Goal: Task Accomplishment & Management: Manage account settings

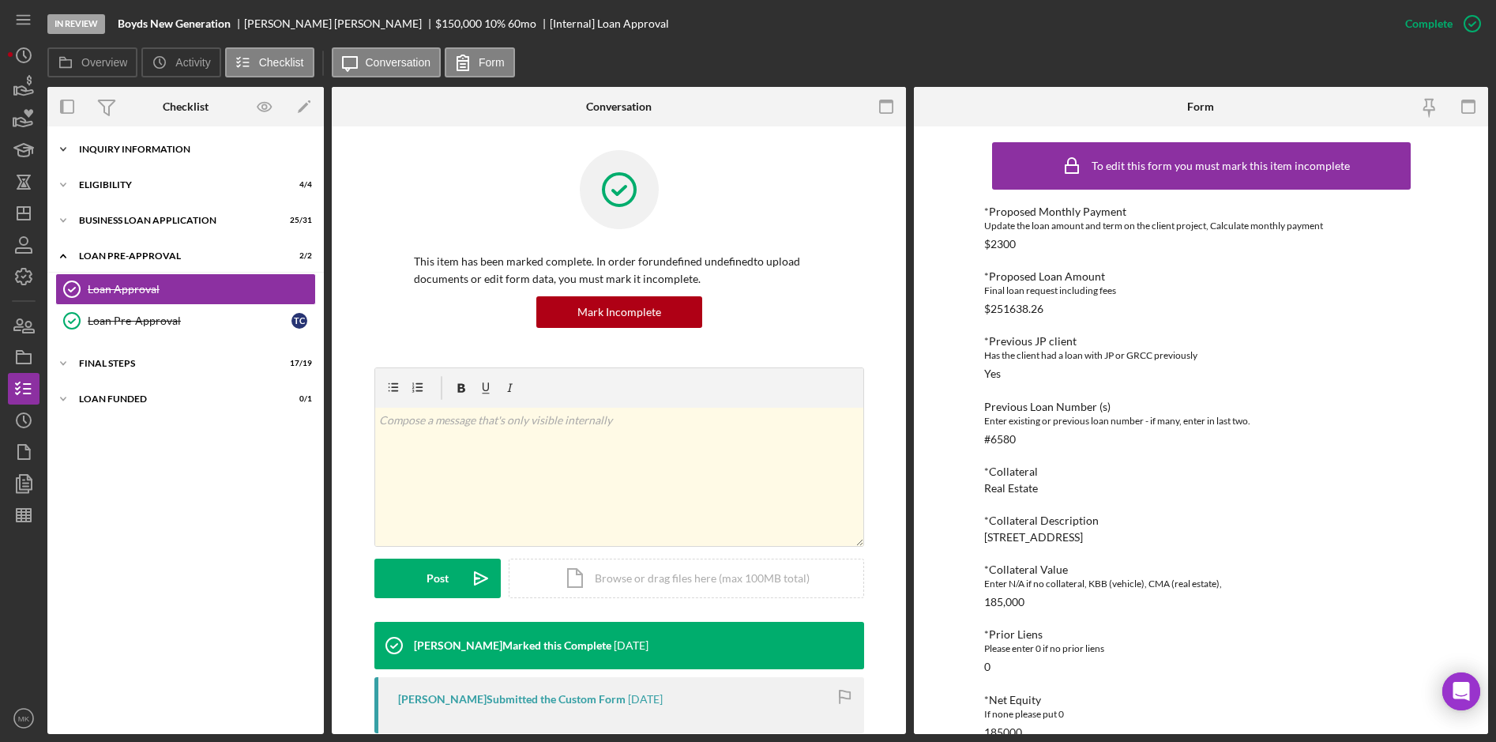
click at [84, 148] on div "INQUIRY INFORMATION" at bounding box center [191, 149] width 225 height 9
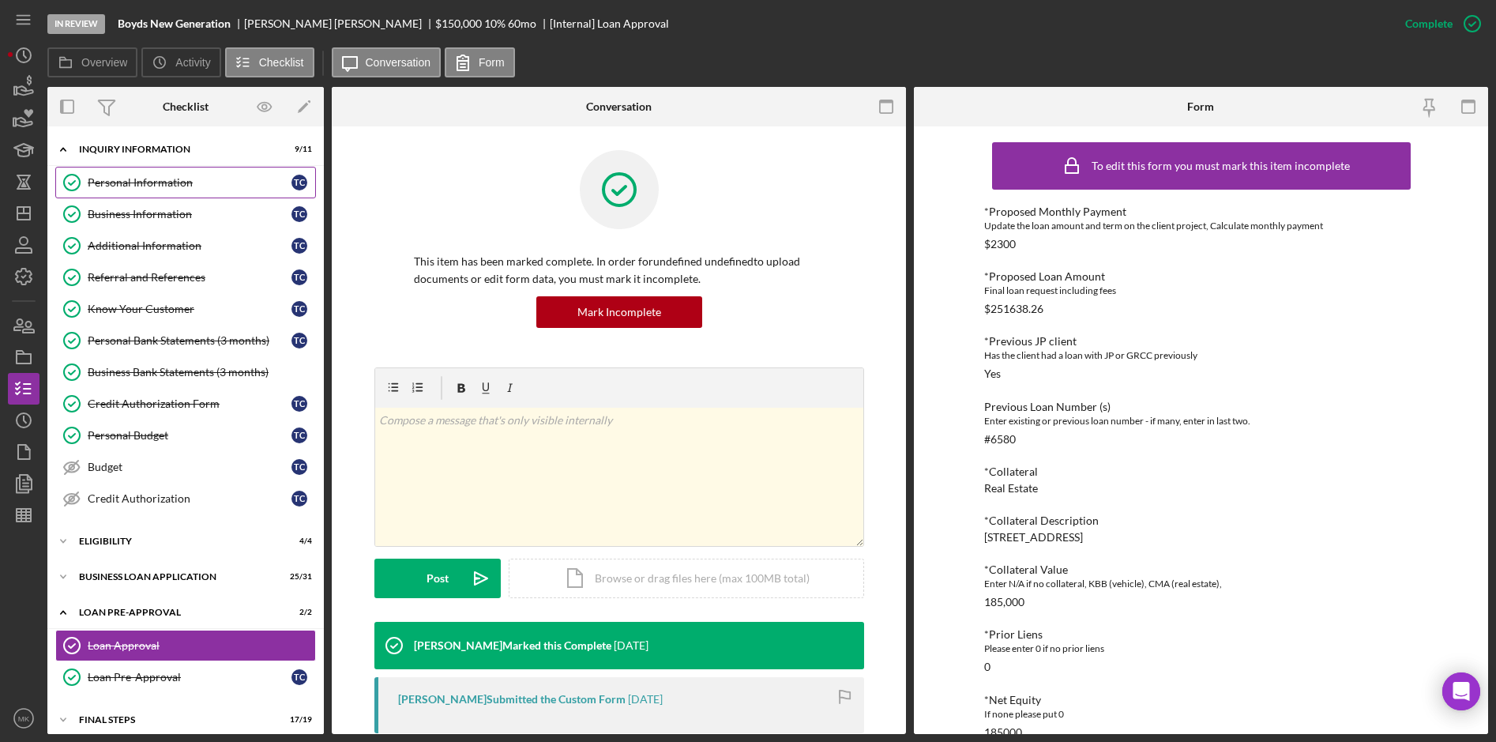
click at [181, 186] on div "Personal Information" at bounding box center [190, 182] width 204 height 13
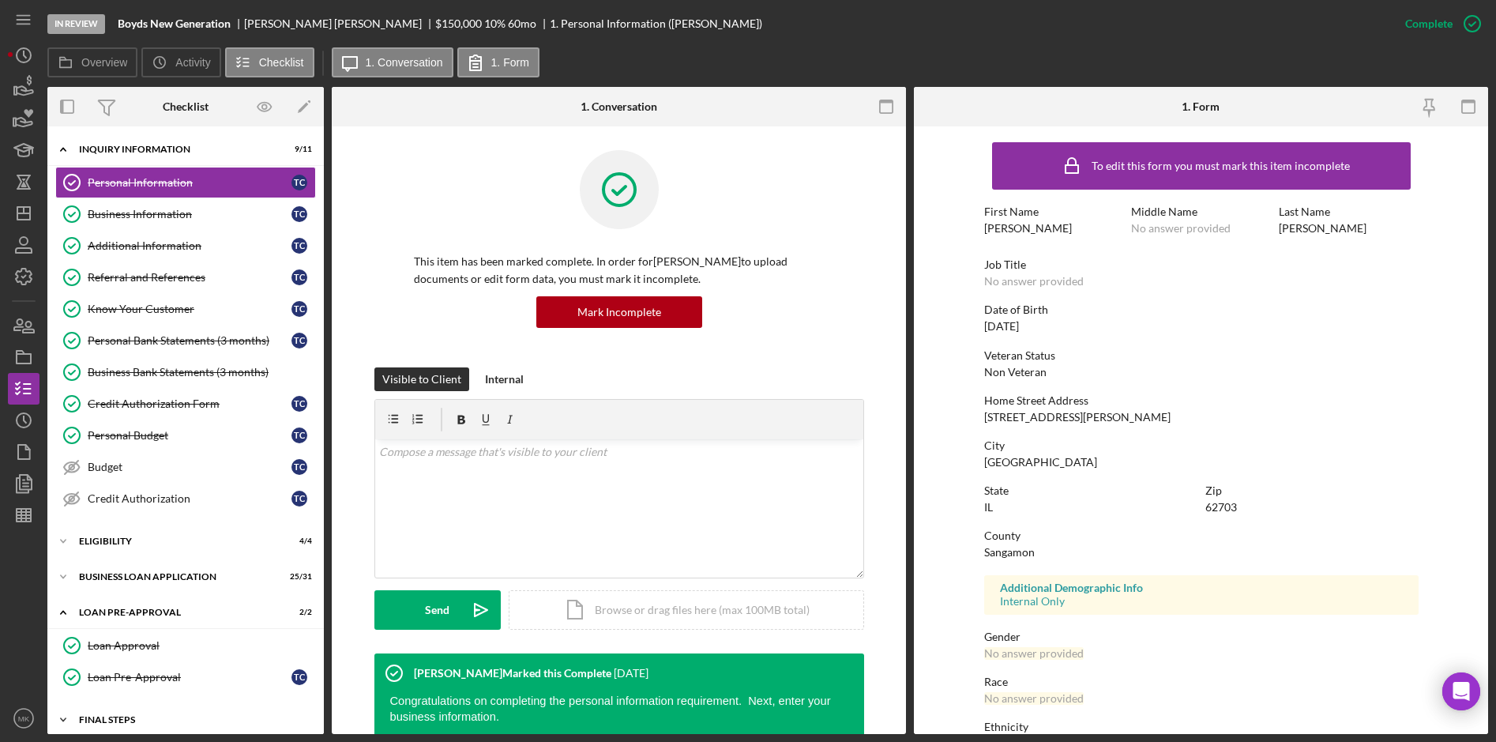
scroll to position [46, 0]
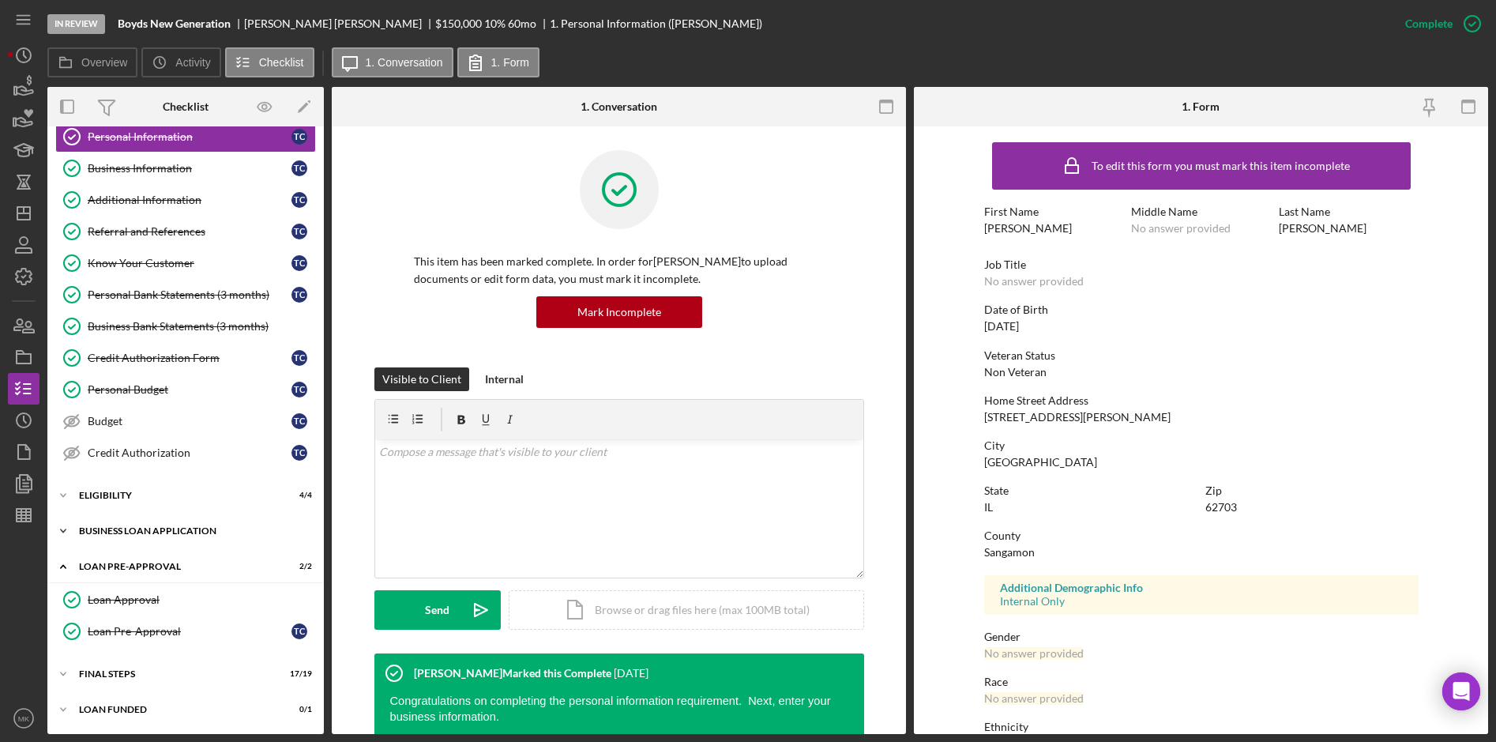
click at [148, 532] on div "BUSINESS LOAN APPLICATION" at bounding box center [191, 530] width 225 height 9
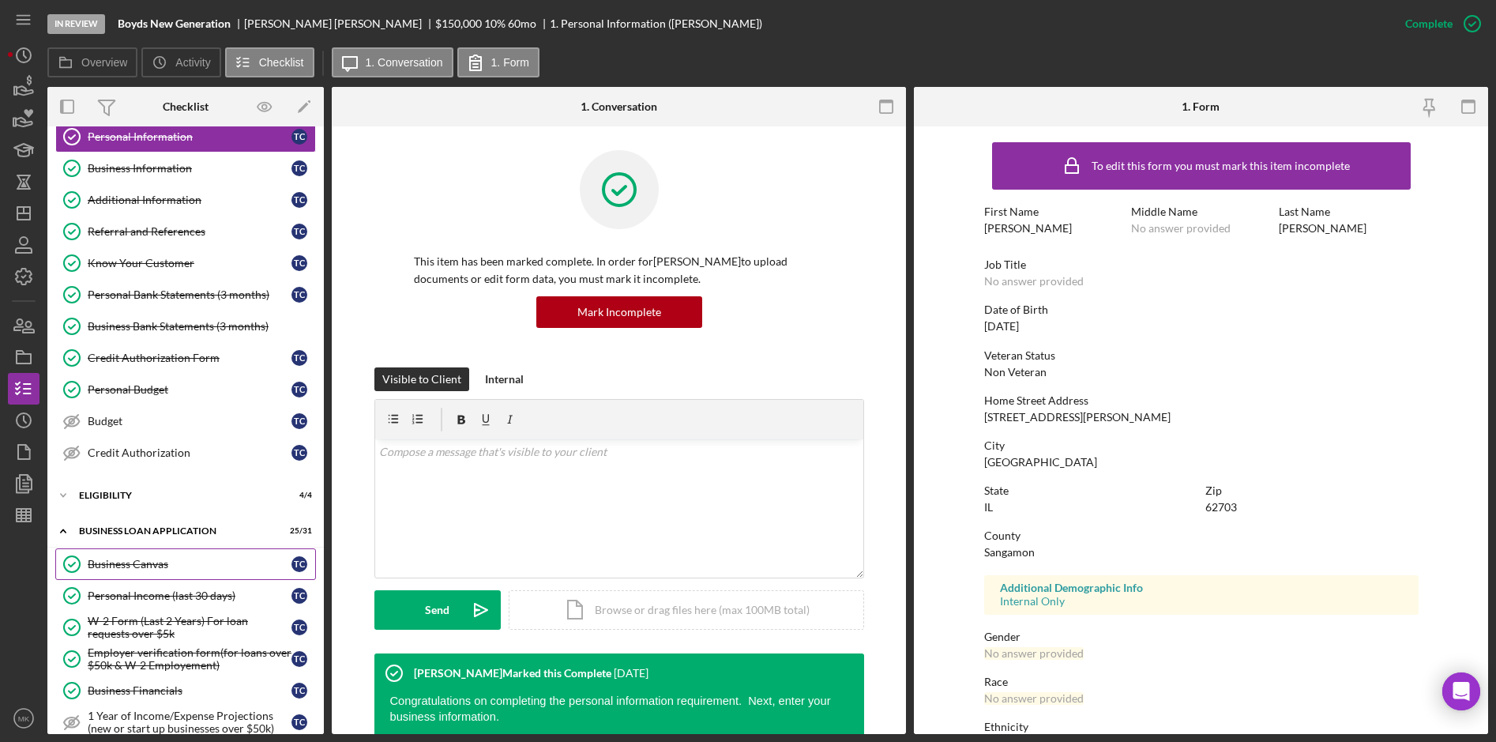
click at [149, 558] on div "Business Canvas" at bounding box center [190, 564] width 204 height 13
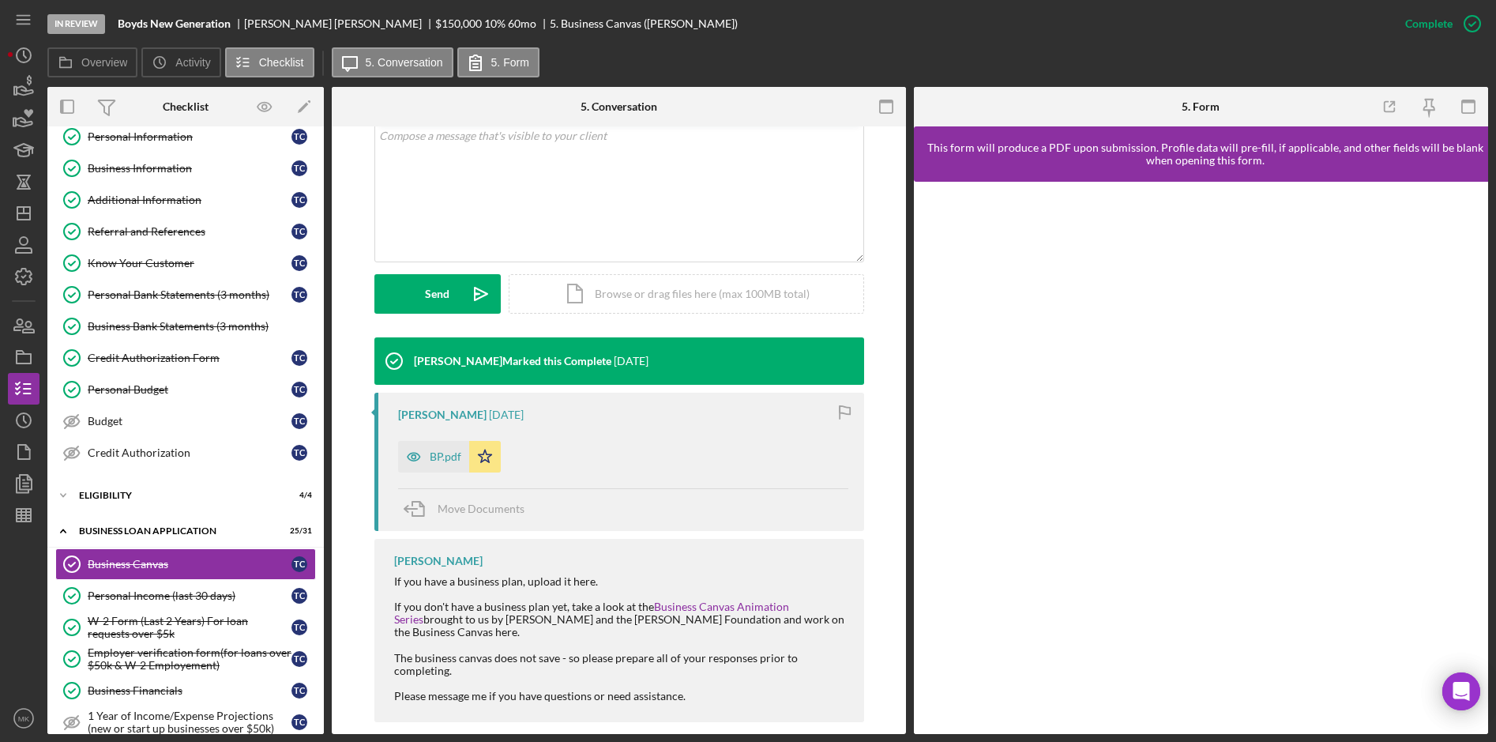
scroll to position [336, 0]
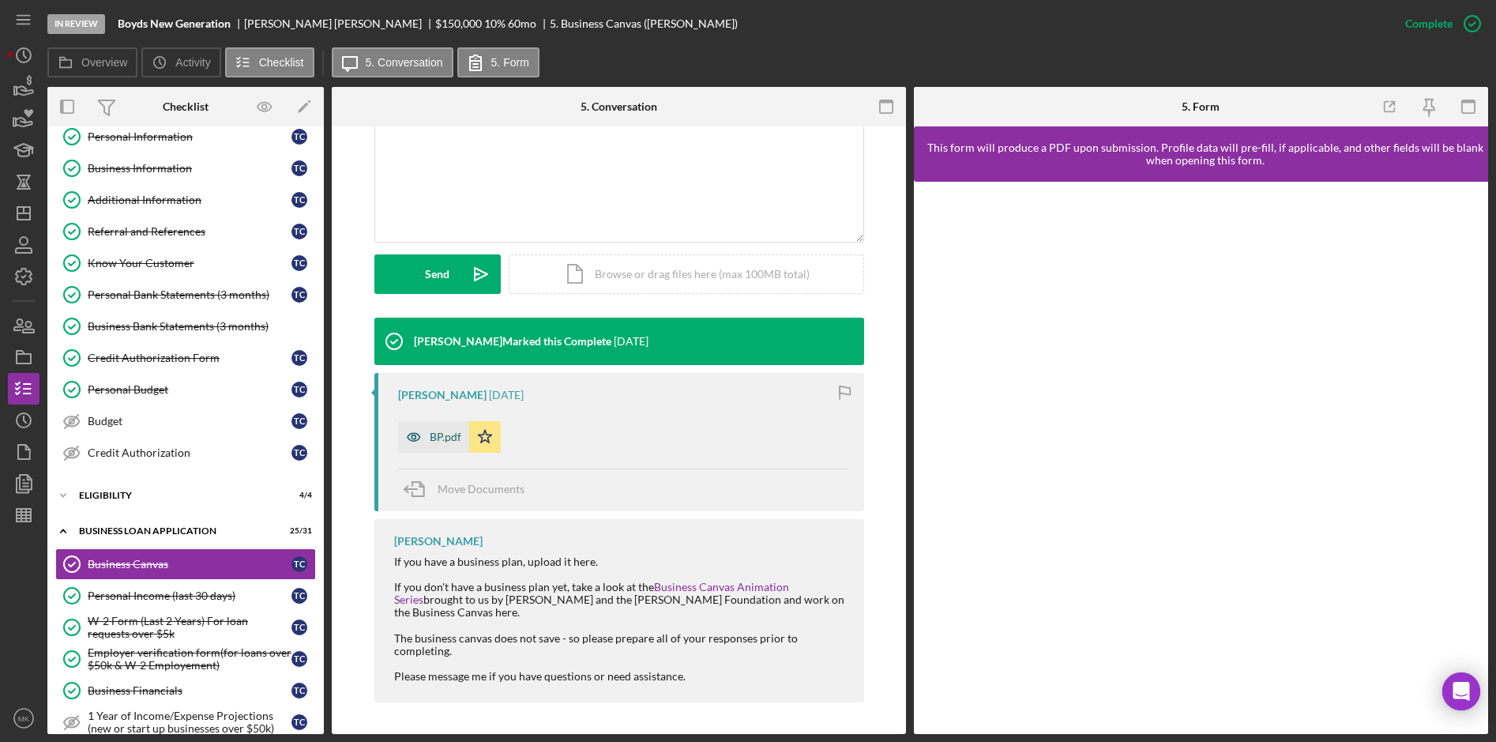
click at [444, 438] on div "BP.pdf" at bounding box center [446, 436] width 32 height 13
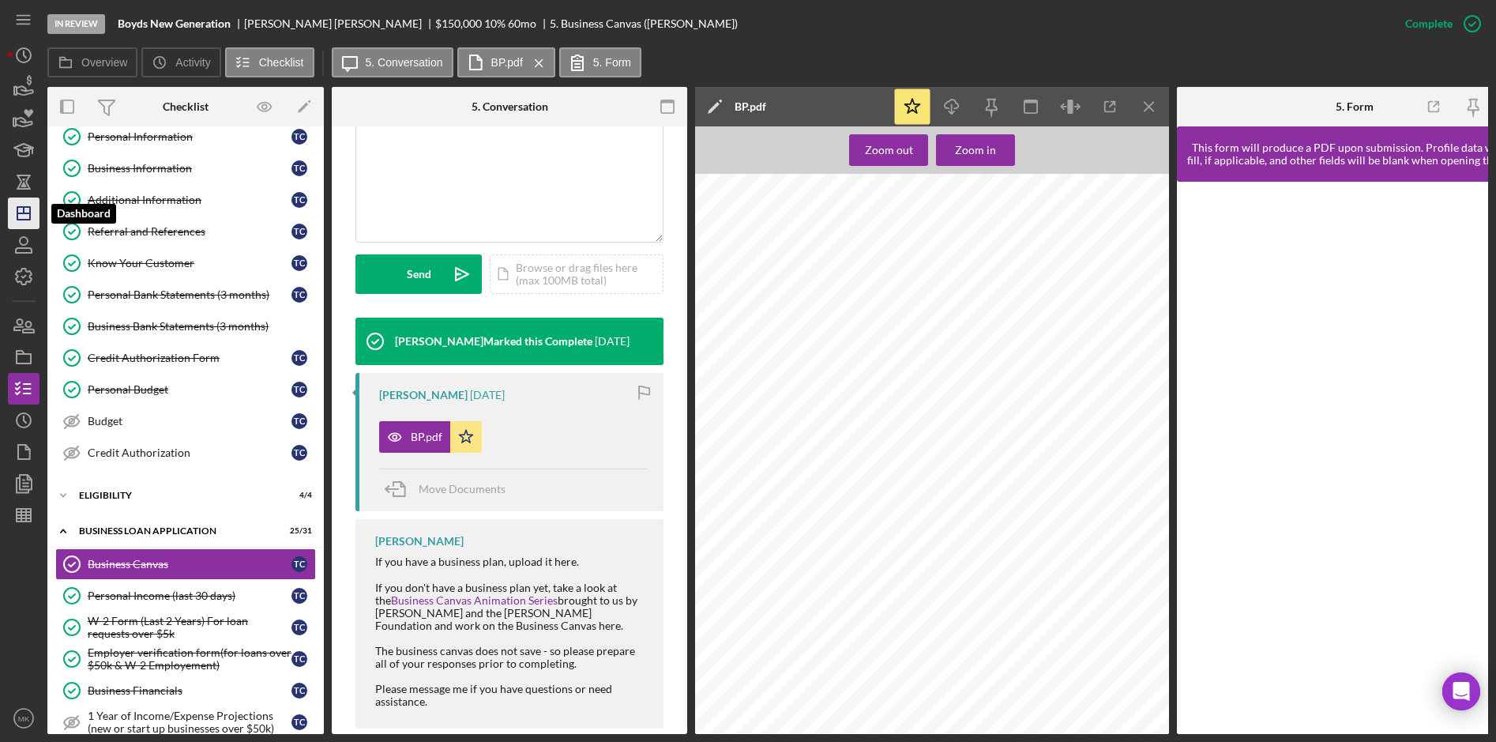
click at [33, 217] on icon "Icon/Dashboard" at bounding box center [23, 213] width 39 height 39
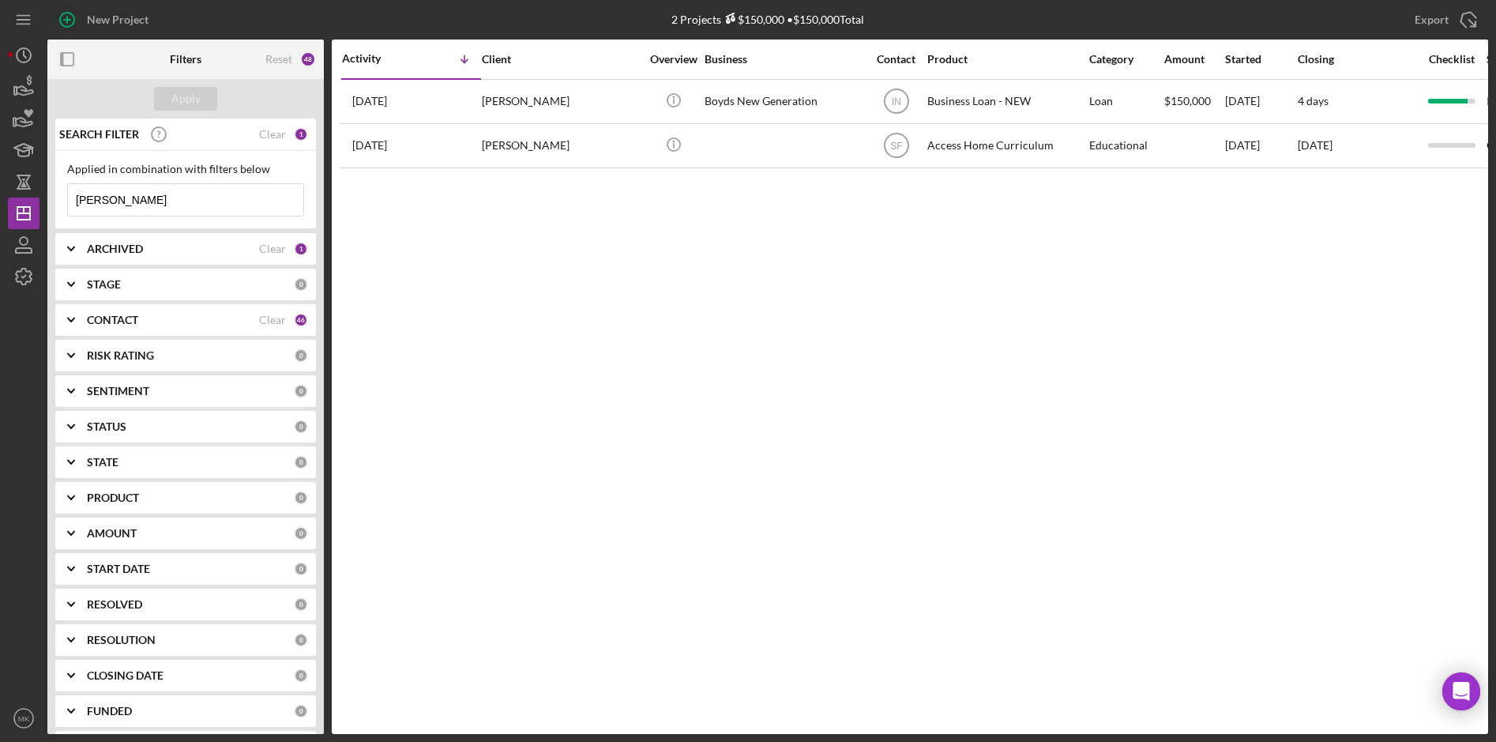
drag, startPoint x: 150, startPoint y: 198, endPoint x: -23, endPoint y: 192, distance: 173.1
click at [0, 192] on html "New Project 2 Projects $150,000 • $150,000 Total [PERSON_NAME] Export Icon/Expo…" at bounding box center [748, 371] width 1496 height 742
type input "H"
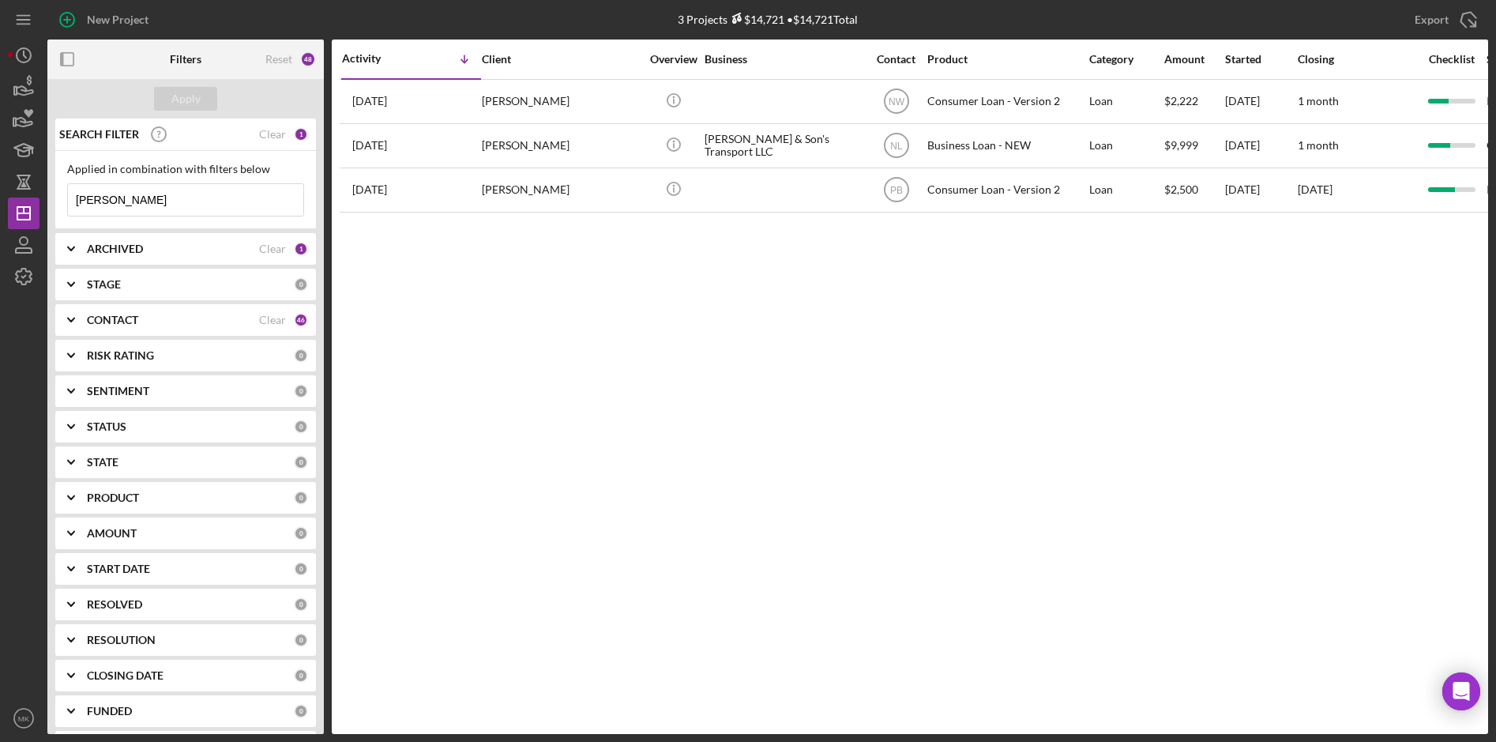
type input "[PERSON_NAME]"
click at [1272, 390] on div "Activity Icon/Table Sort Arrow Client Overview Business Contact Product Categor…" at bounding box center [910, 386] width 1156 height 694
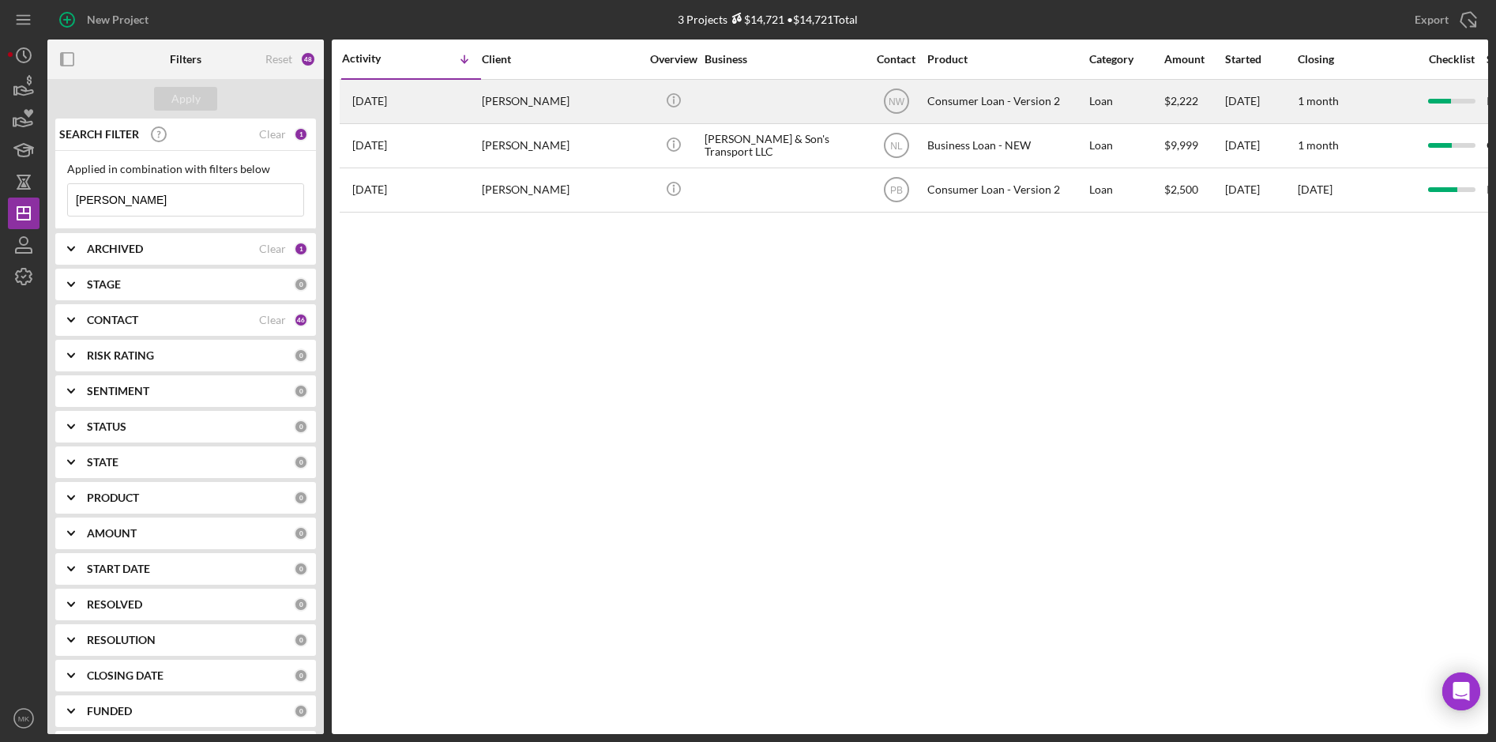
click at [550, 103] on div "[PERSON_NAME]" at bounding box center [561, 102] width 158 height 42
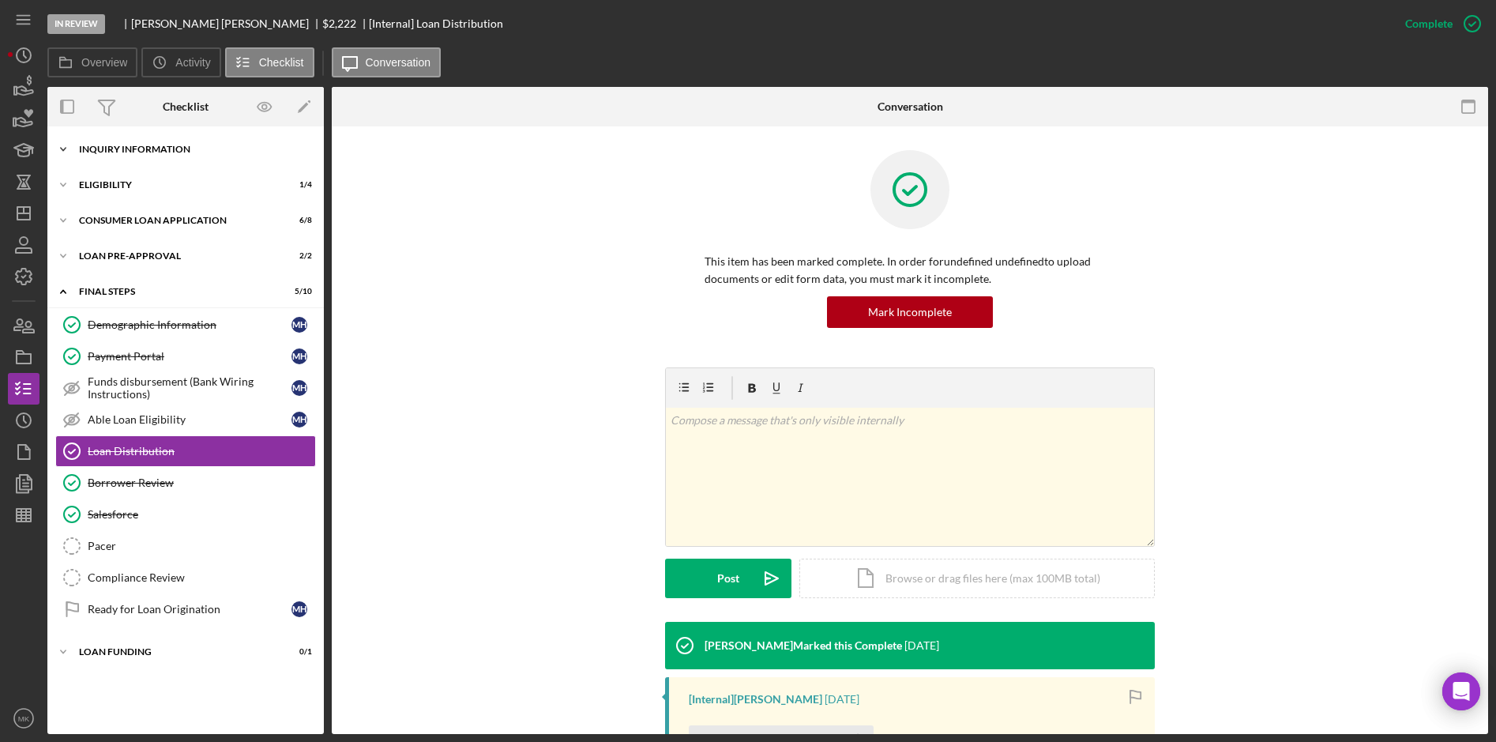
click at [179, 152] on div "Inquiry Information" at bounding box center [191, 149] width 225 height 9
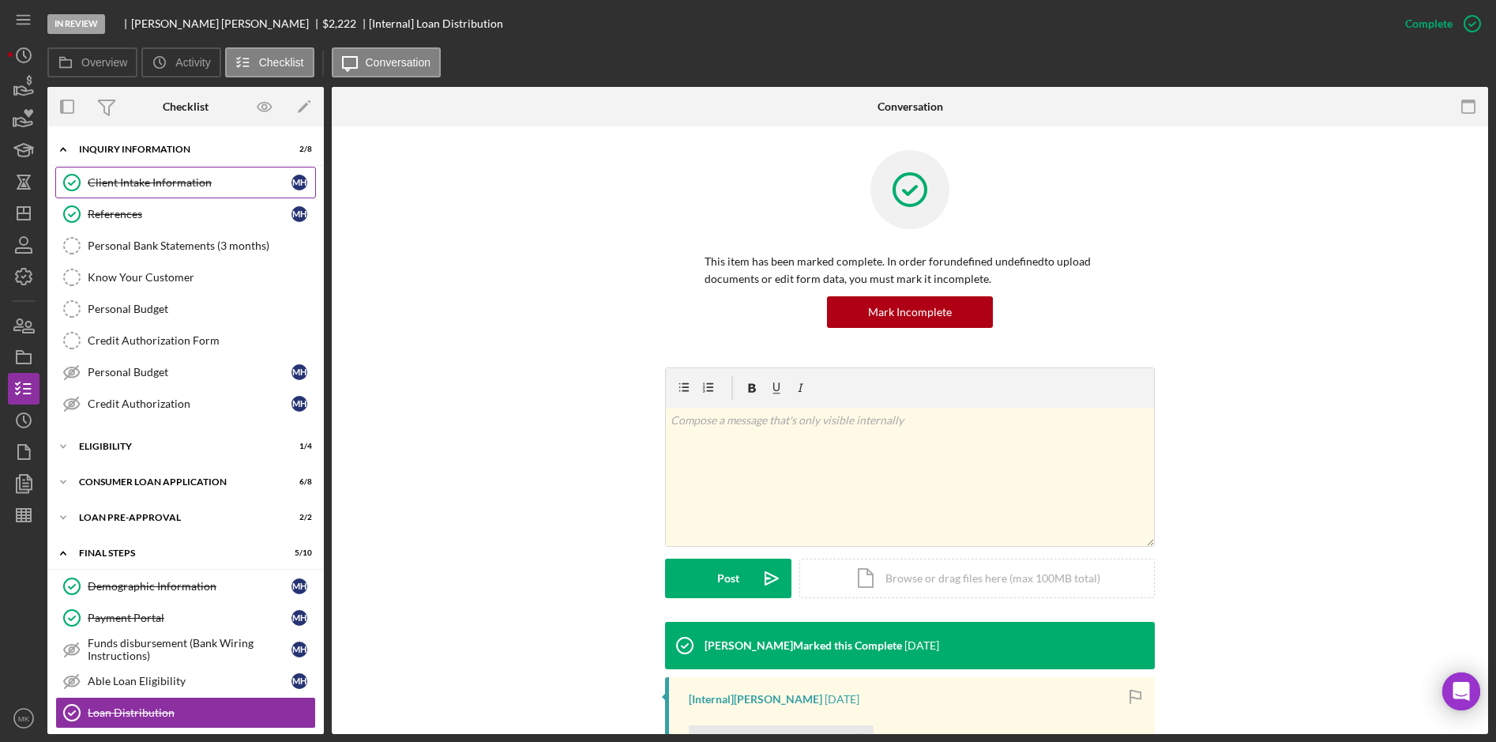
click at [173, 192] on link "Client Intake Information Client Intake Information m h" at bounding box center [185, 183] width 261 height 32
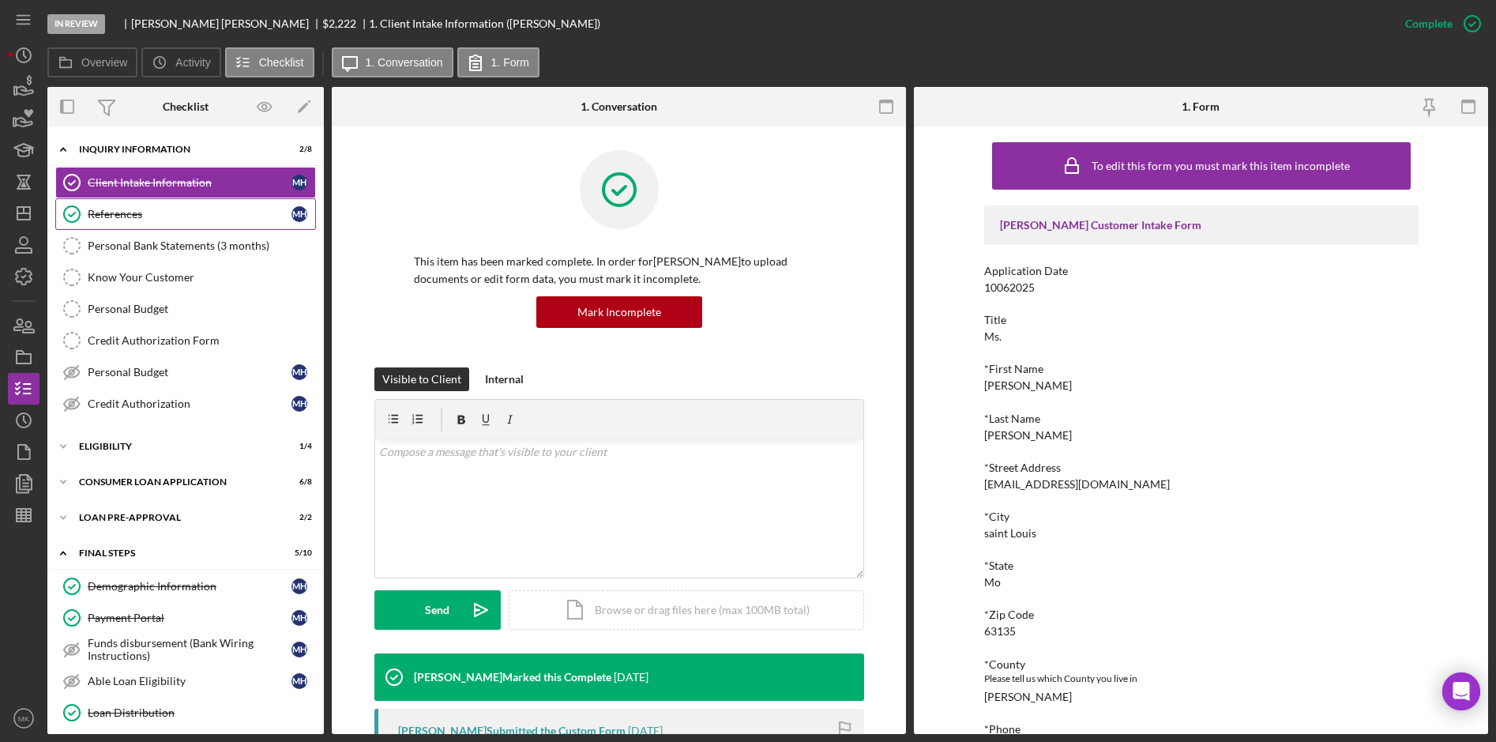
click at [157, 206] on link "References References m h" at bounding box center [185, 214] width 261 height 32
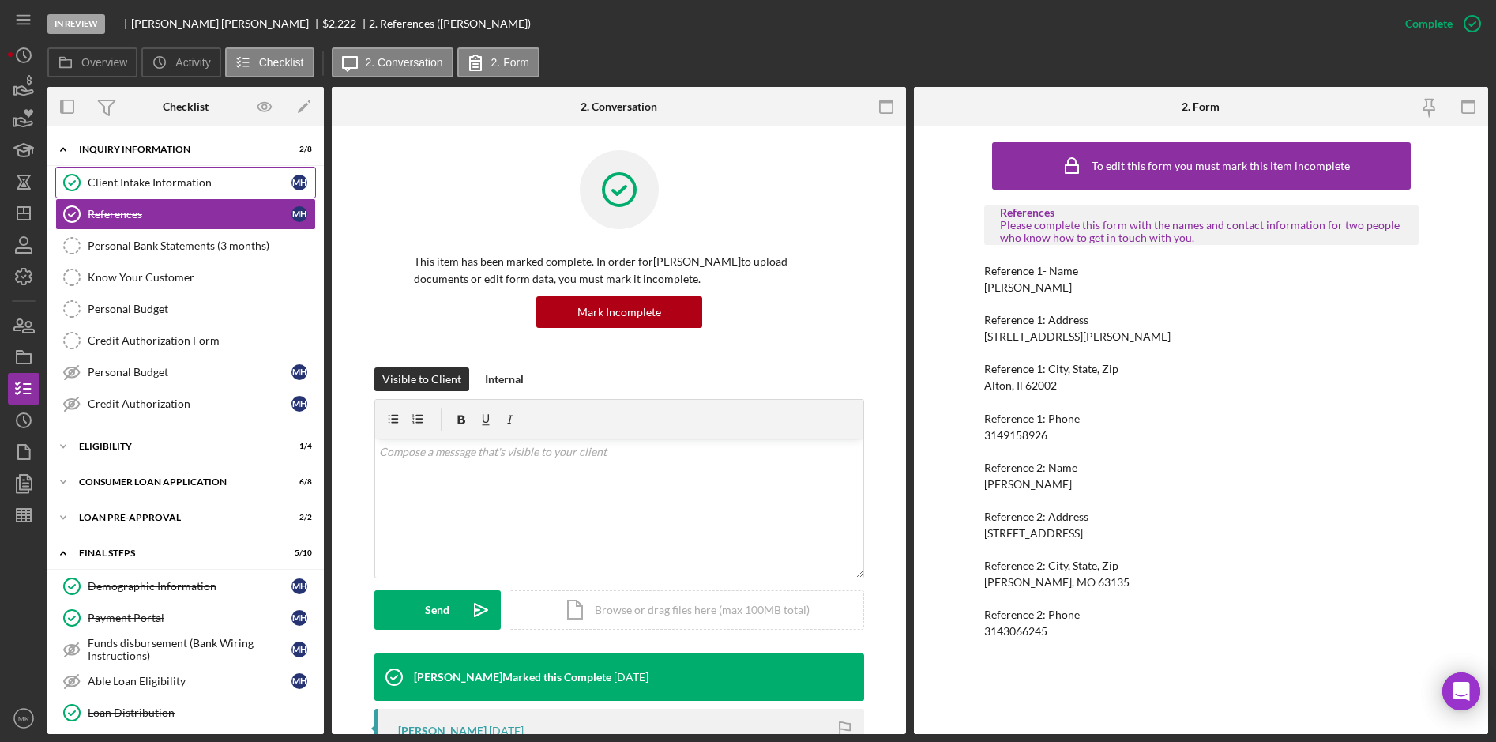
click at [173, 179] on div "Client Intake Information" at bounding box center [190, 182] width 204 height 13
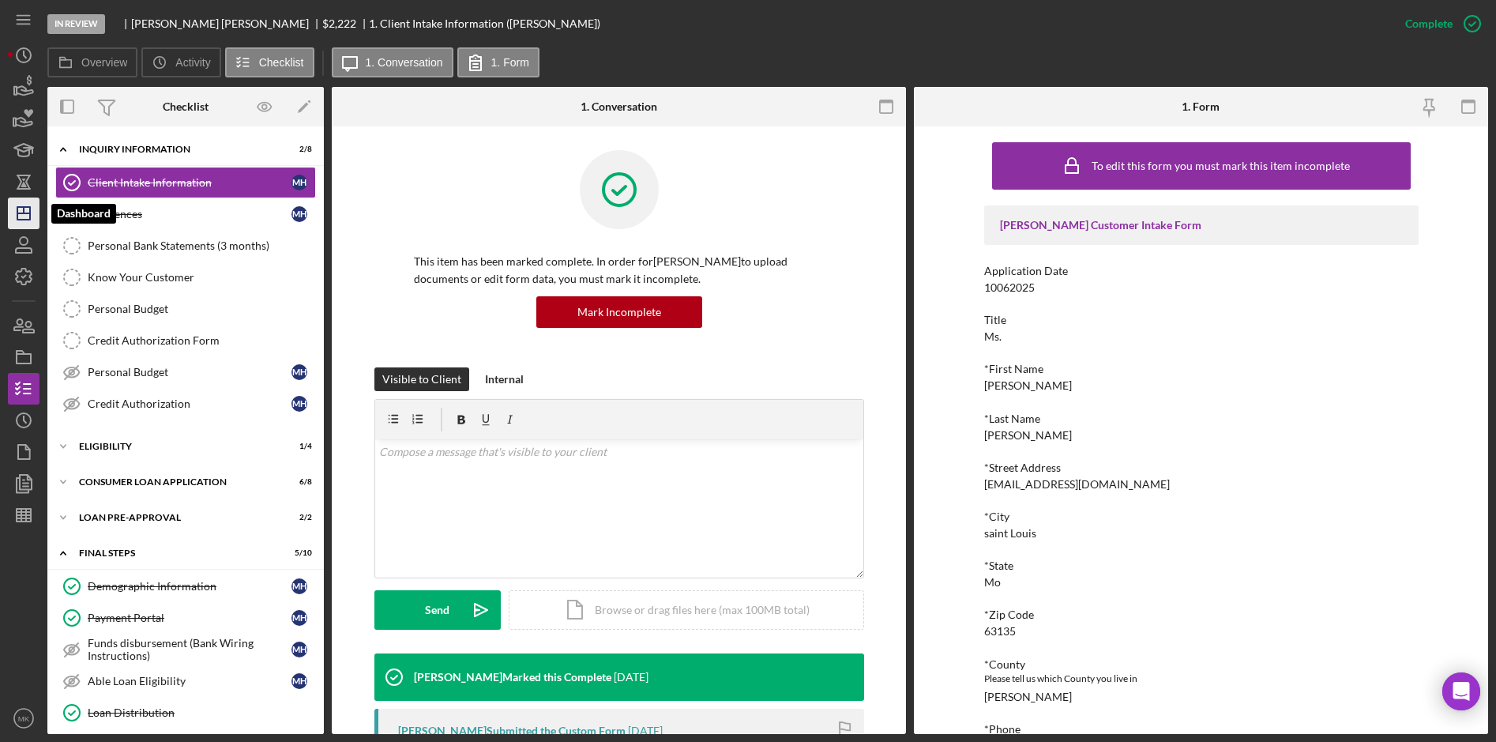
click at [26, 224] on icon "Icon/Dashboard" at bounding box center [23, 213] width 39 height 39
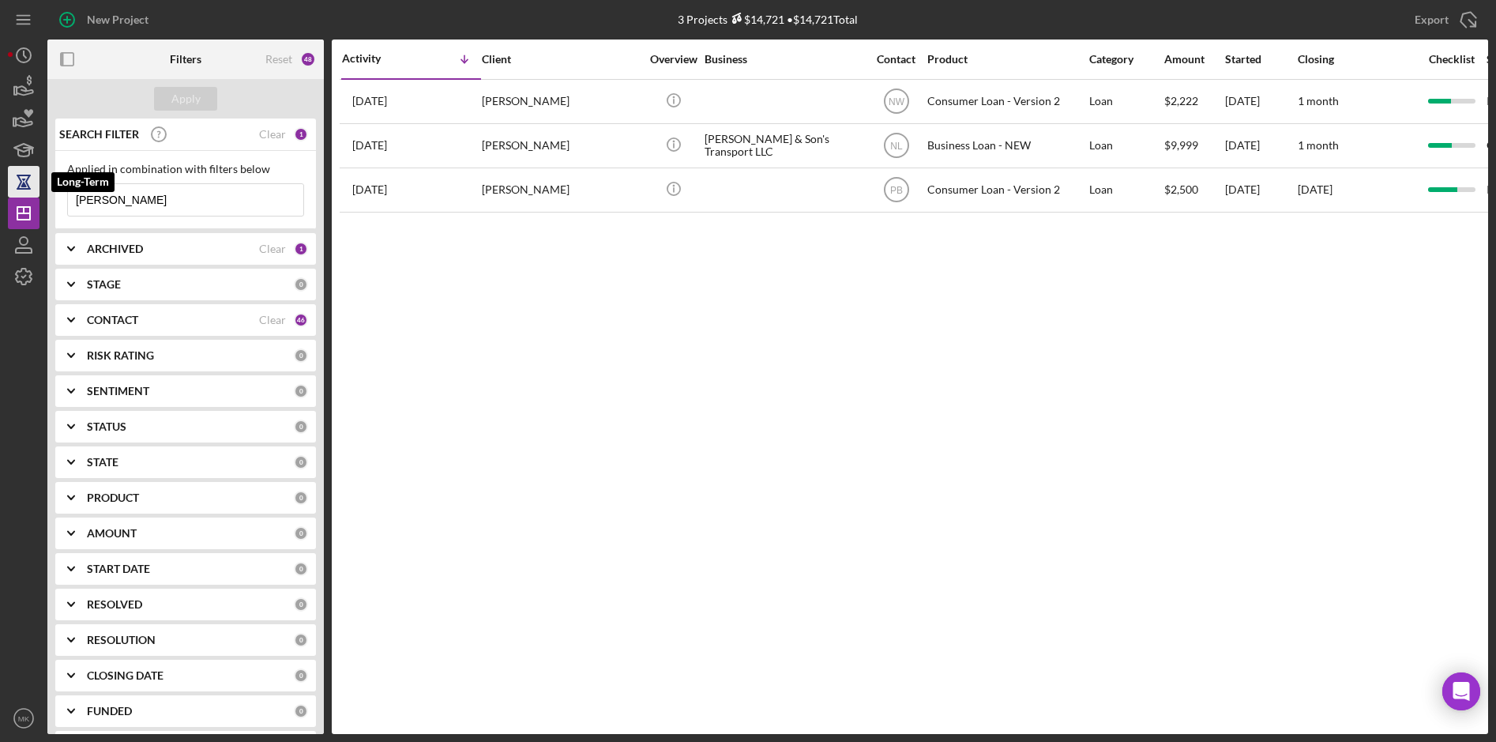
drag, startPoint x: 123, startPoint y: 205, endPoint x: 25, endPoint y: 190, distance: 99.1
click at [25, 190] on div "New Project 3 Projects $14,721 • $14,721 Total [PERSON_NAME] Export Icon/Export…" at bounding box center [748, 367] width 1480 height 734
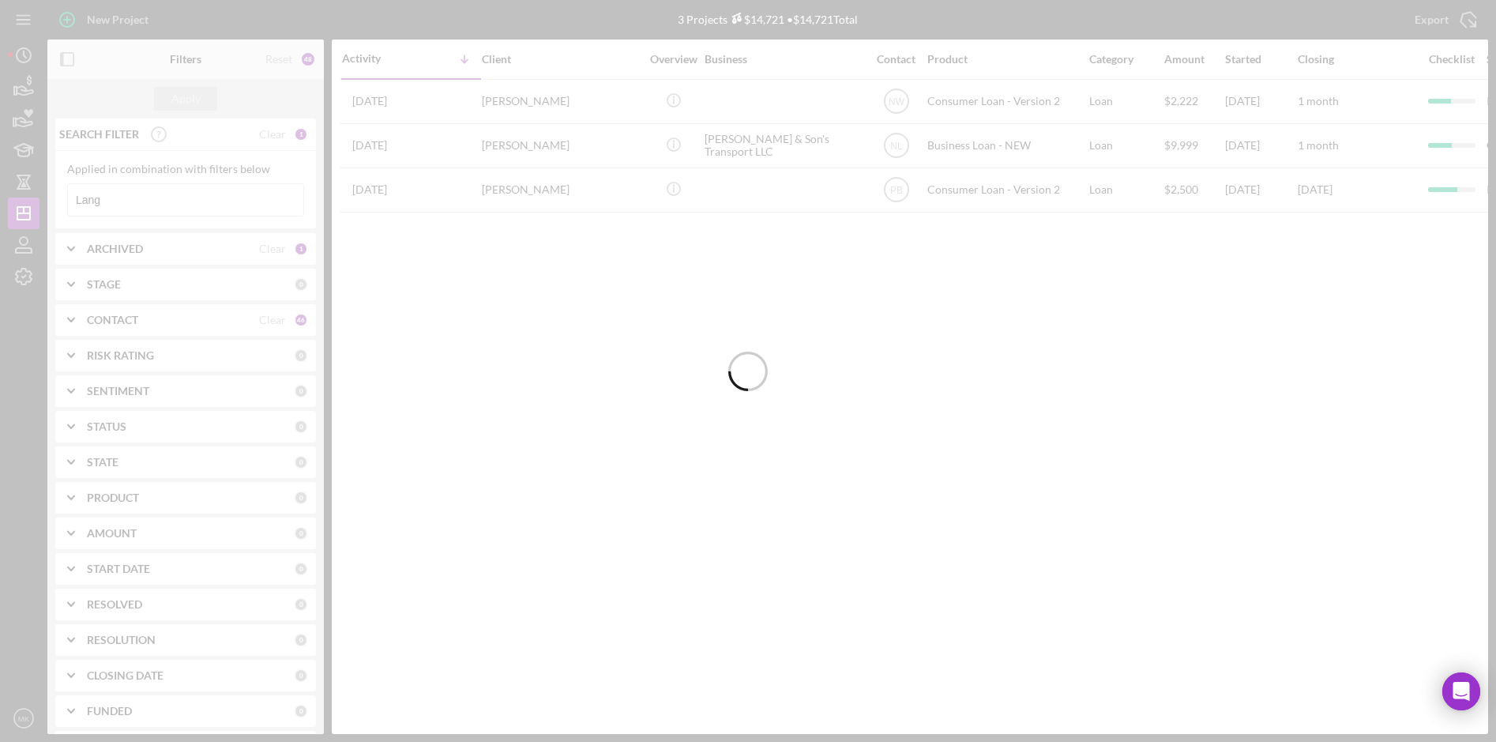
type input "Lang"
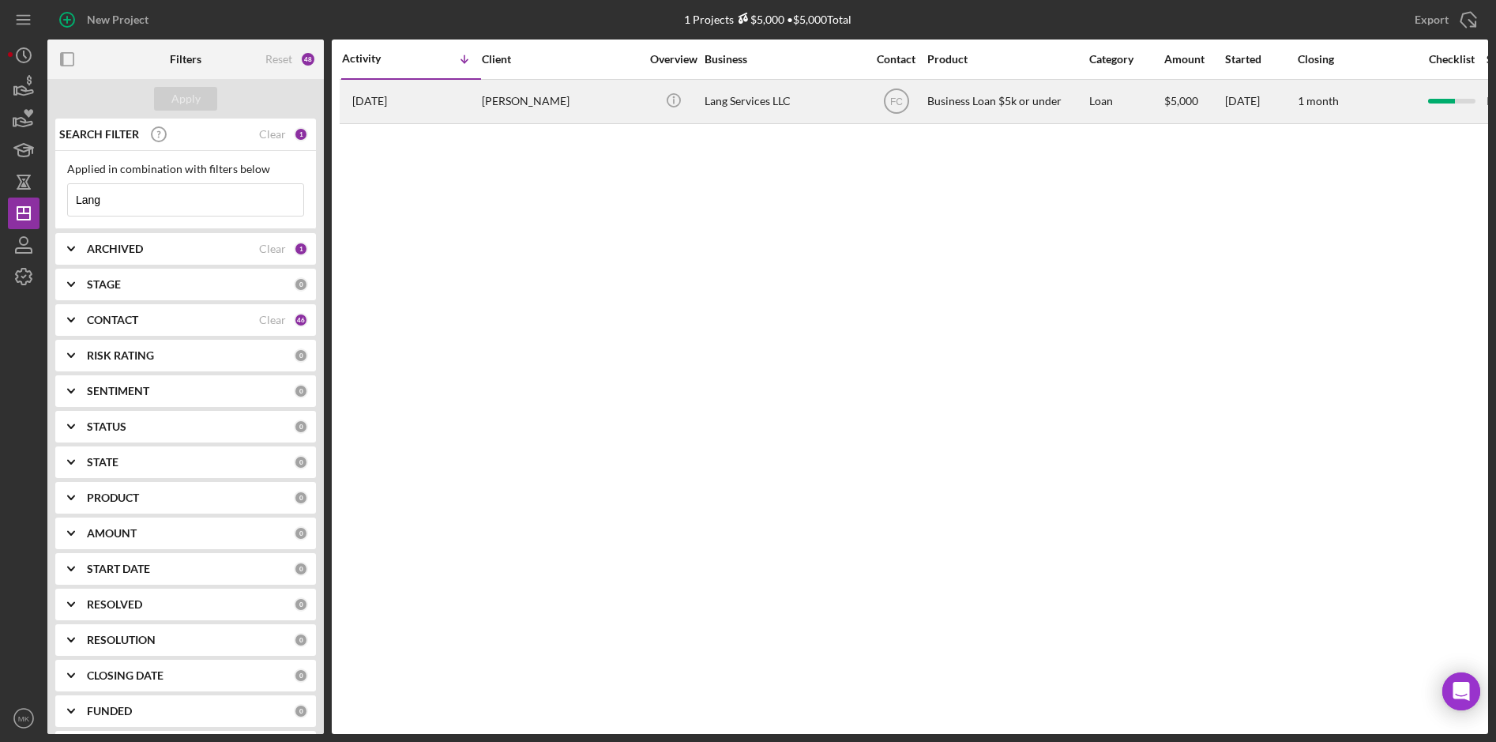
click at [611, 111] on div "[PERSON_NAME]" at bounding box center [561, 102] width 158 height 42
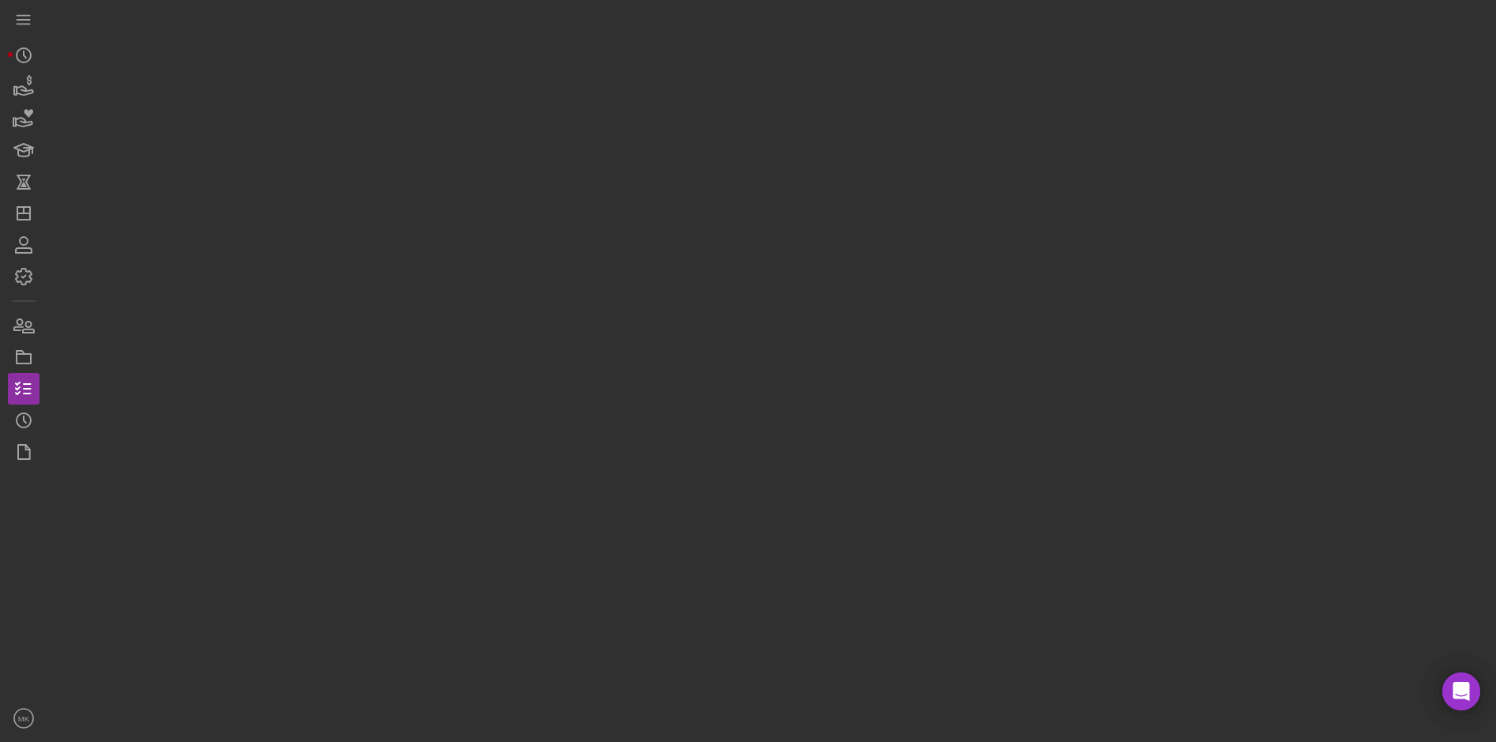
click at [611, 111] on div at bounding box center [767, 367] width 1441 height 734
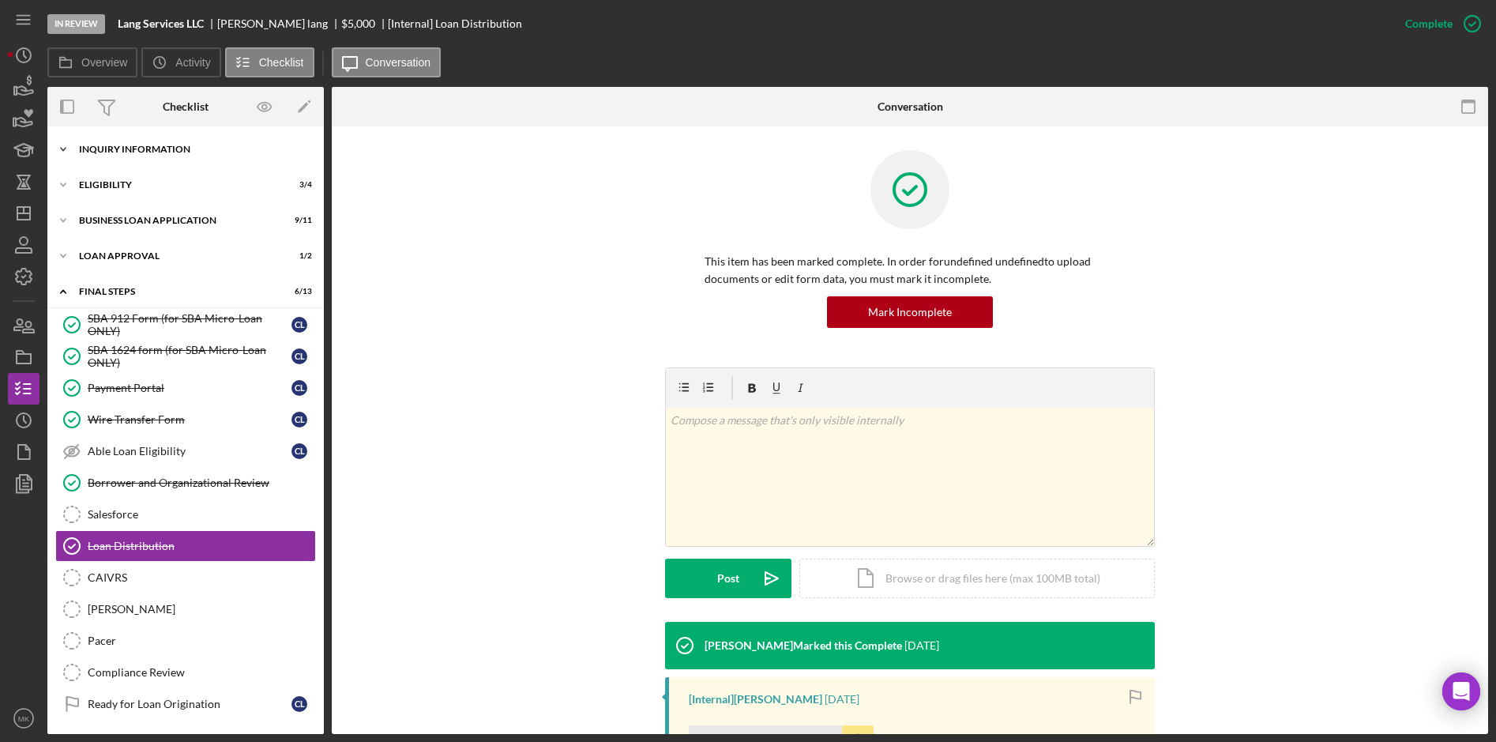
click at [150, 152] on div "INQUIRY INFORMATION" at bounding box center [191, 149] width 225 height 9
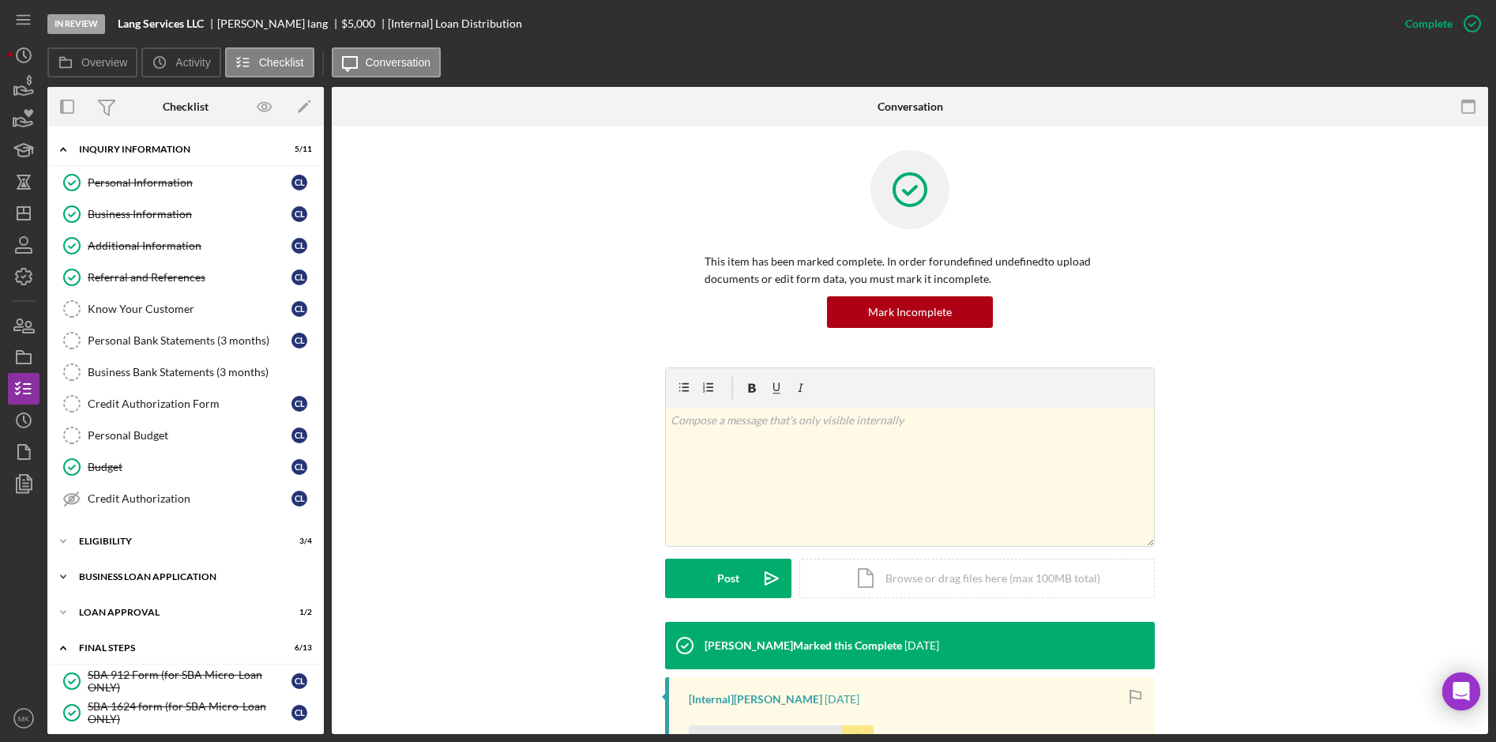
click at [160, 577] on div "BUSINESS LOAN APPLICATION" at bounding box center [191, 576] width 225 height 9
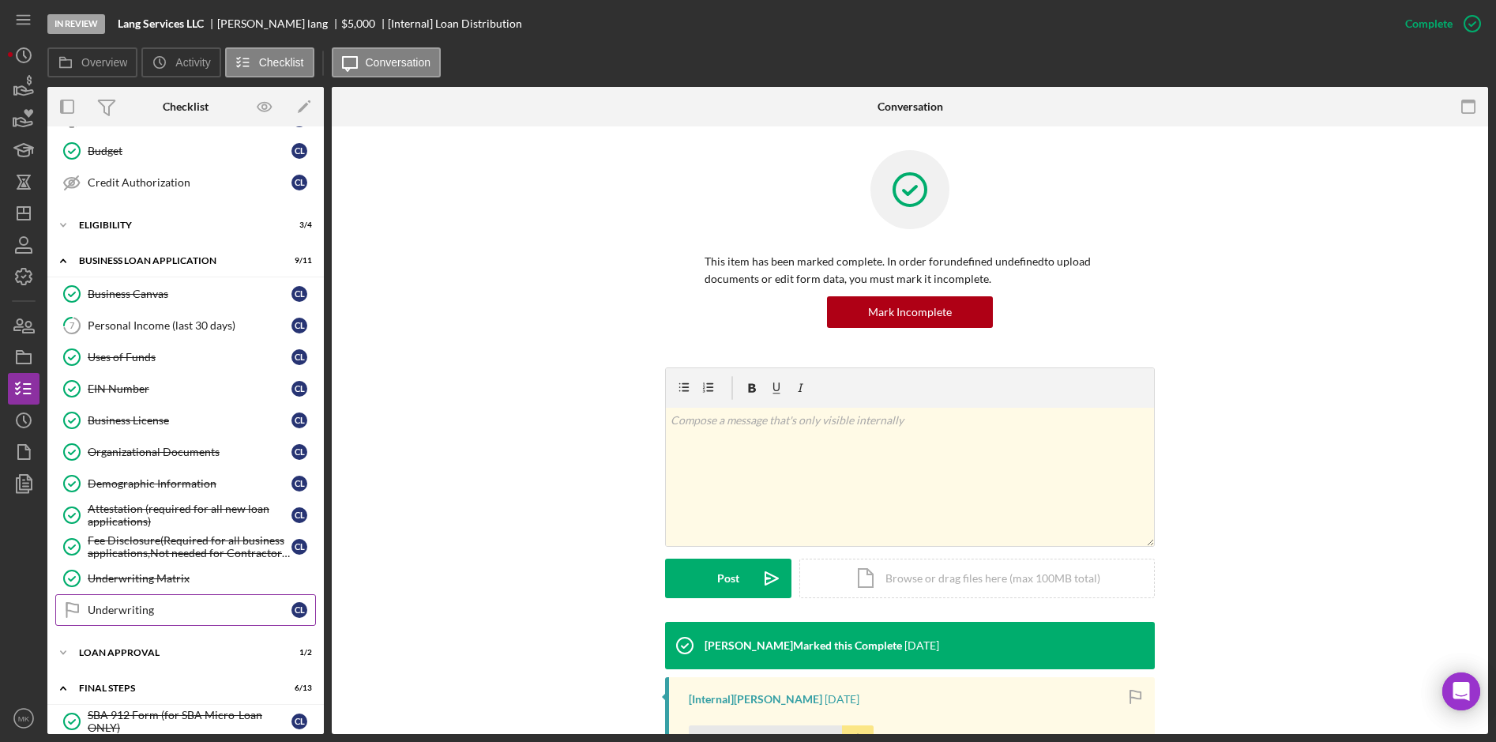
scroll to position [395, 0]
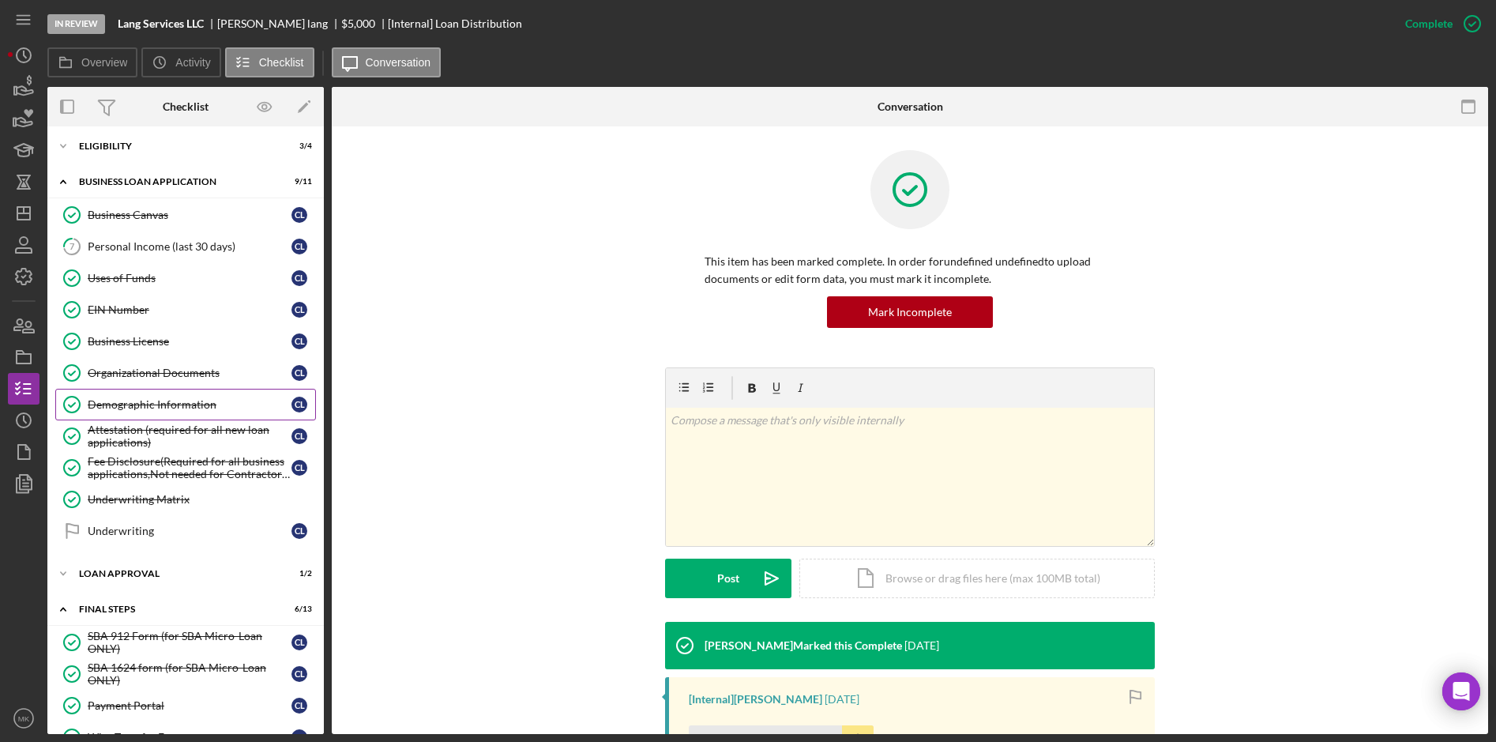
drag, startPoint x: 167, startPoint y: 408, endPoint x: 175, endPoint y: 395, distance: 15.3
click at [167, 408] on div "Demographic Information" at bounding box center [190, 404] width 204 height 13
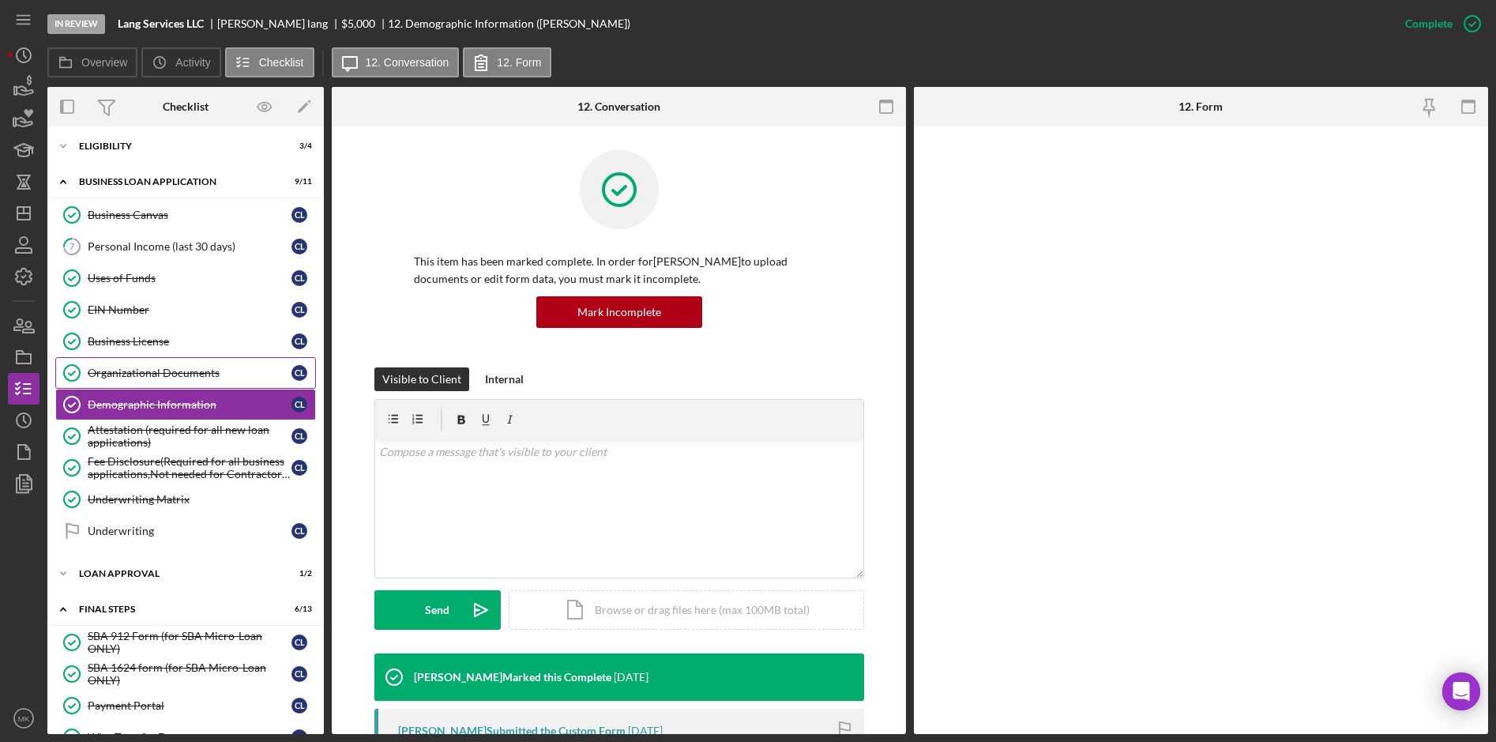
click at [198, 367] on div "Organizational Documents" at bounding box center [190, 373] width 204 height 13
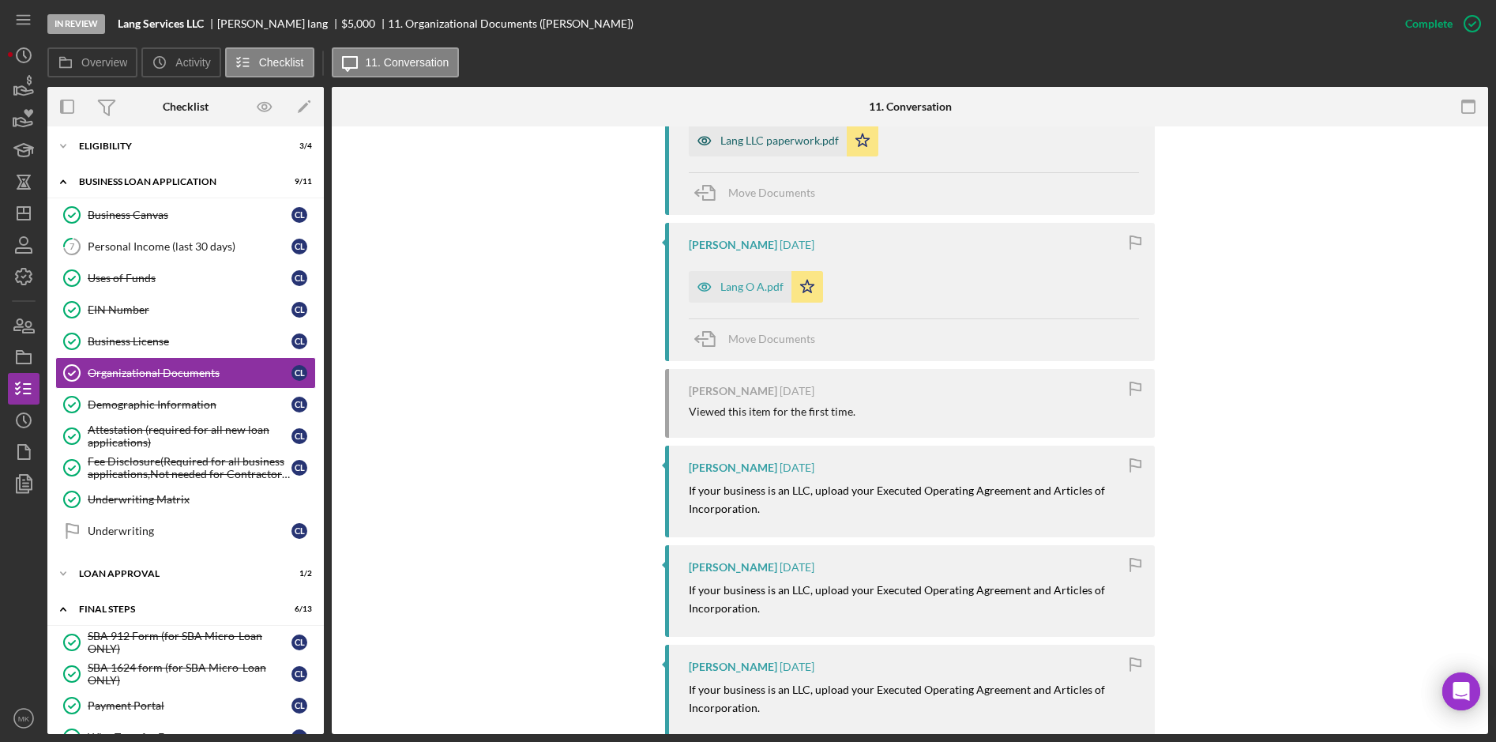
scroll to position [316, 0]
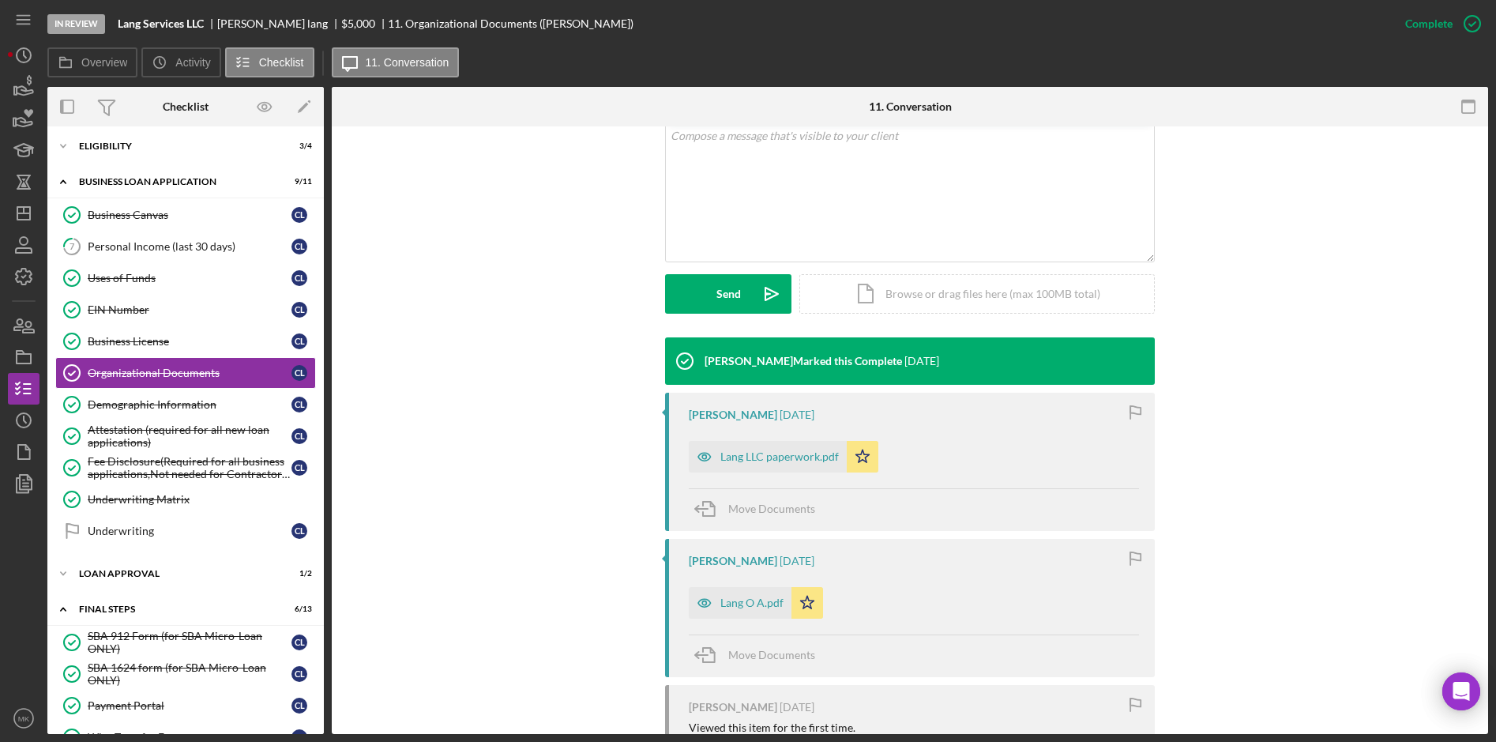
click at [765, 456] on div "Lang LLC paperwork.pdf" at bounding box center [779, 456] width 118 height 13
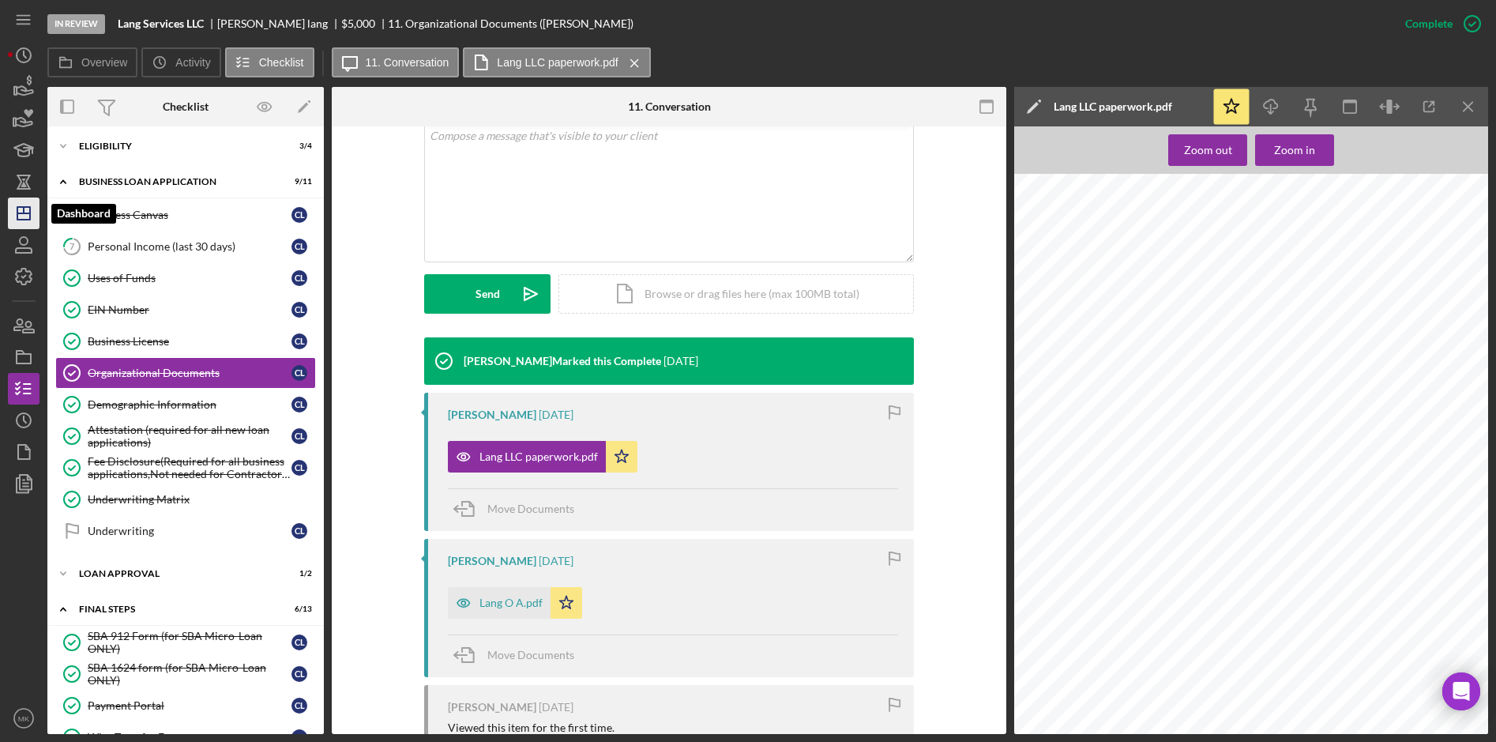
click at [24, 212] on line "button" at bounding box center [24, 210] width 0 height 6
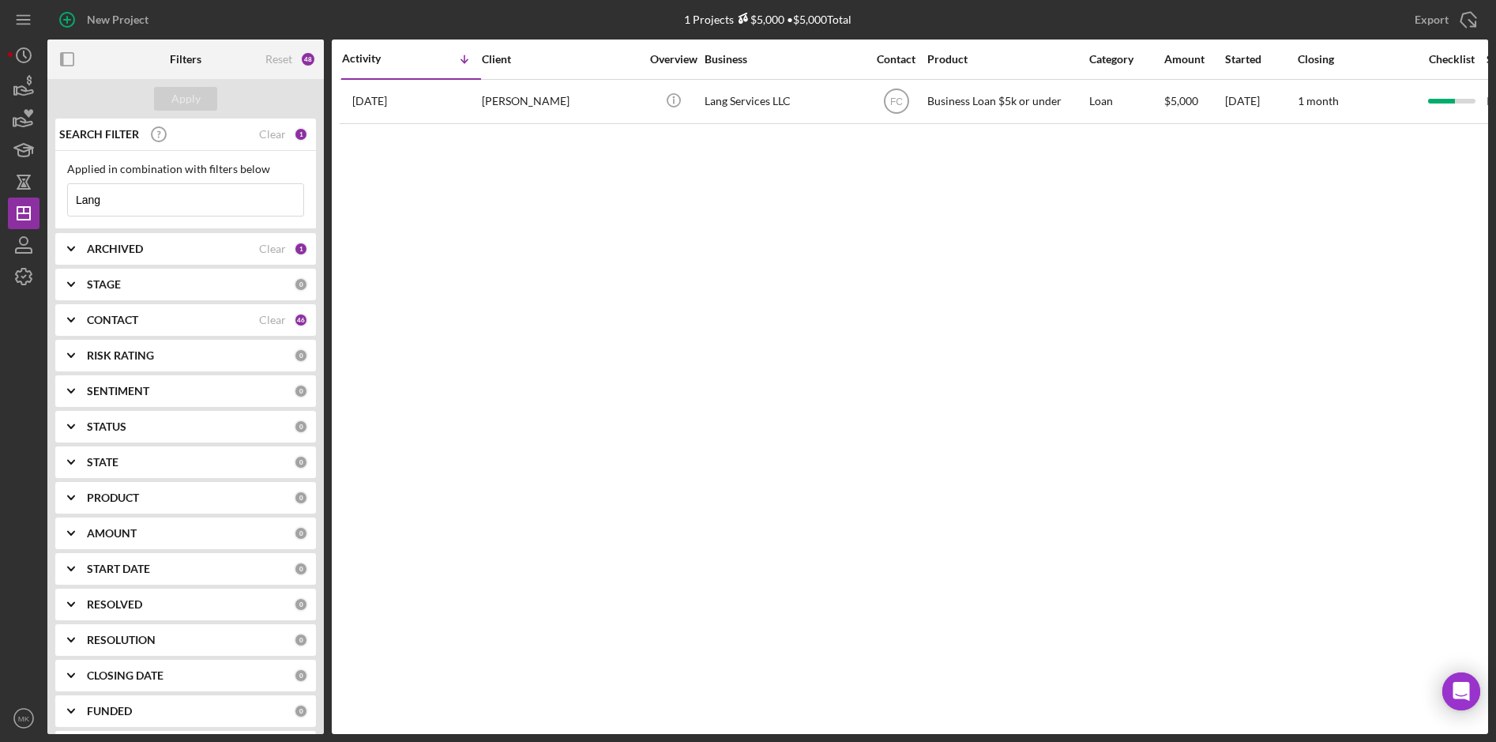
drag, startPoint x: 151, startPoint y: 201, endPoint x: -3, endPoint y: 187, distance: 154.7
click at [0, 187] on html "New Project 1 Projects $5,000 • $5,000 Total Lang Export Icon/Export Filters Re…" at bounding box center [748, 371] width 1496 height 742
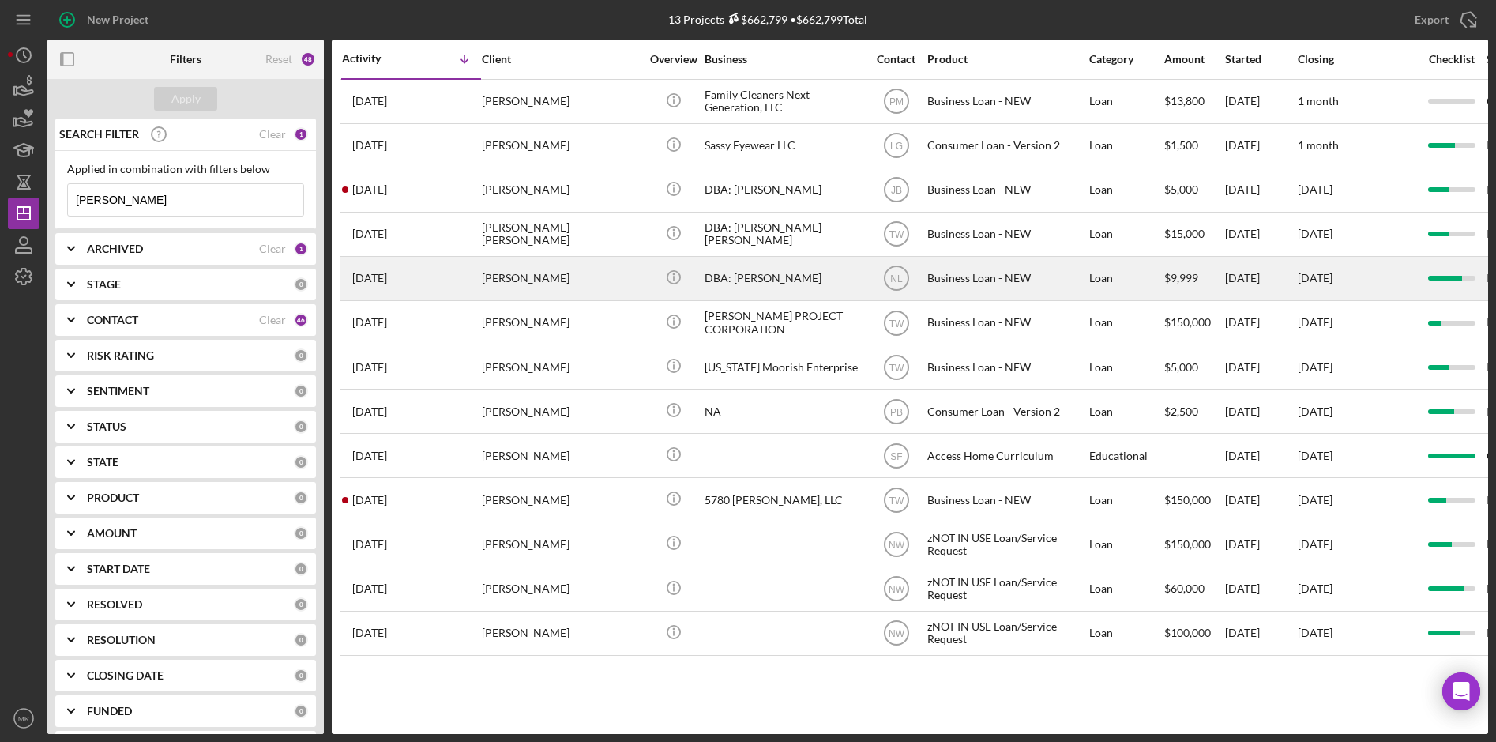
type input "[PERSON_NAME]"
click at [581, 285] on div "[PERSON_NAME]" at bounding box center [561, 279] width 158 height 42
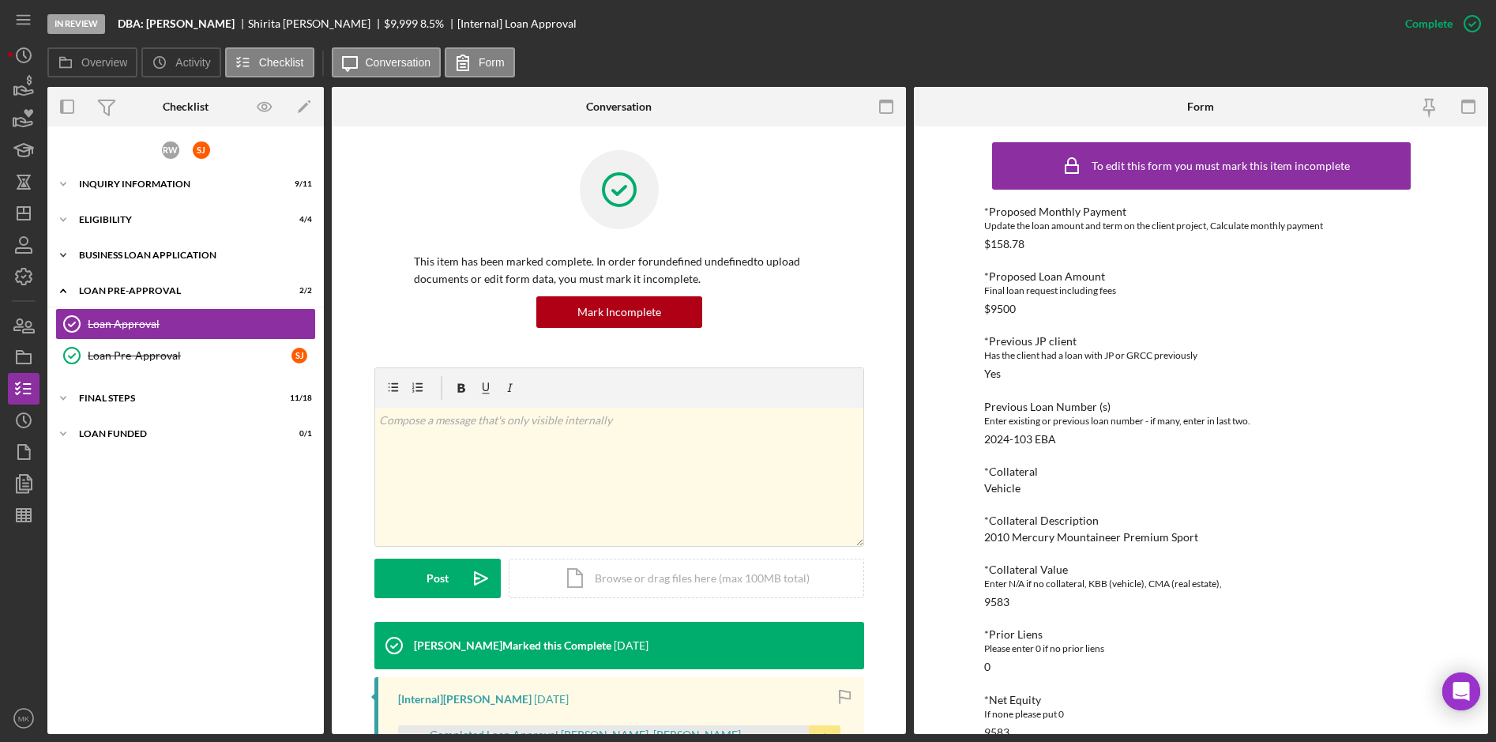
click at [125, 261] on div "Icon/Expander BUSINESS LOAN APPLICATION 20 / 27" at bounding box center [185, 255] width 276 height 32
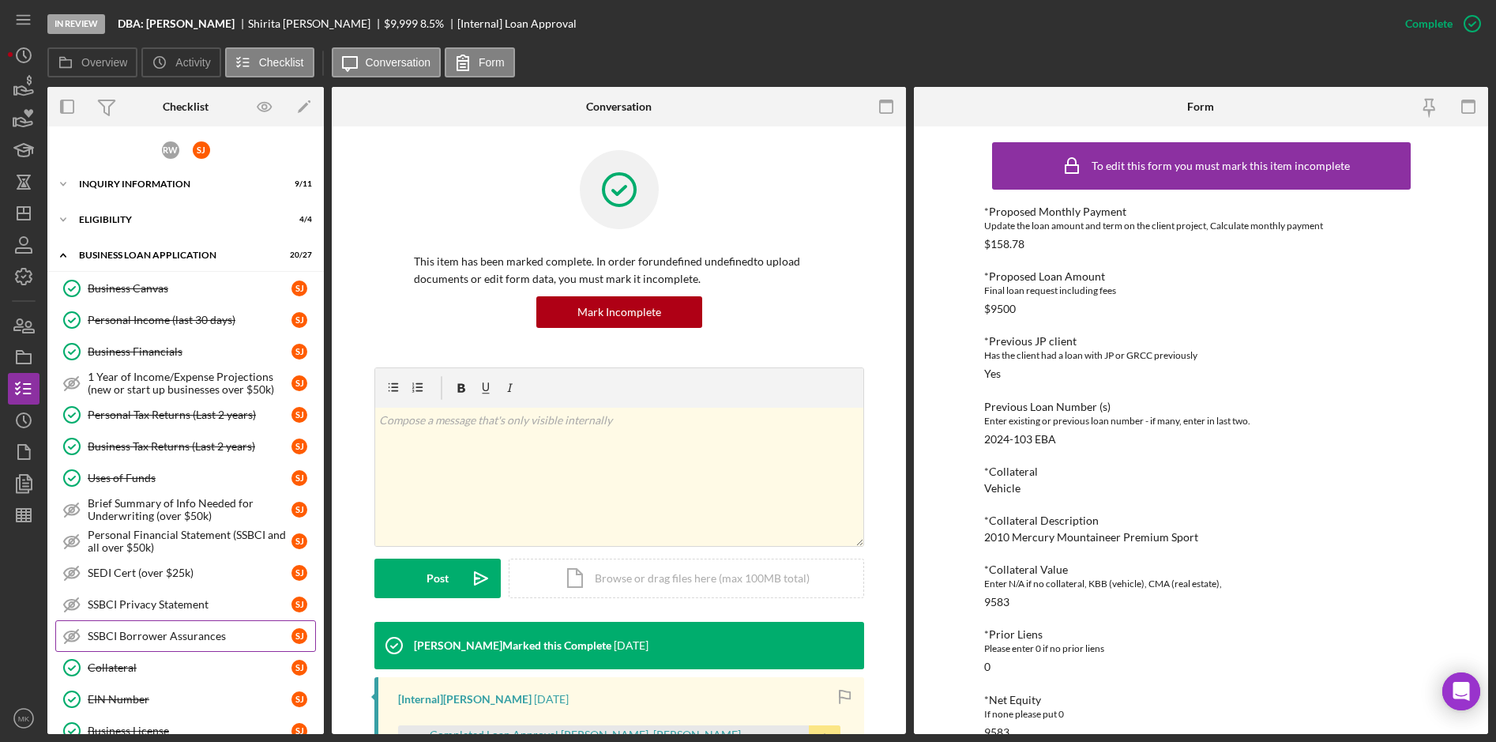
scroll to position [158, 0]
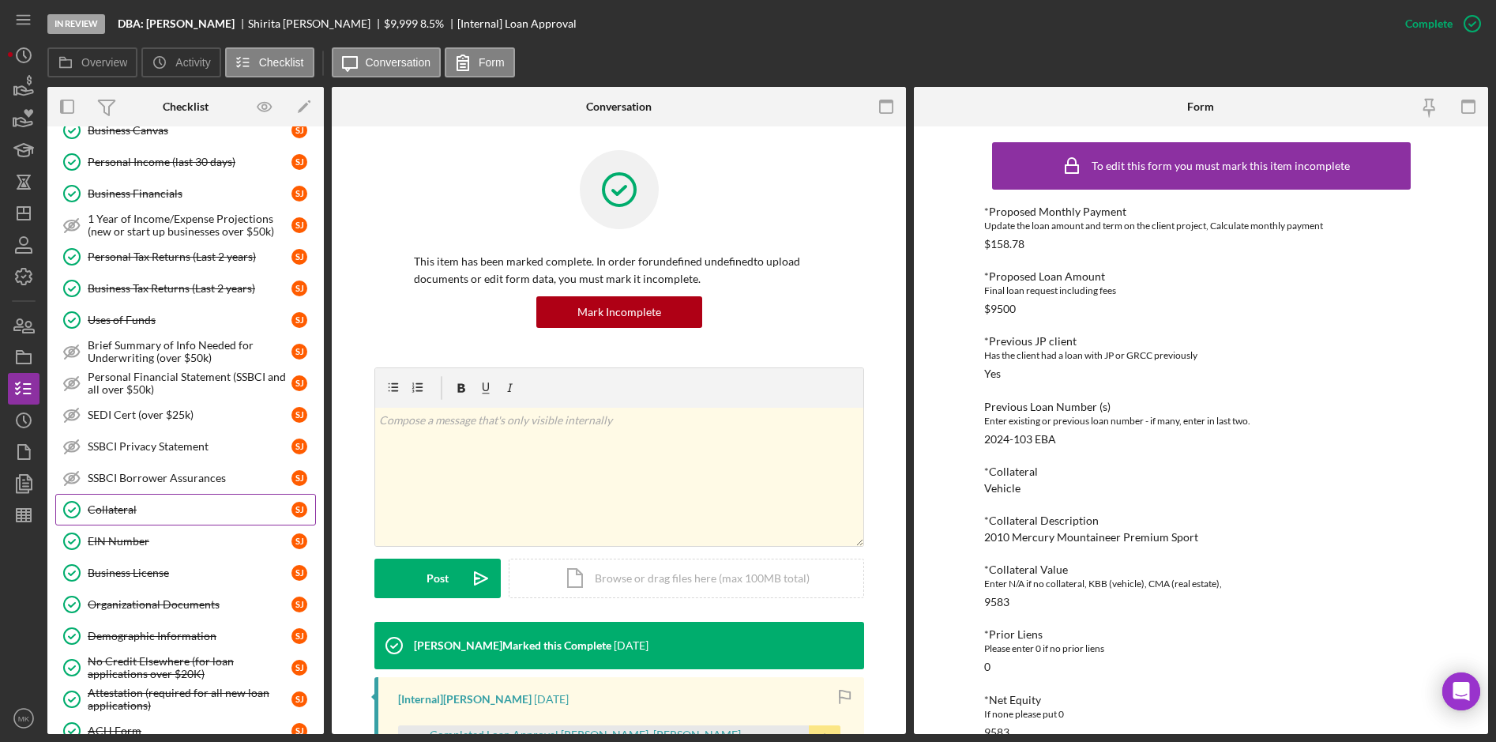
click at [134, 517] on link "Collateral Collateral [PERSON_NAME]" at bounding box center [185, 510] width 261 height 32
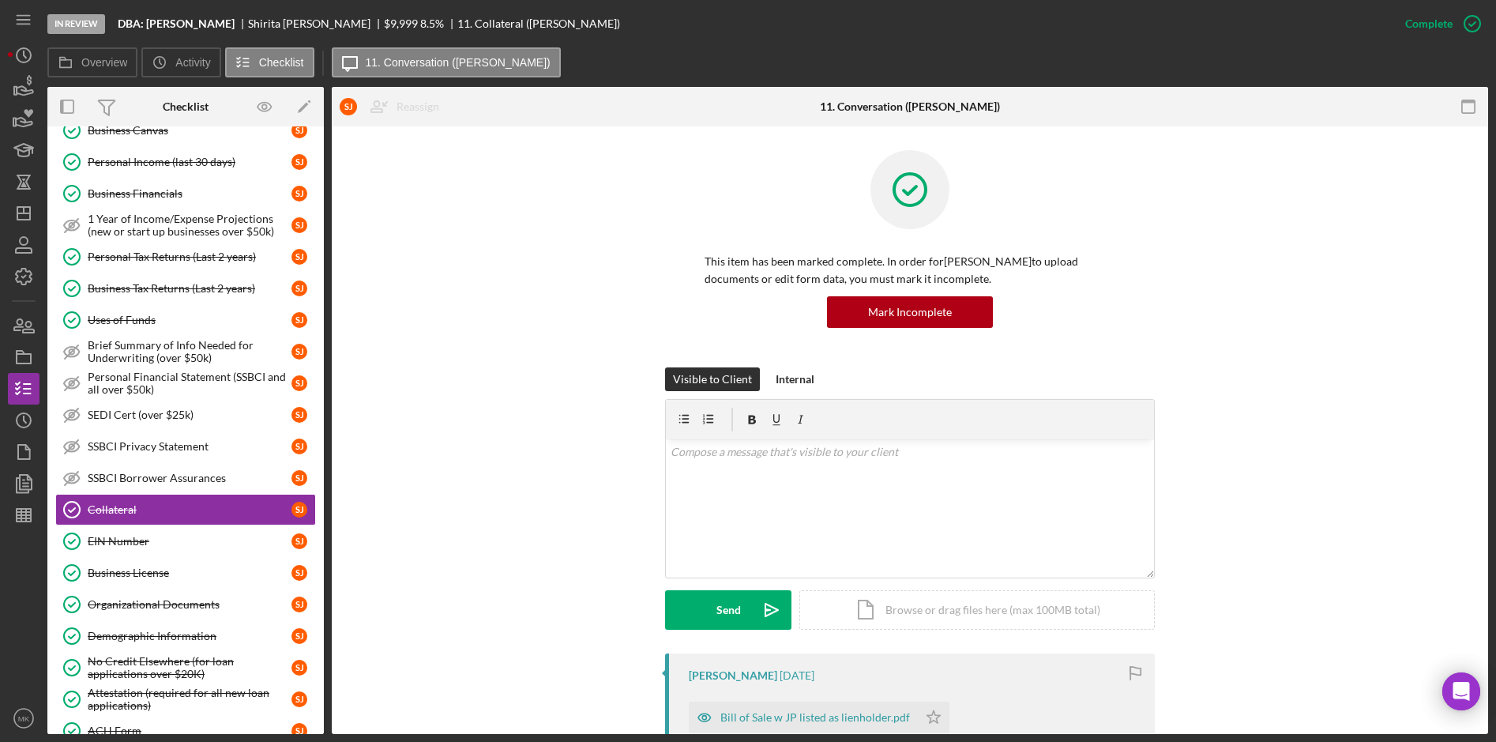
scroll to position [316, 0]
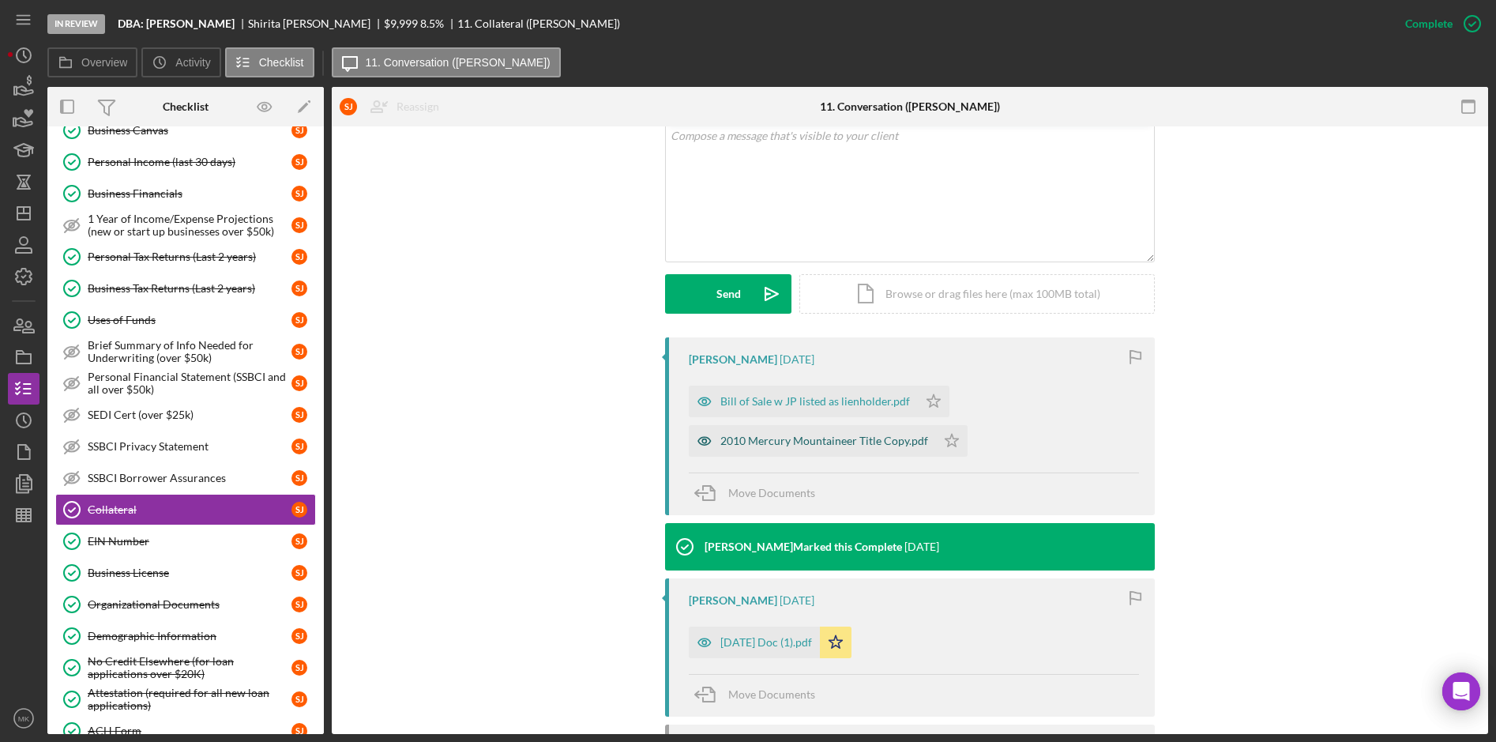
click at [785, 442] on div "2010 Mercury Mountaineer Title Copy.pdf" at bounding box center [824, 440] width 208 height 13
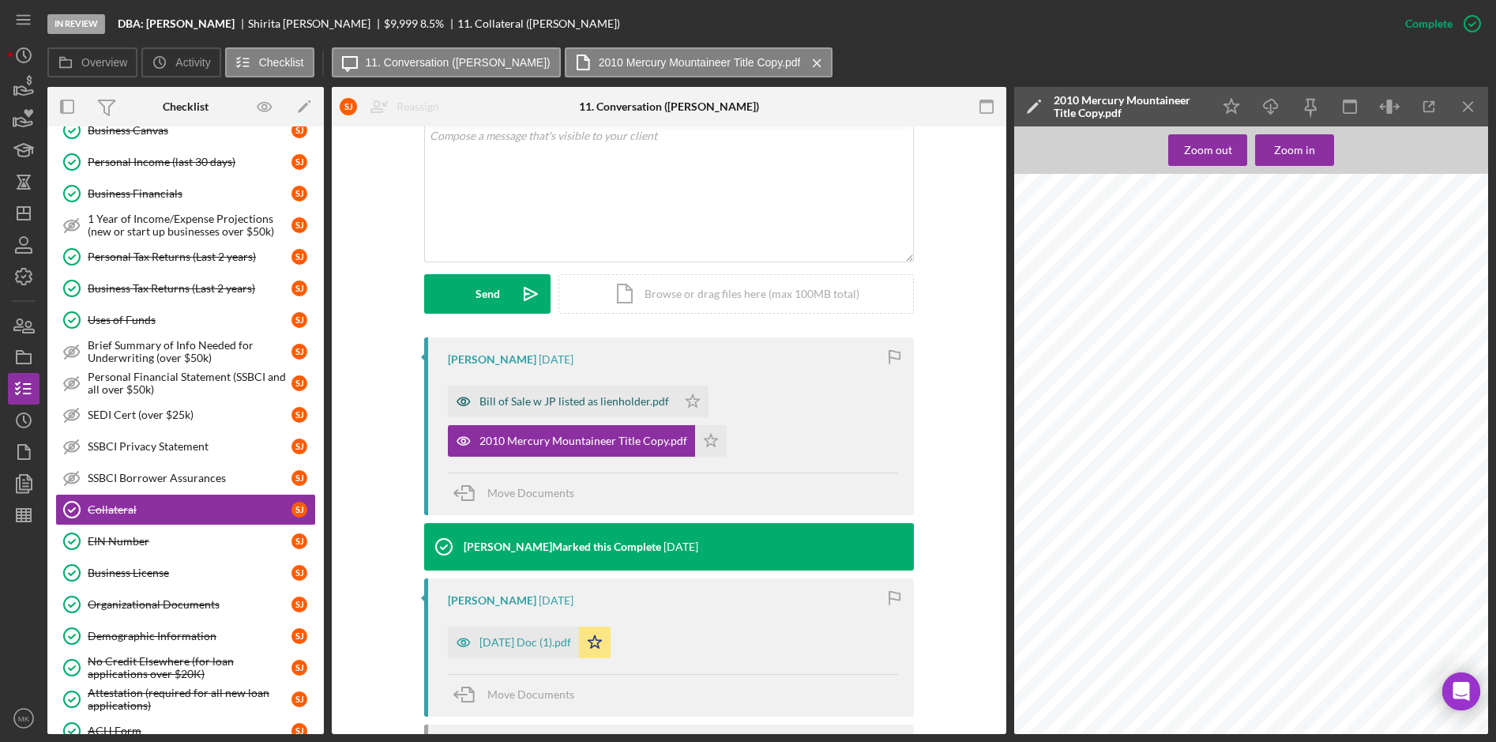
click at [617, 407] on div "Bill of Sale w JP listed as lienholder.pdf" at bounding box center [574, 401] width 190 height 13
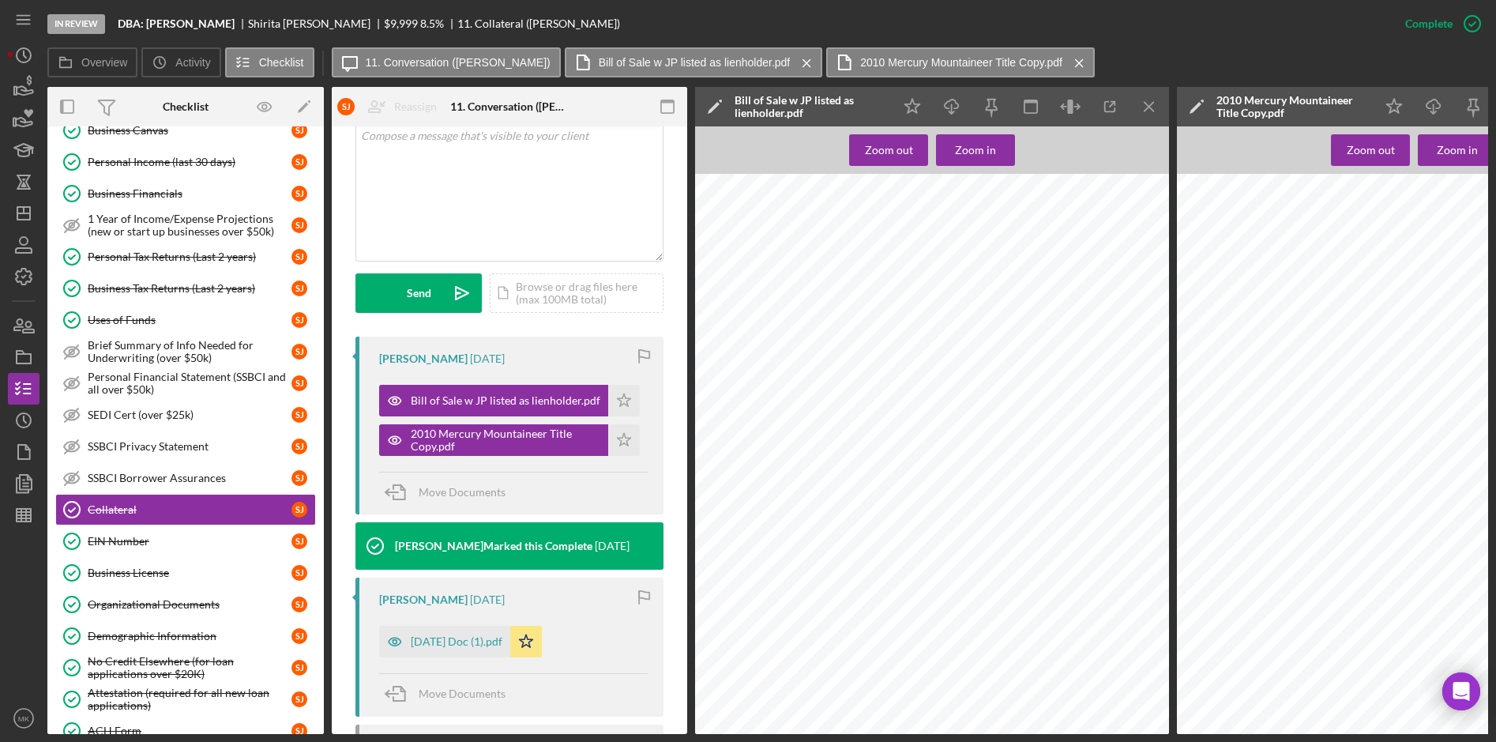
scroll to position [474, 0]
click at [1145, 106] on icon "Icon/Menu Close" at bounding box center [1150, 107] width 36 height 36
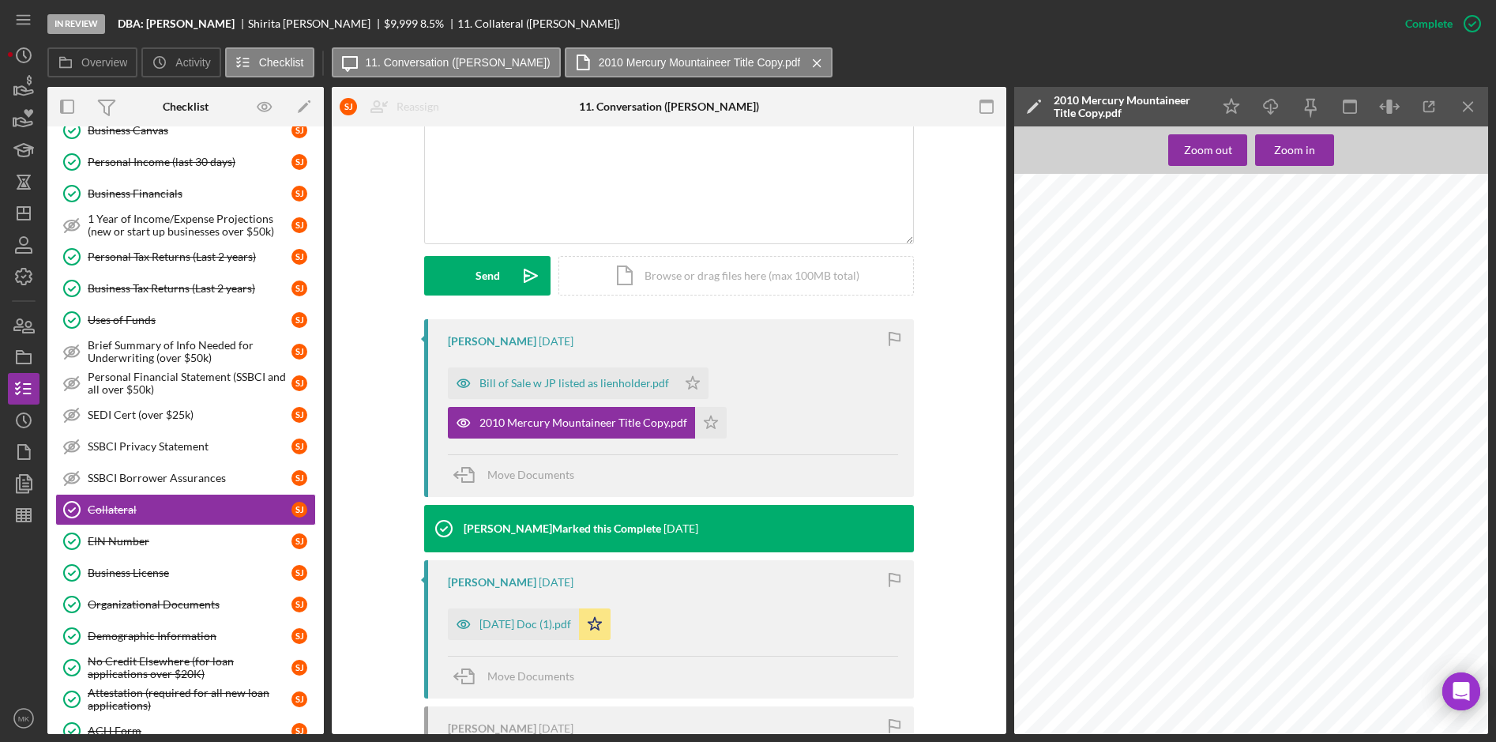
scroll to position [316, 0]
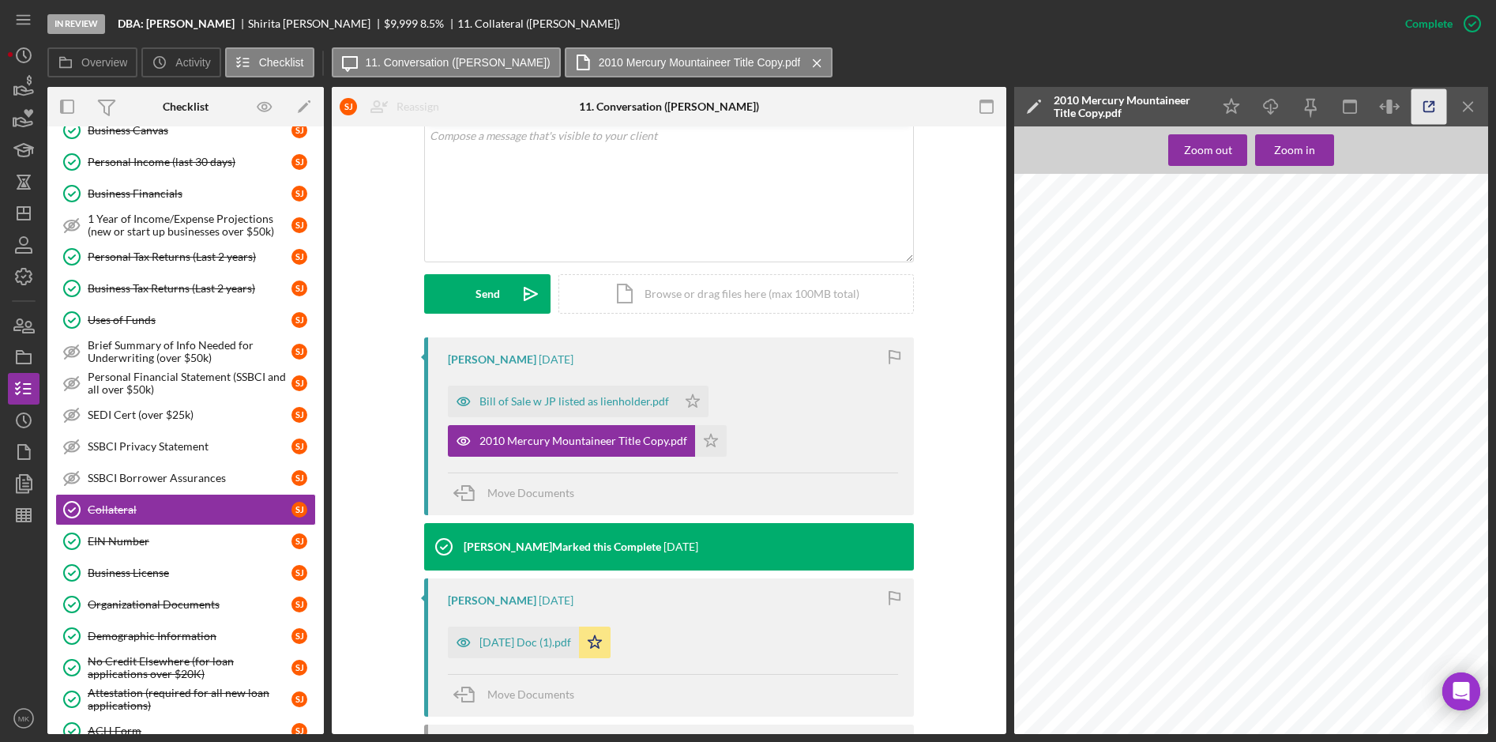
click at [1430, 111] on icon "button" at bounding box center [1429, 107] width 10 height 10
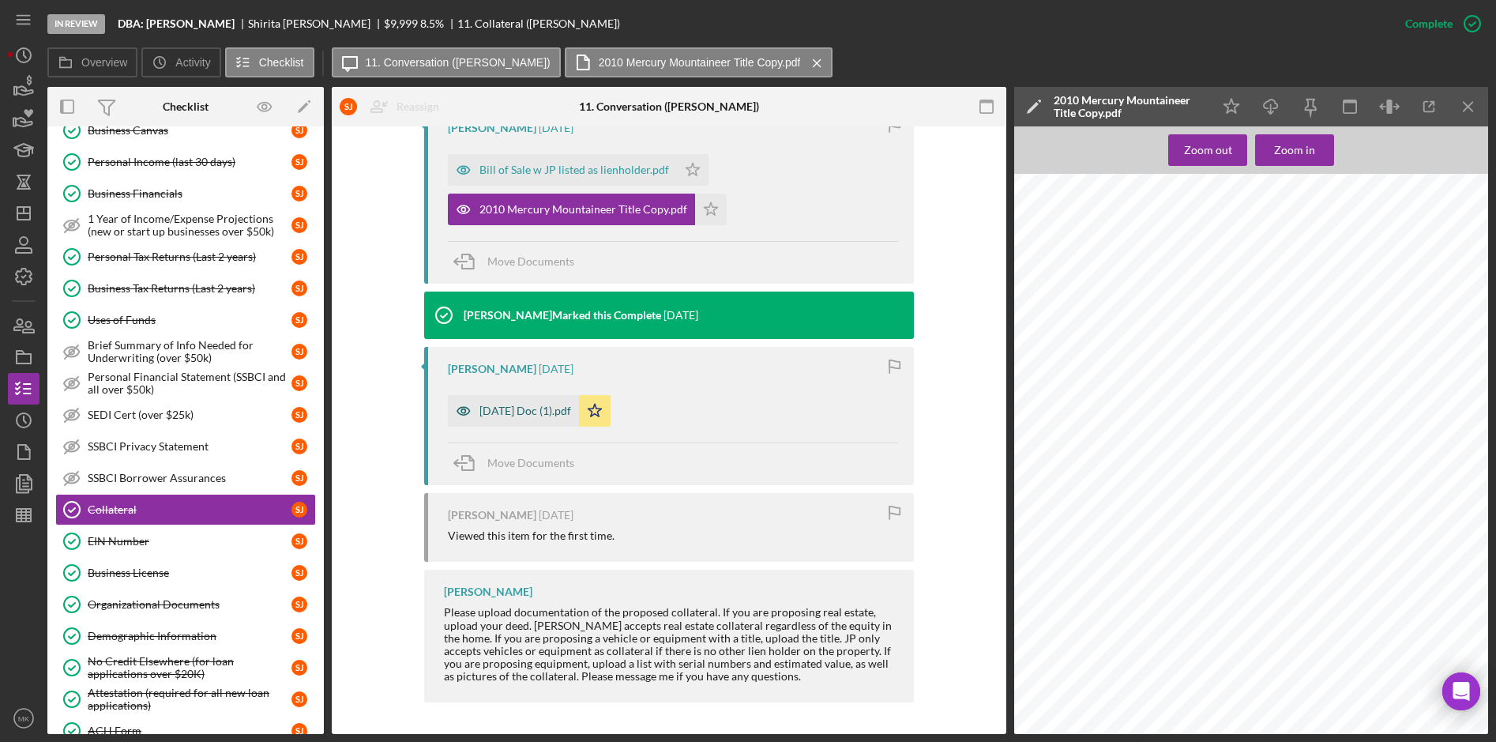
click at [539, 412] on div "[DATE] Doc (1).pdf" at bounding box center [525, 410] width 92 height 13
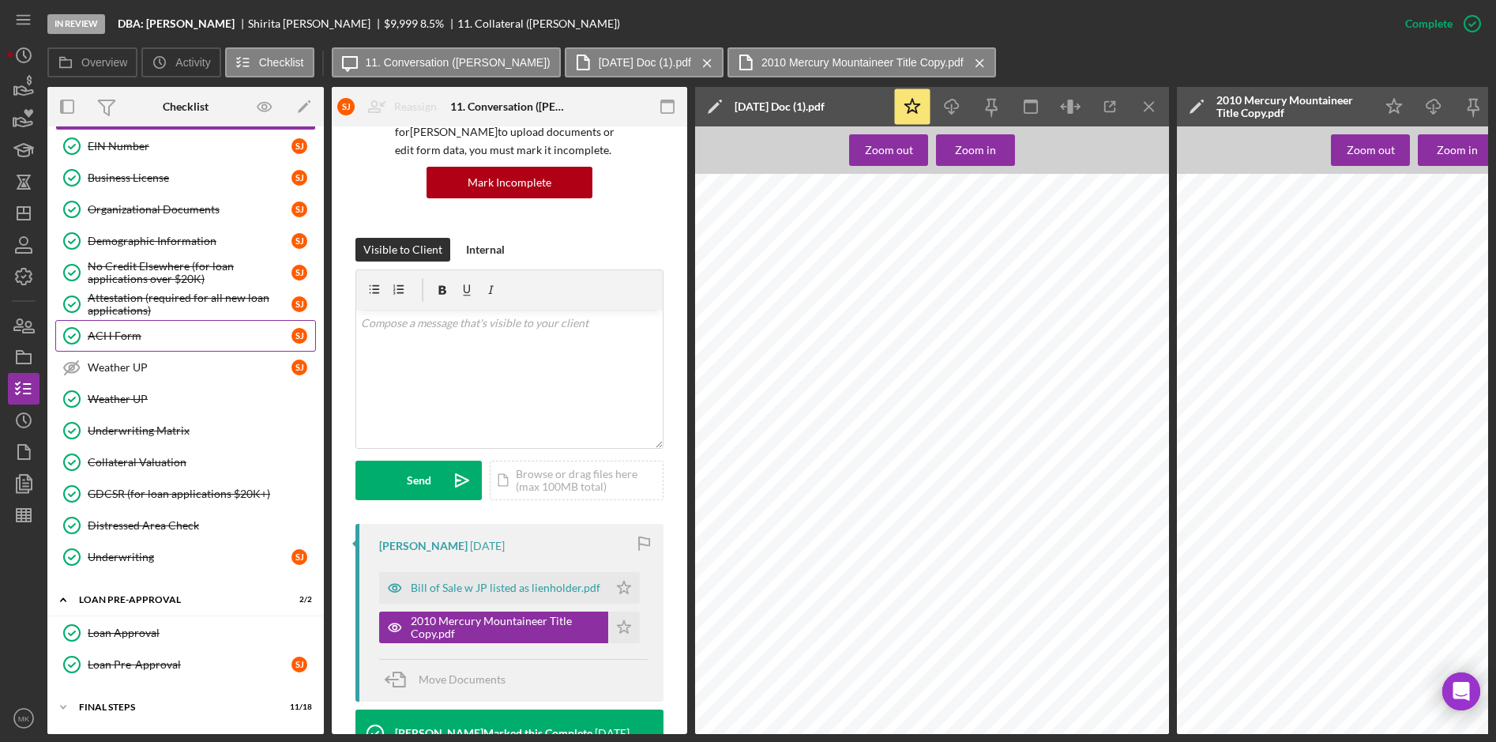
scroll to position [591, 0]
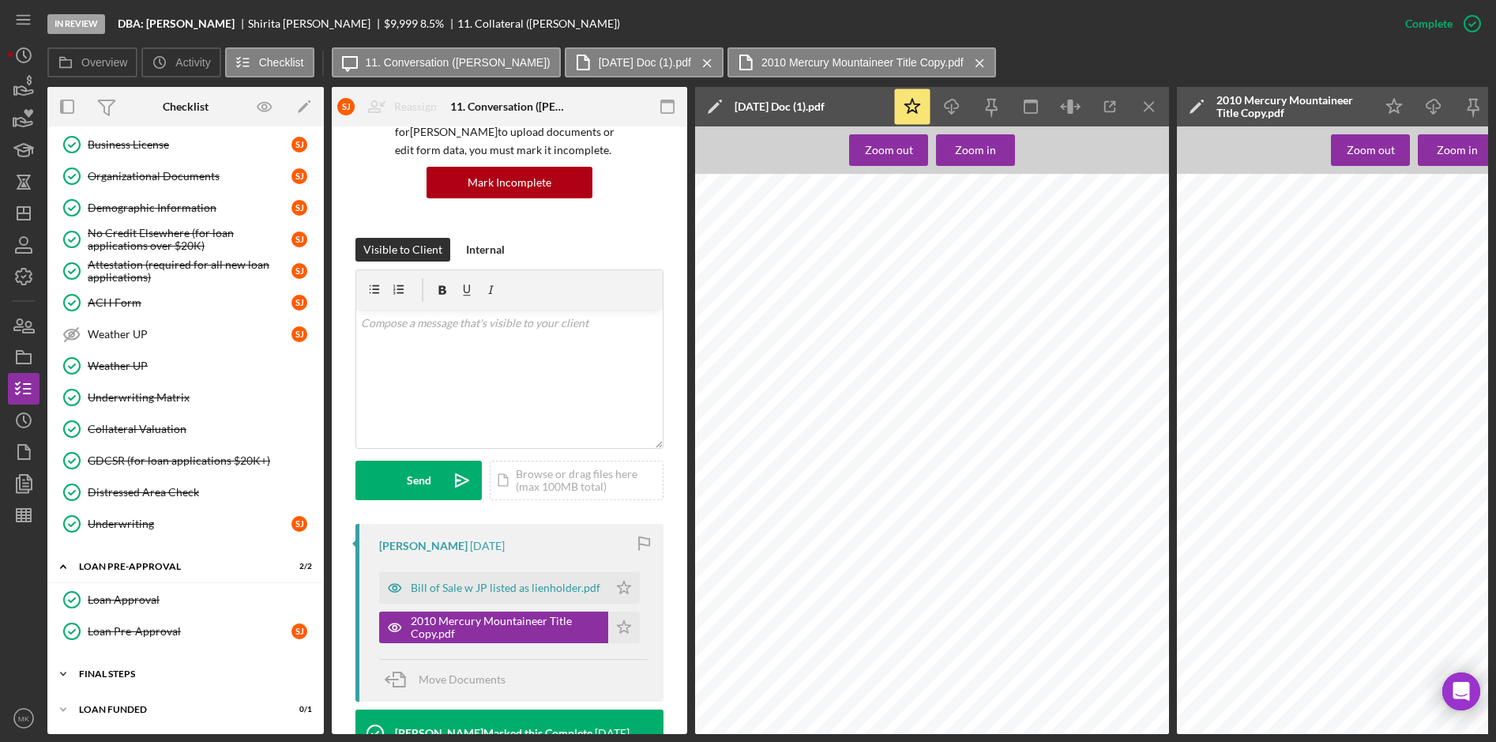
click at [121, 669] on div "FINAL STEPS" at bounding box center [191, 673] width 225 height 9
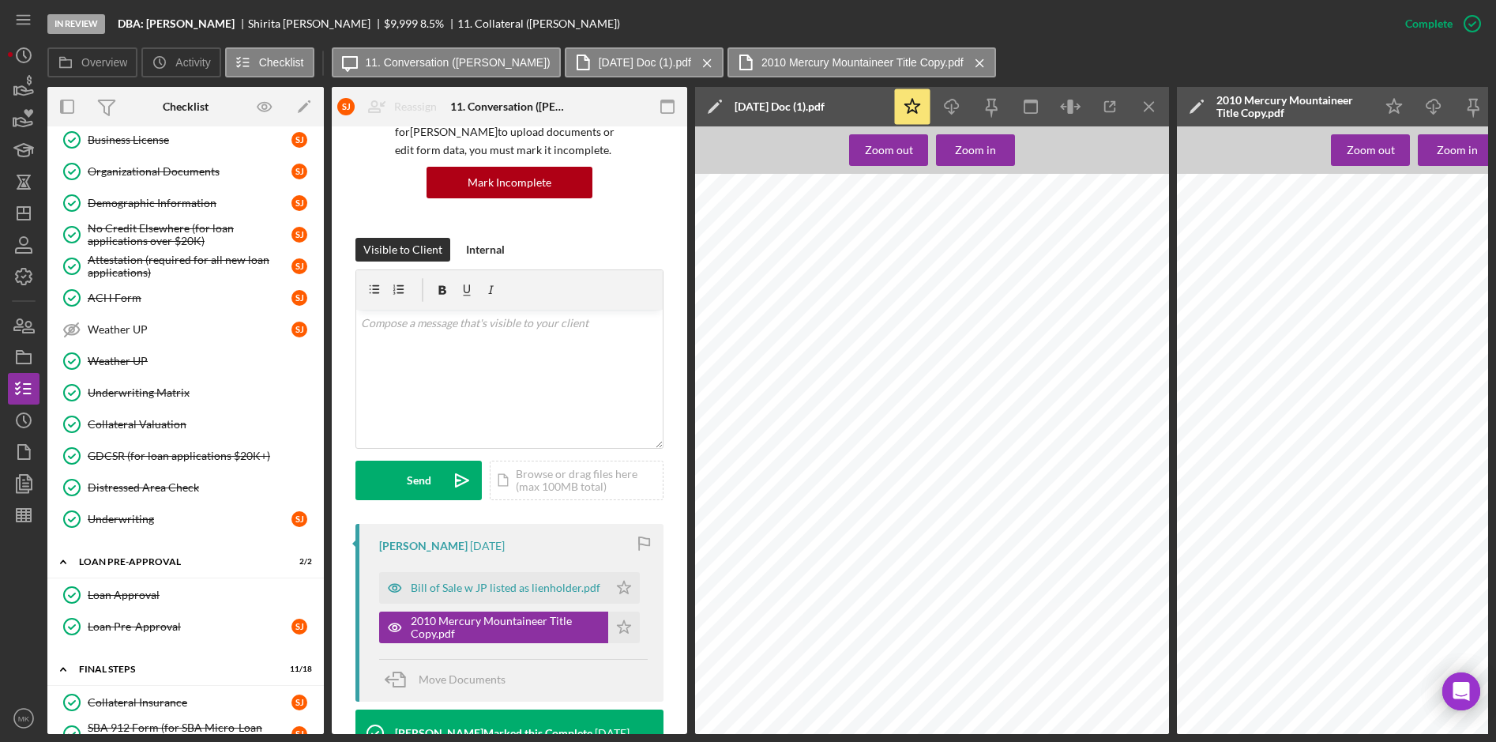
scroll to position [1065, 0]
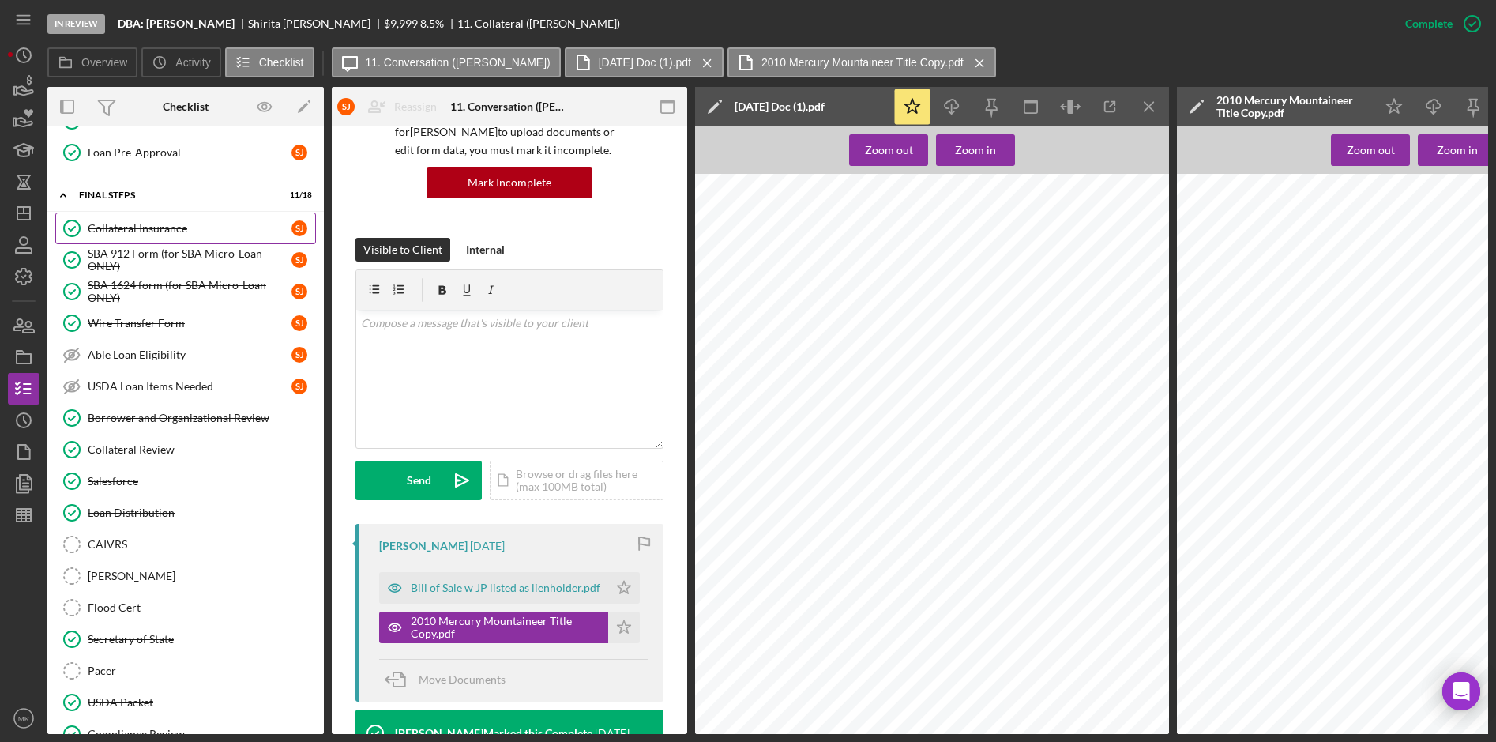
click at [159, 226] on div "Collateral Insurance" at bounding box center [190, 228] width 204 height 13
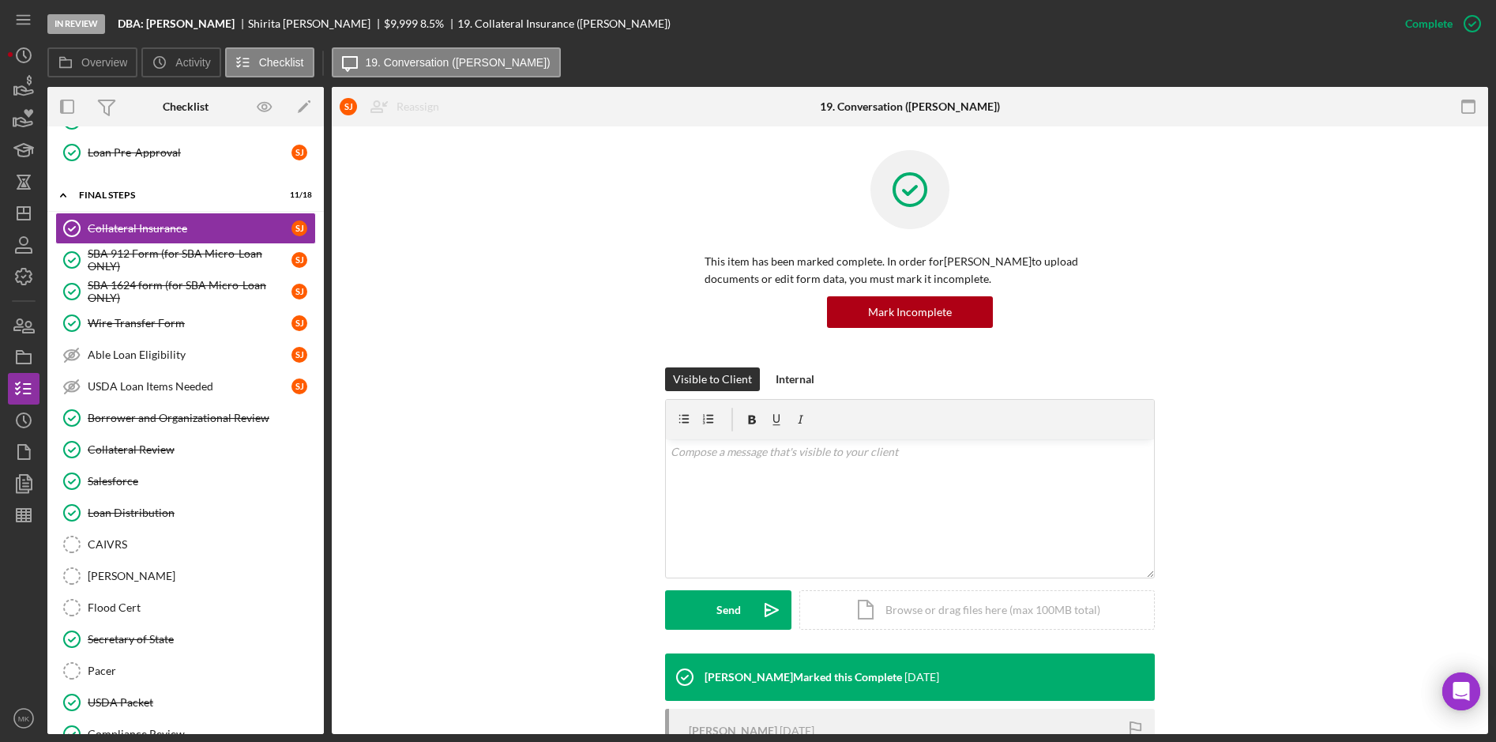
scroll to position [177, 0]
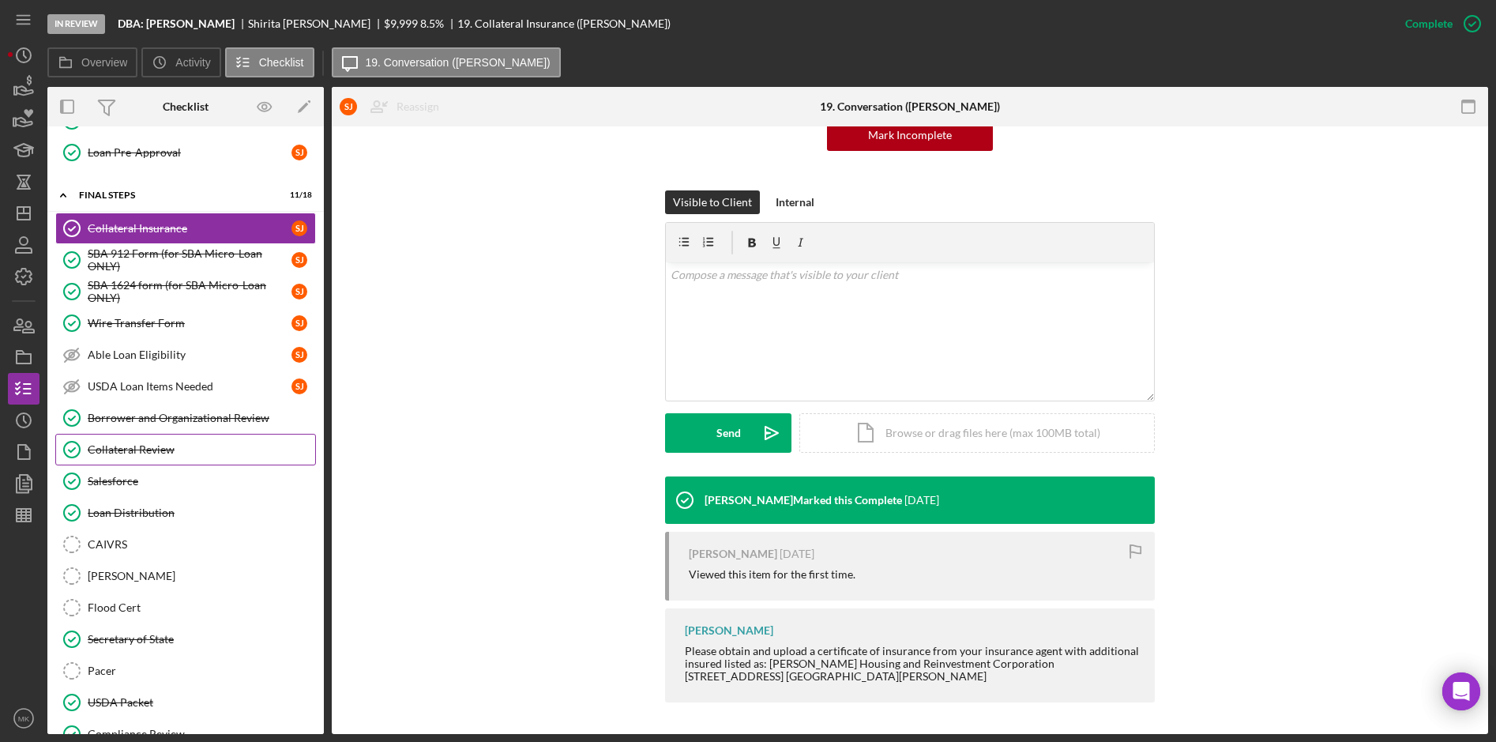
click at [158, 456] on div "Collateral Review" at bounding box center [201, 449] width 227 height 13
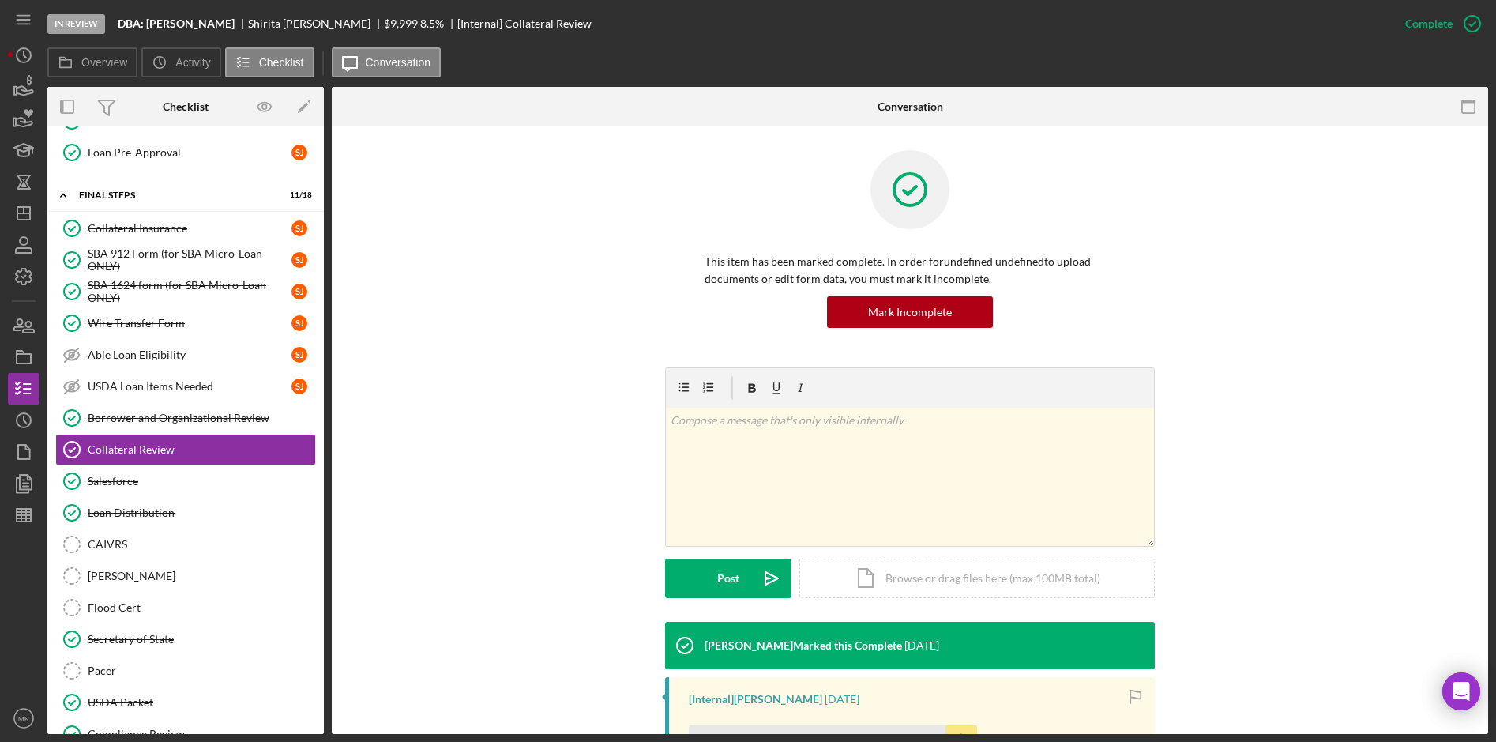
scroll to position [229, 0]
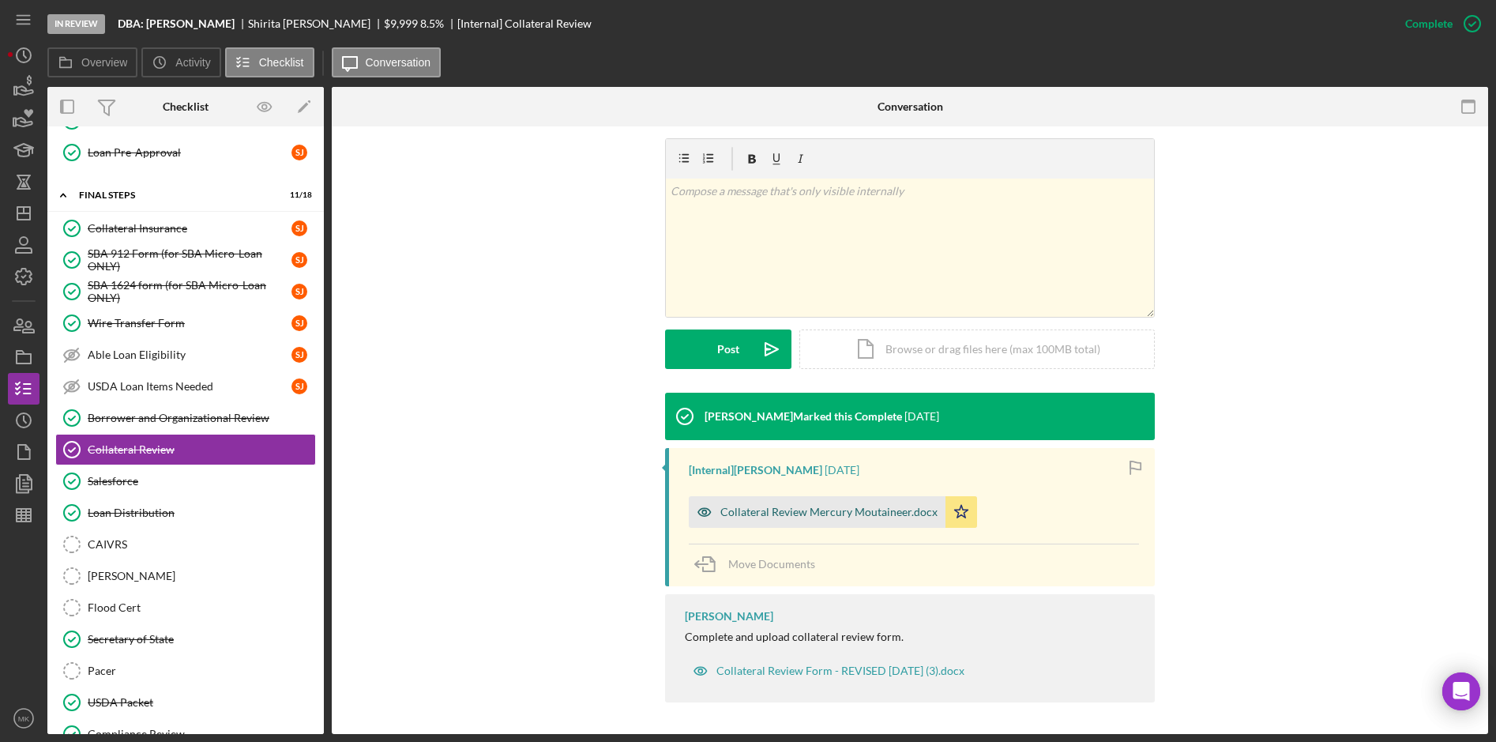
click at [803, 506] on div "Collateral Review Mercury Moutaineer.docx" at bounding box center [828, 512] width 217 height 13
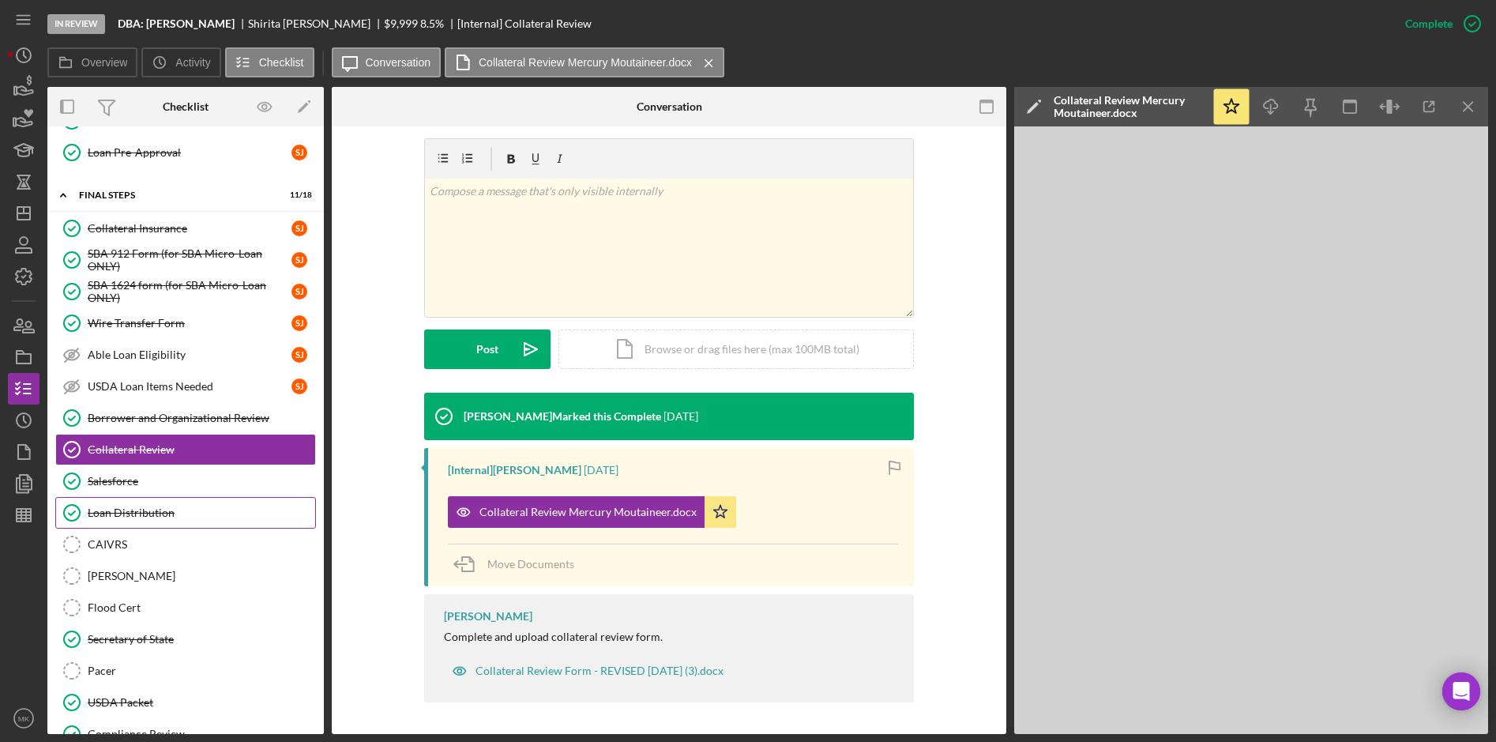
click at [127, 510] on div "Loan Distribution" at bounding box center [201, 512] width 227 height 13
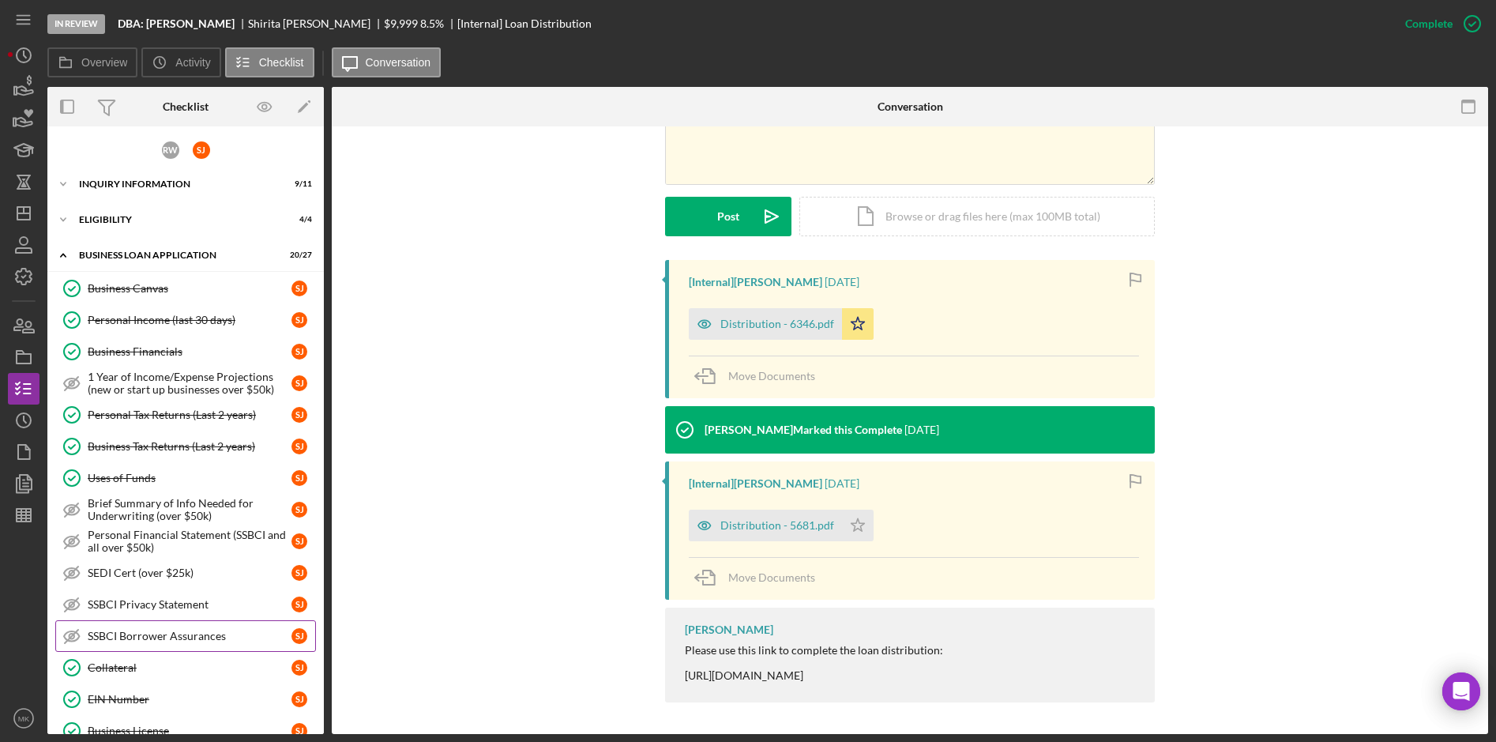
scroll to position [79, 0]
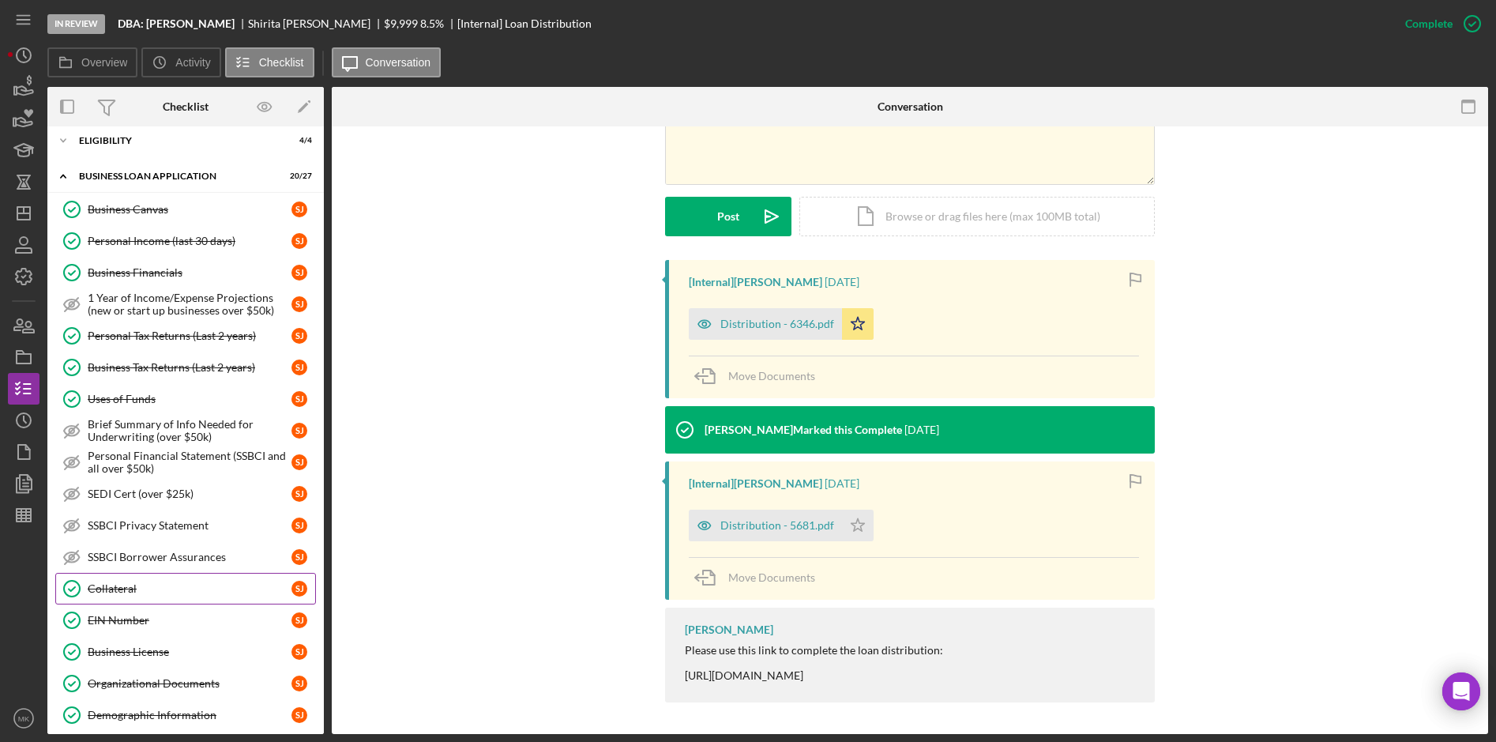
drag, startPoint x: 141, startPoint y: 596, endPoint x: 161, endPoint y: 581, distance: 25.4
click at [141, 595] on link "Collateral Collateral [PERSON_NAME]" at bounding box center [185, 589] width 261 height 32
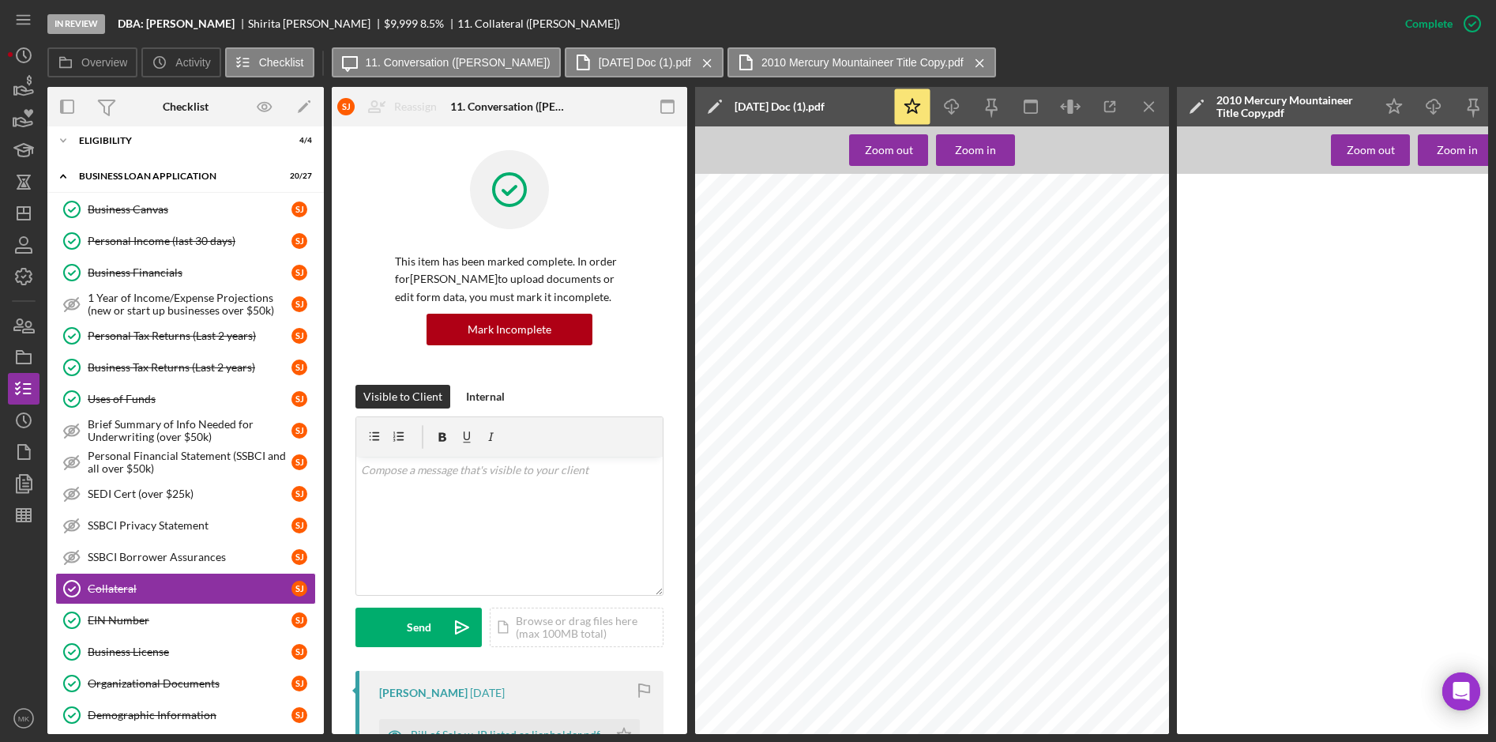
scroll to position [316, 0]
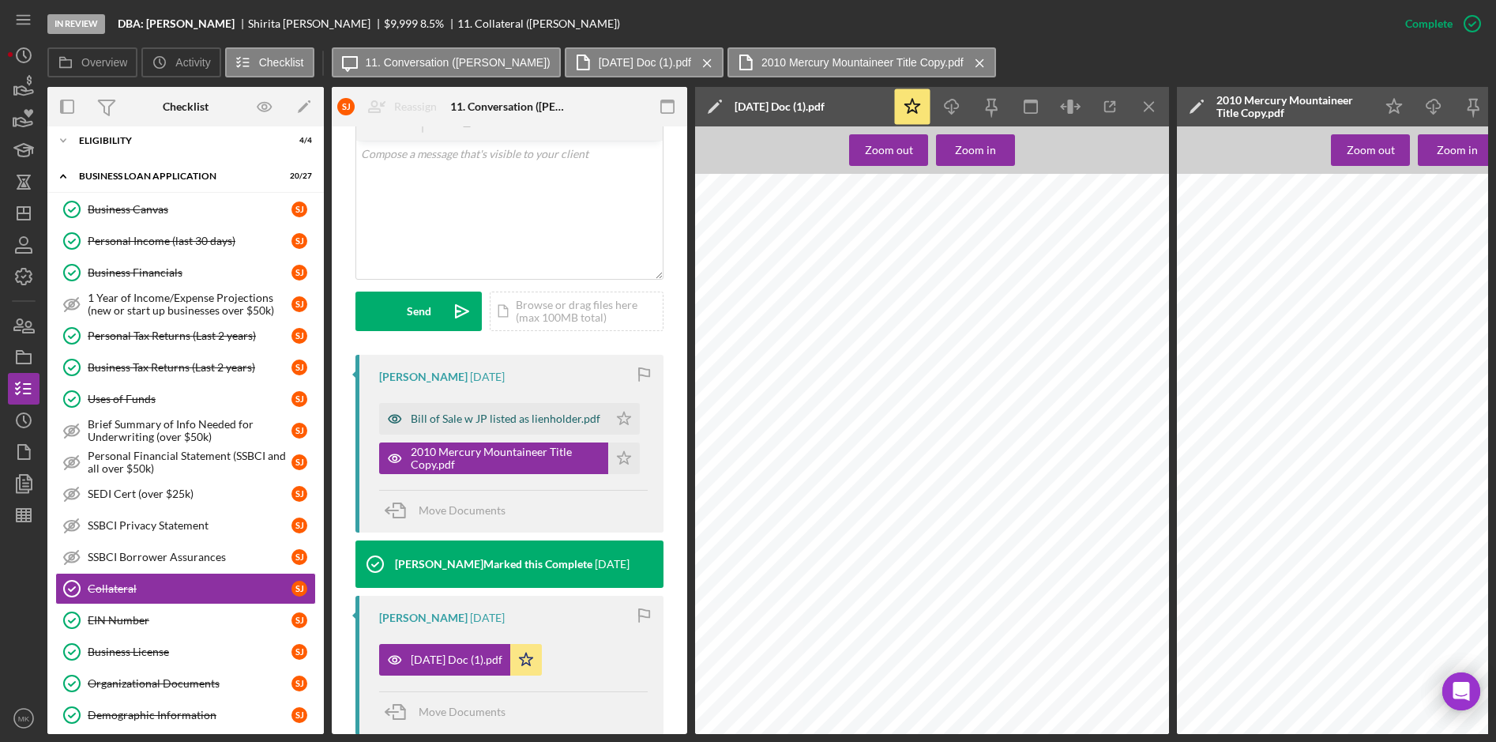
click at [492, 412] on div "Bill of Sale w JP listed as lienholder.pdf" at bounding box center [493, 419] width 229 height 32
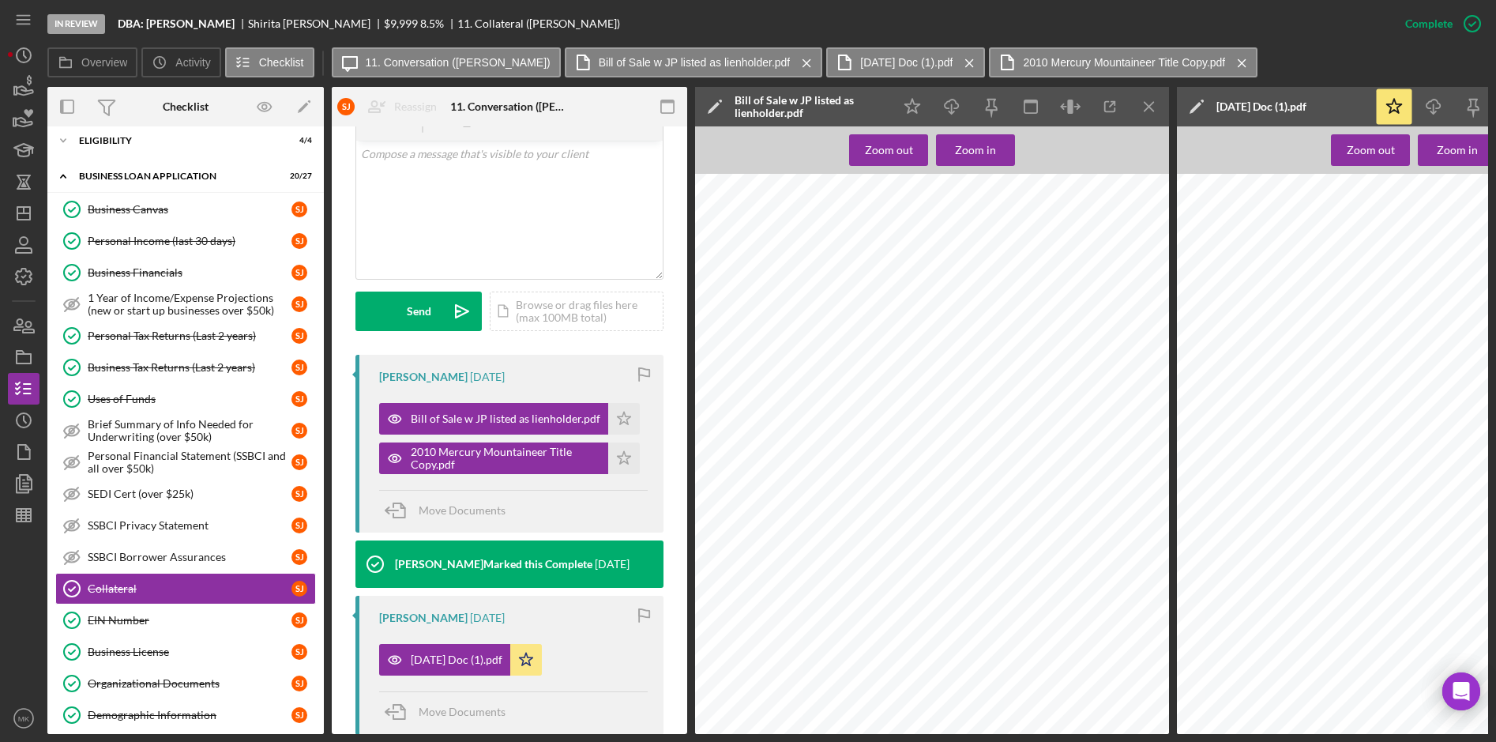
scroll to position [0, 0]
click at [1156, 103] on icon "Icon/Menu Close" at bounding box center [1150, 107] width 36 height 36
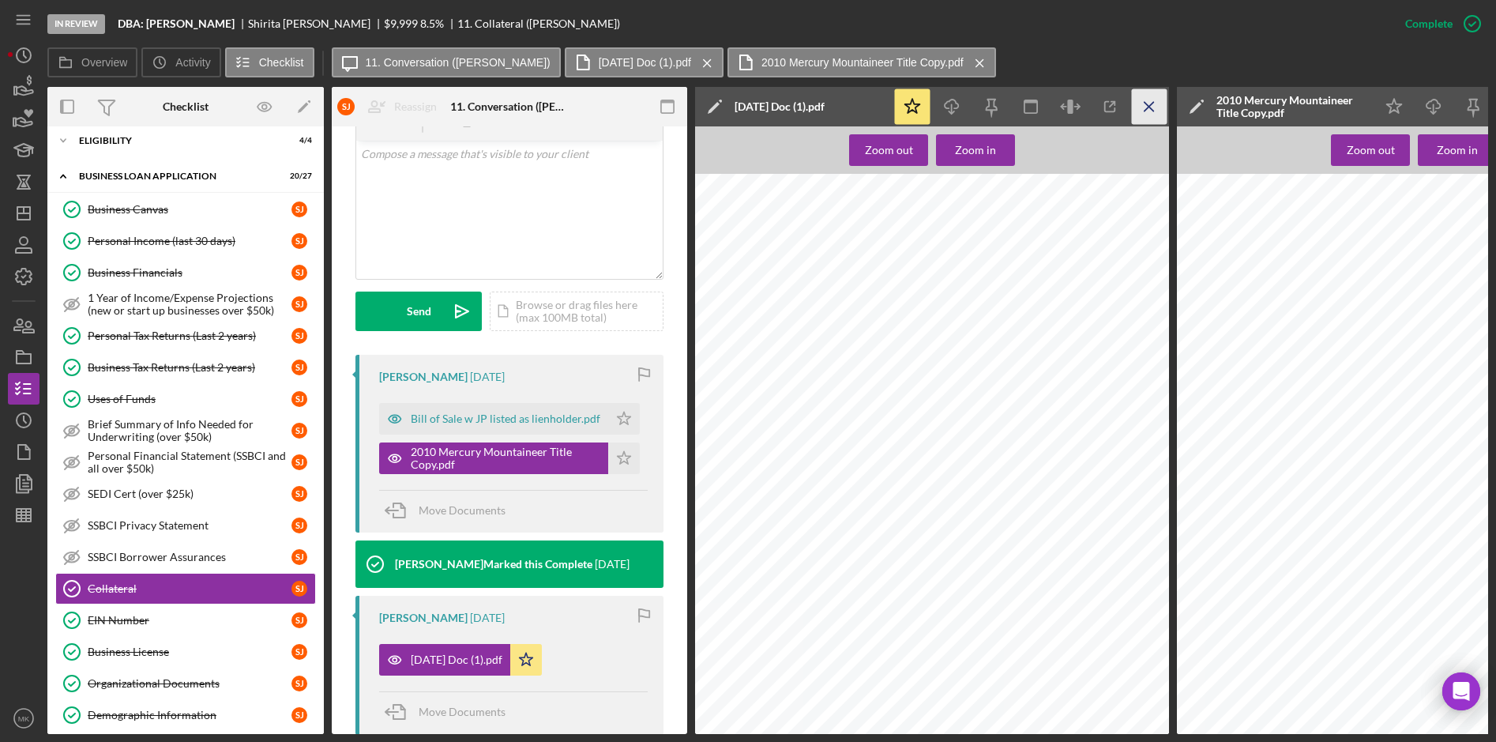
click at [1152, 110] on line "button" at bounding box center [1149, 106] width 9 height 9
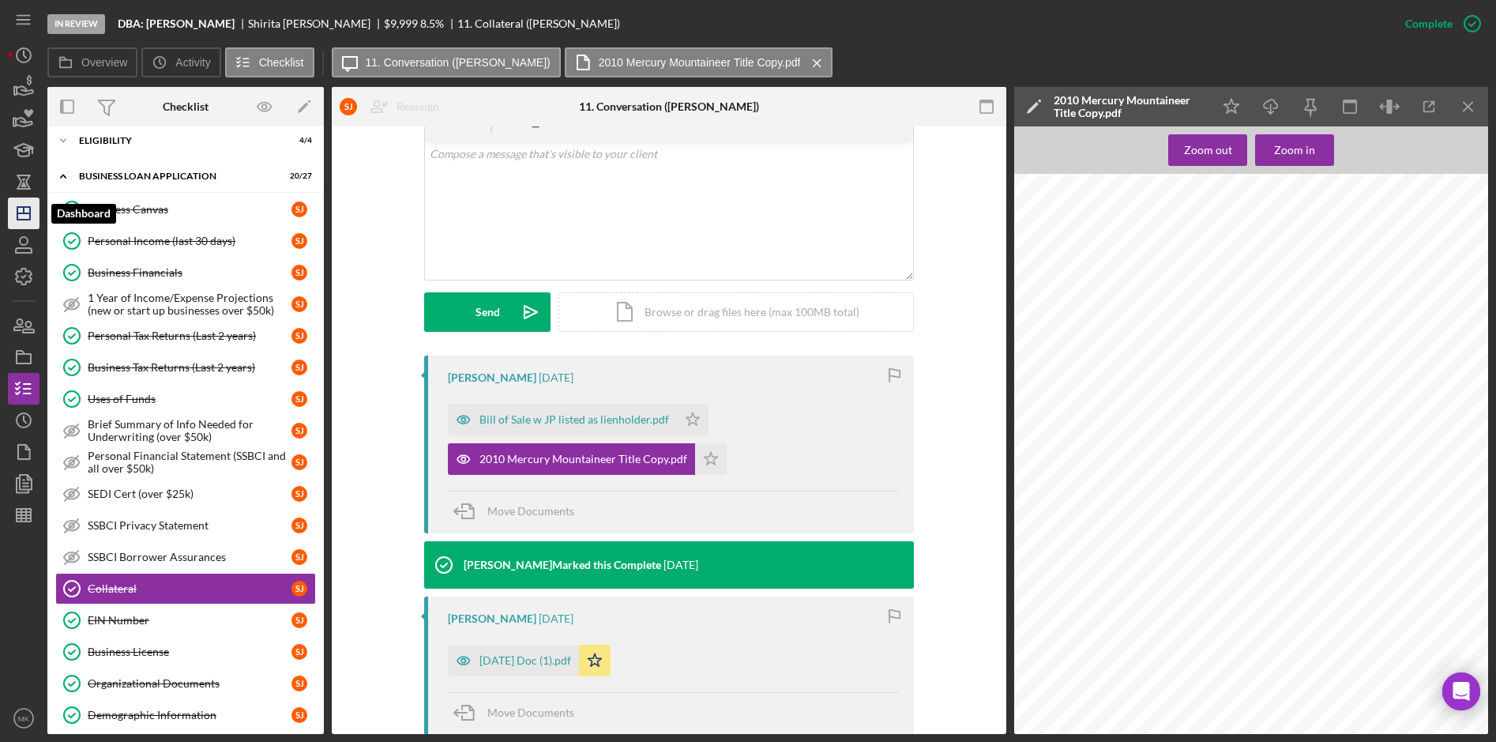
click at [32, 216] on icon "Icon/Dashboard" at bounding box center [23, 213] width 39 height 39
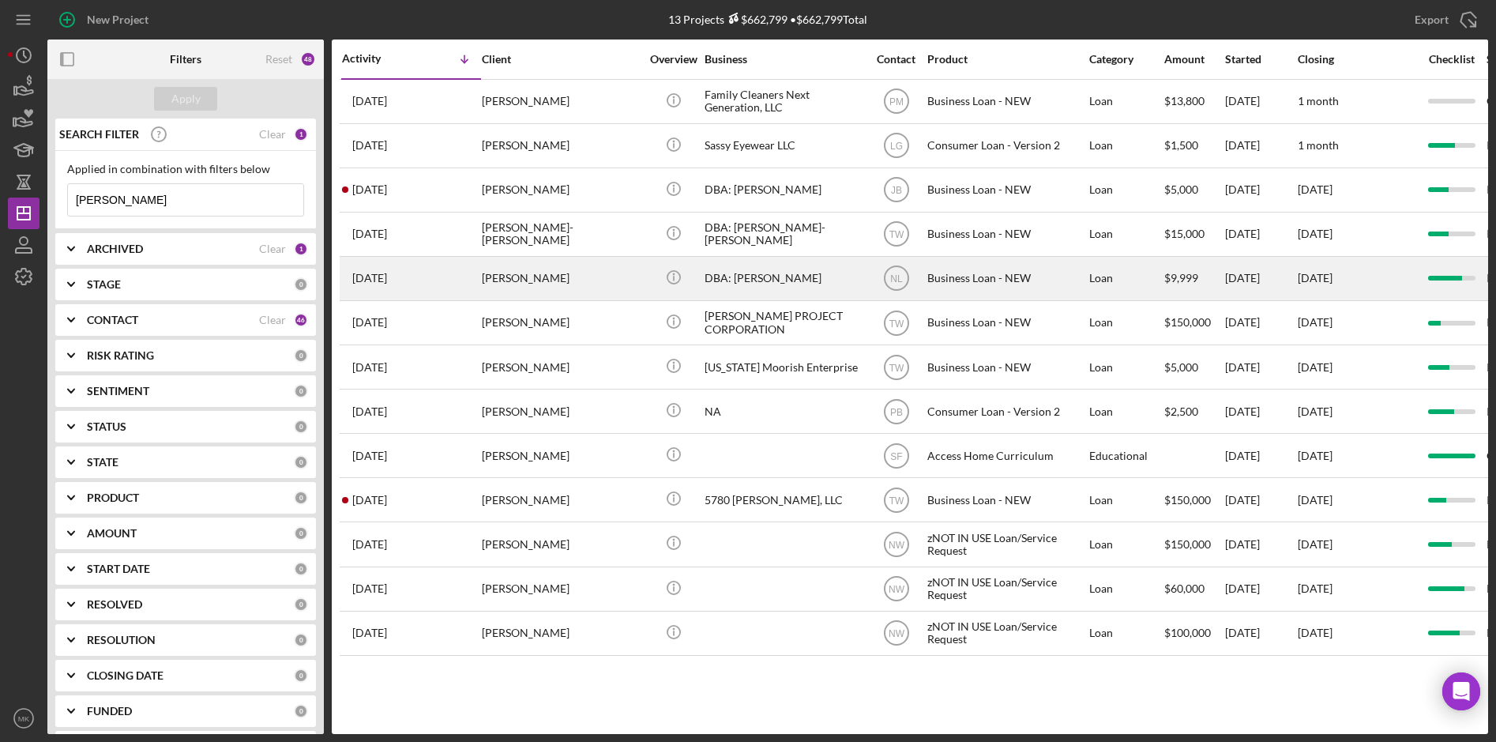
click at [548, 281] on div "[PERSON_NAME]" at bounding box center [561, 279] width 158 height 42
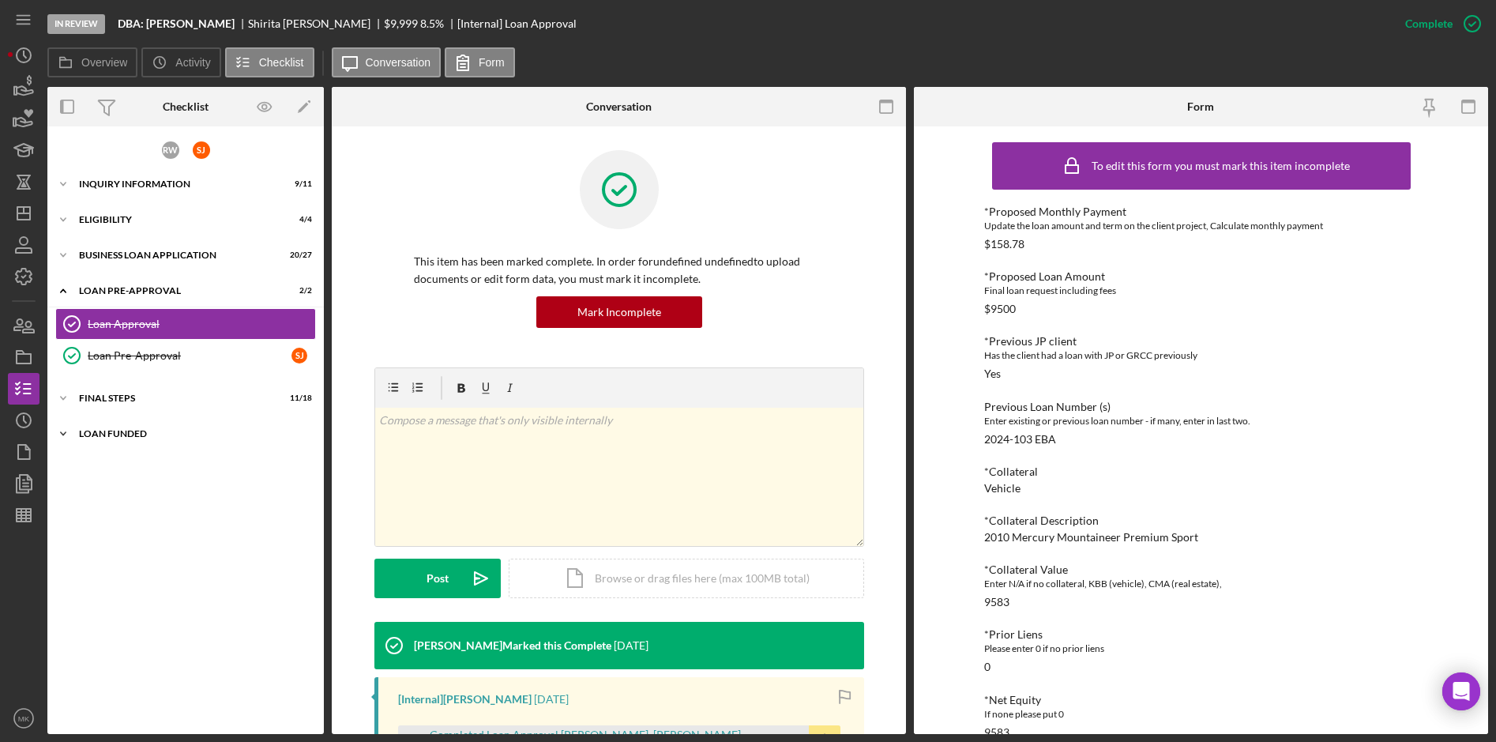
click at [132, 432] on div "LOAN FUNDED" at bounding box center [191, 433] width 225 height 9
click at [135, 407] on div "Icon/Expander FINAL STEPS 11 / 18" at bounding box center [185, 398] width 276 height 32
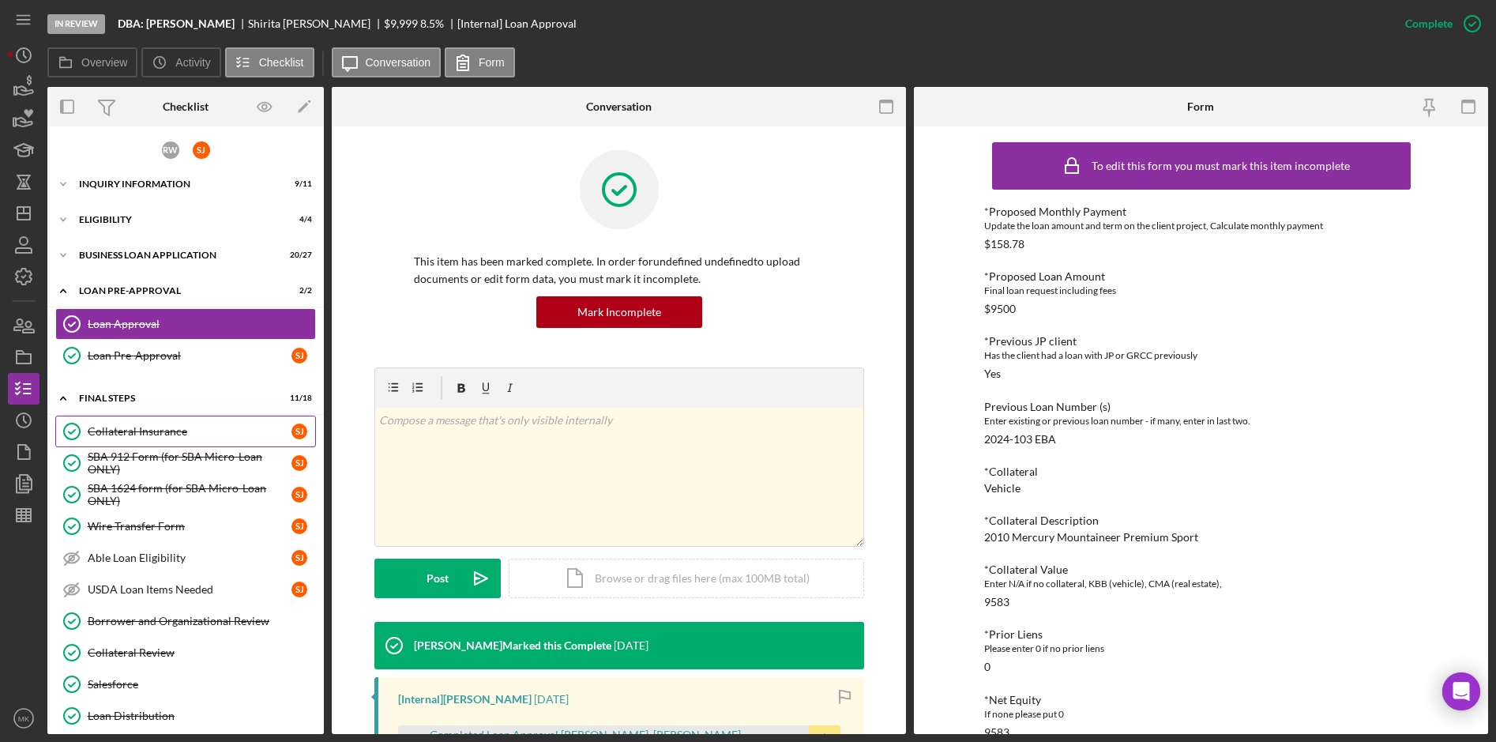
click at [178, 433] on div "Collateral Insurance" at bounding box center [190, 431] width 204 height 13
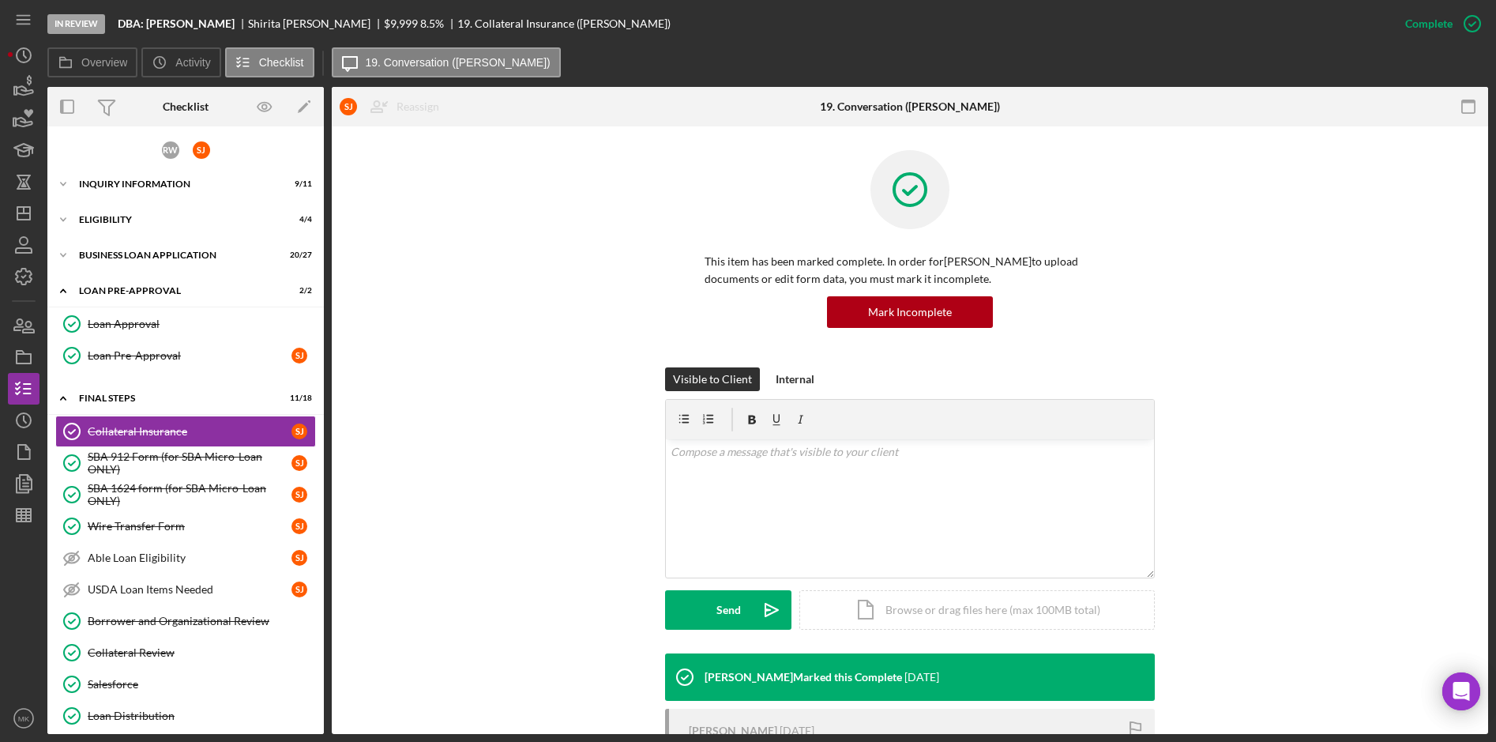
scroll to position [177, 0]
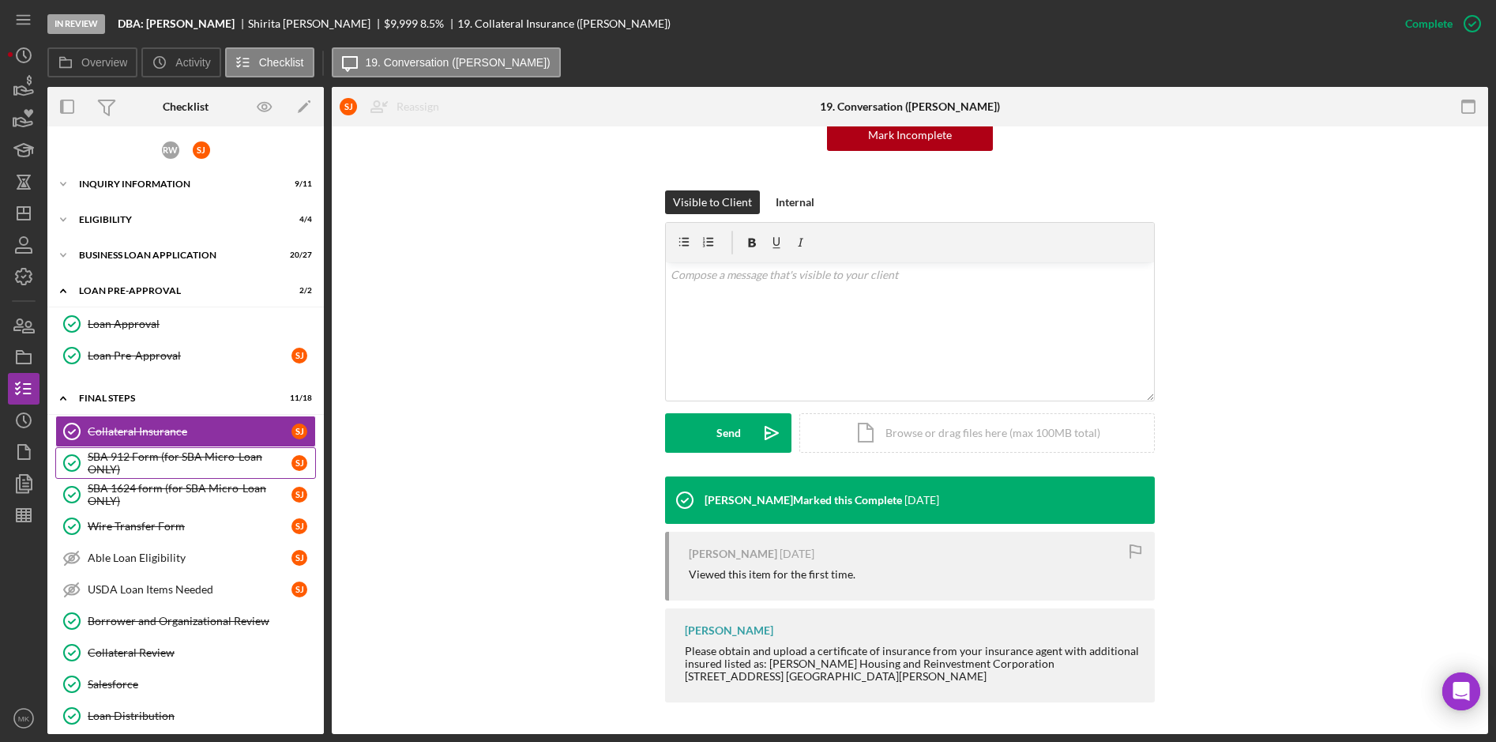
click at [164, 467] on div "SBA 912 Form (for SBA Micro-Loan ONLY)" at bounding box center [190, 462] width 204 height 25
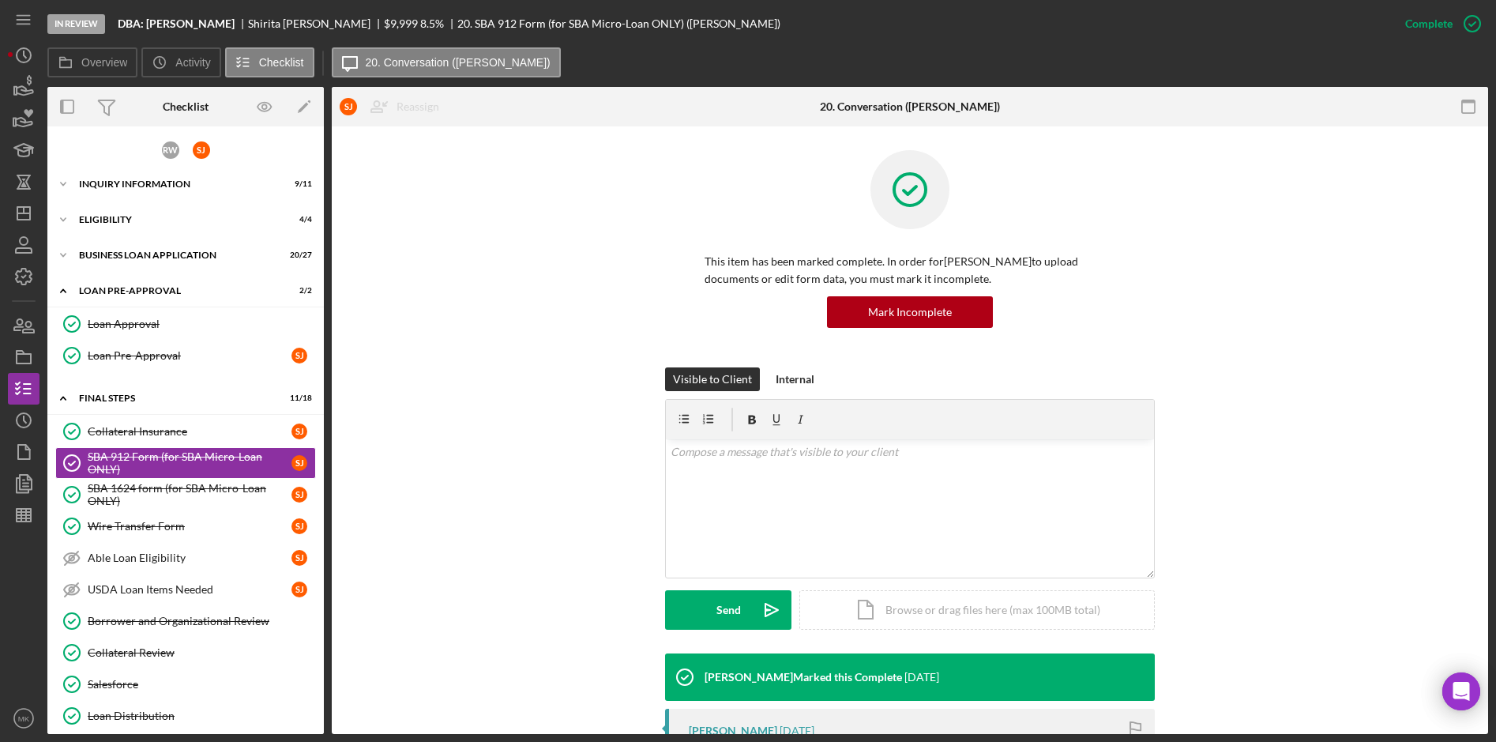
scroll to position [395, 0]
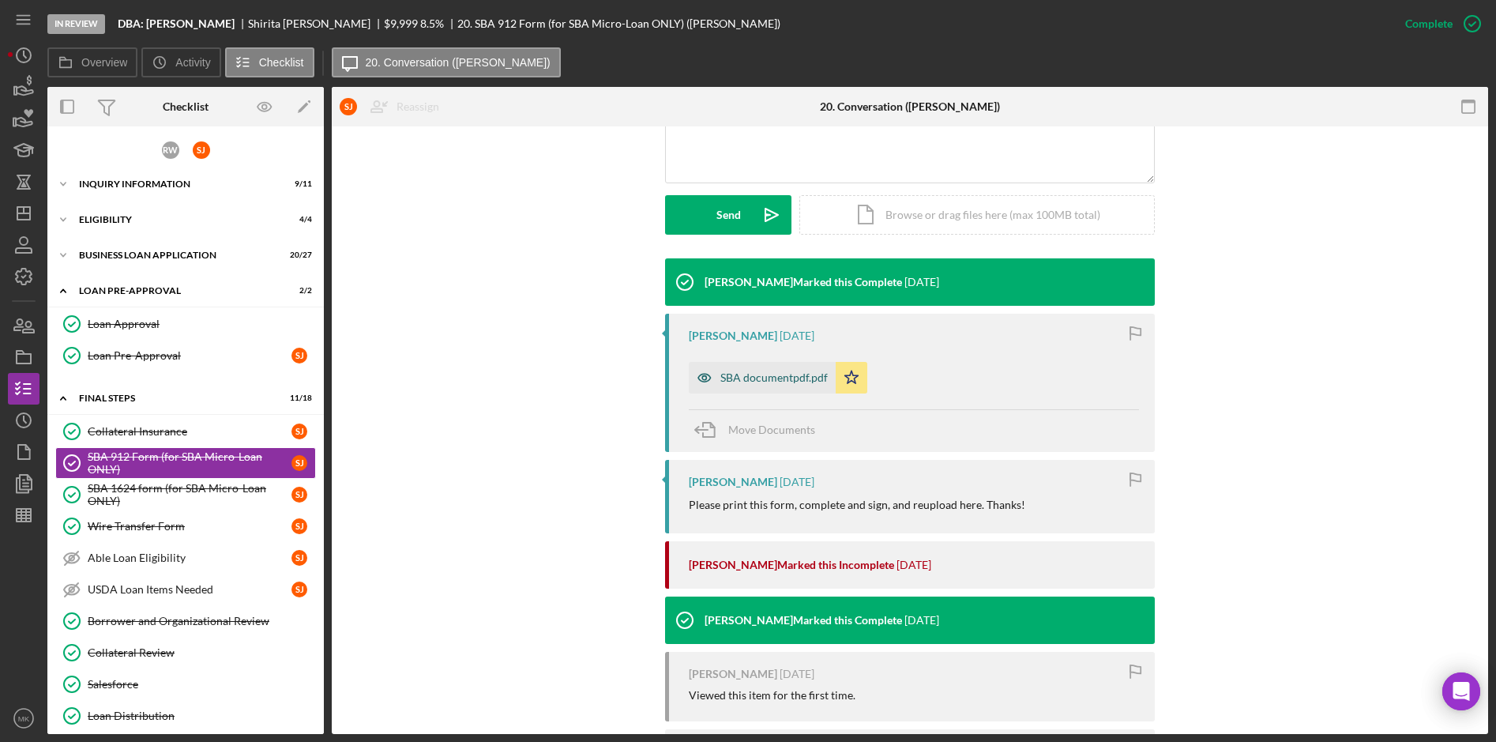
click at [775, 376] on div "SBA documentpdf.pdf" at bounding box center [773, 377] width 107 height 13
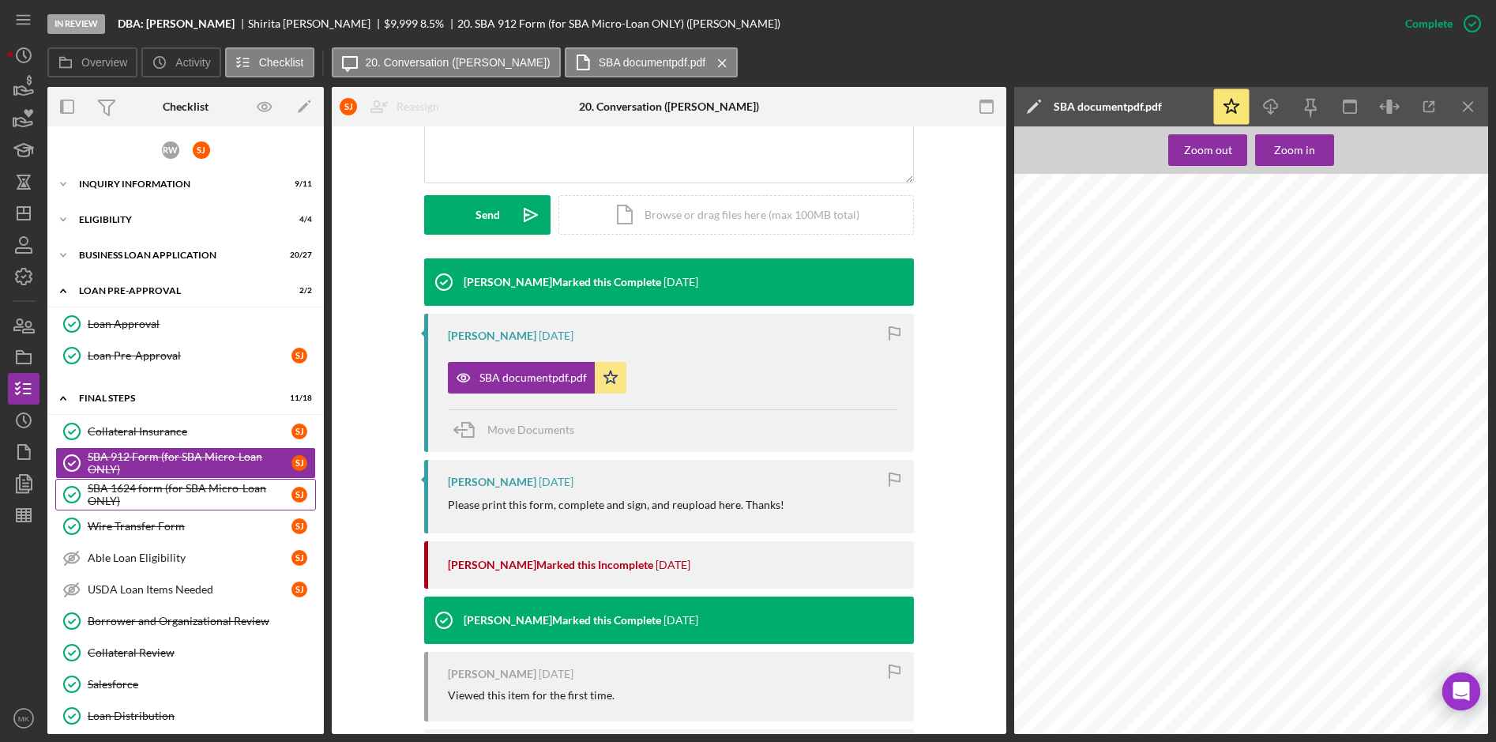
click at [174, 492] on div "SBA 1624 form (for SBA Micro-Loan ONLY)" at bounding box center [190, 494] width 204 height 25
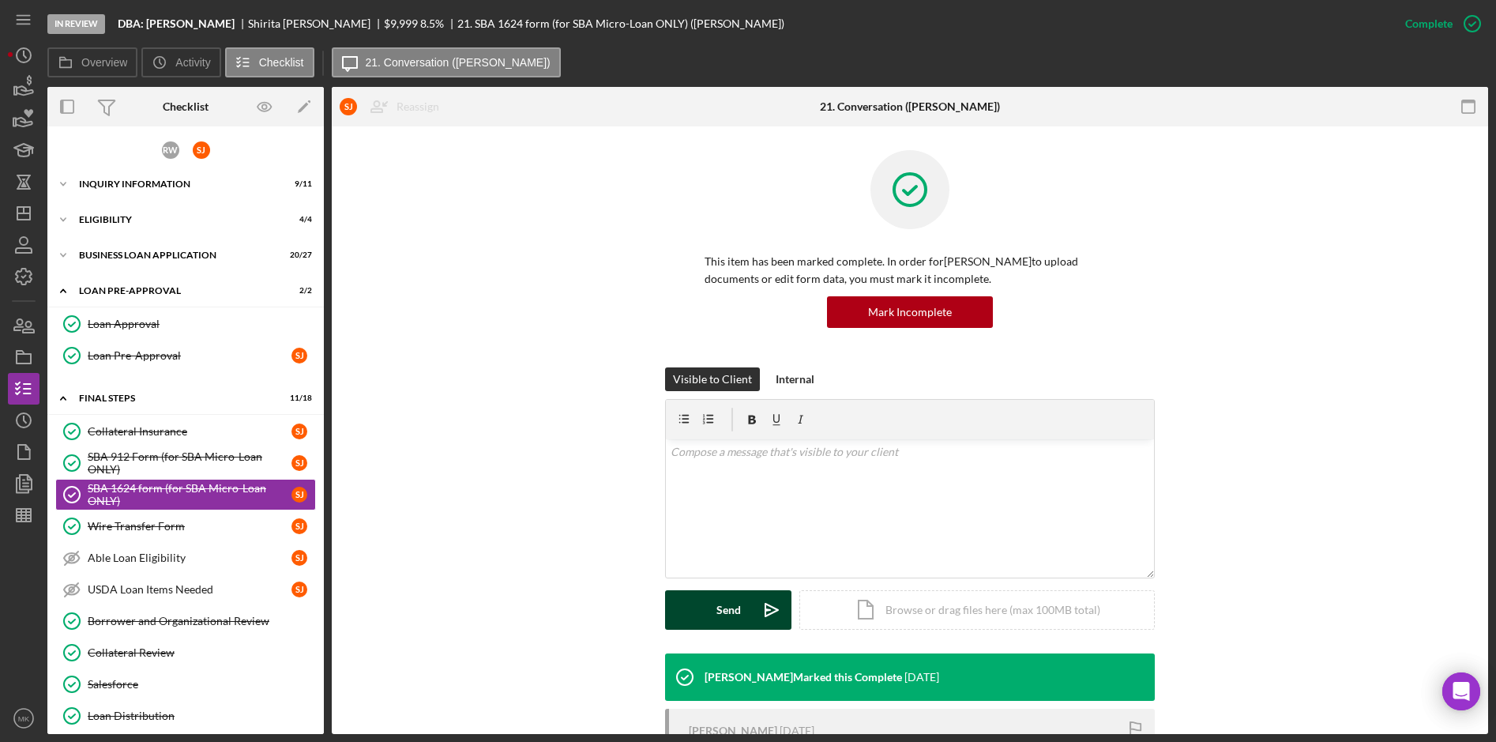
scroll to position [191, 0]
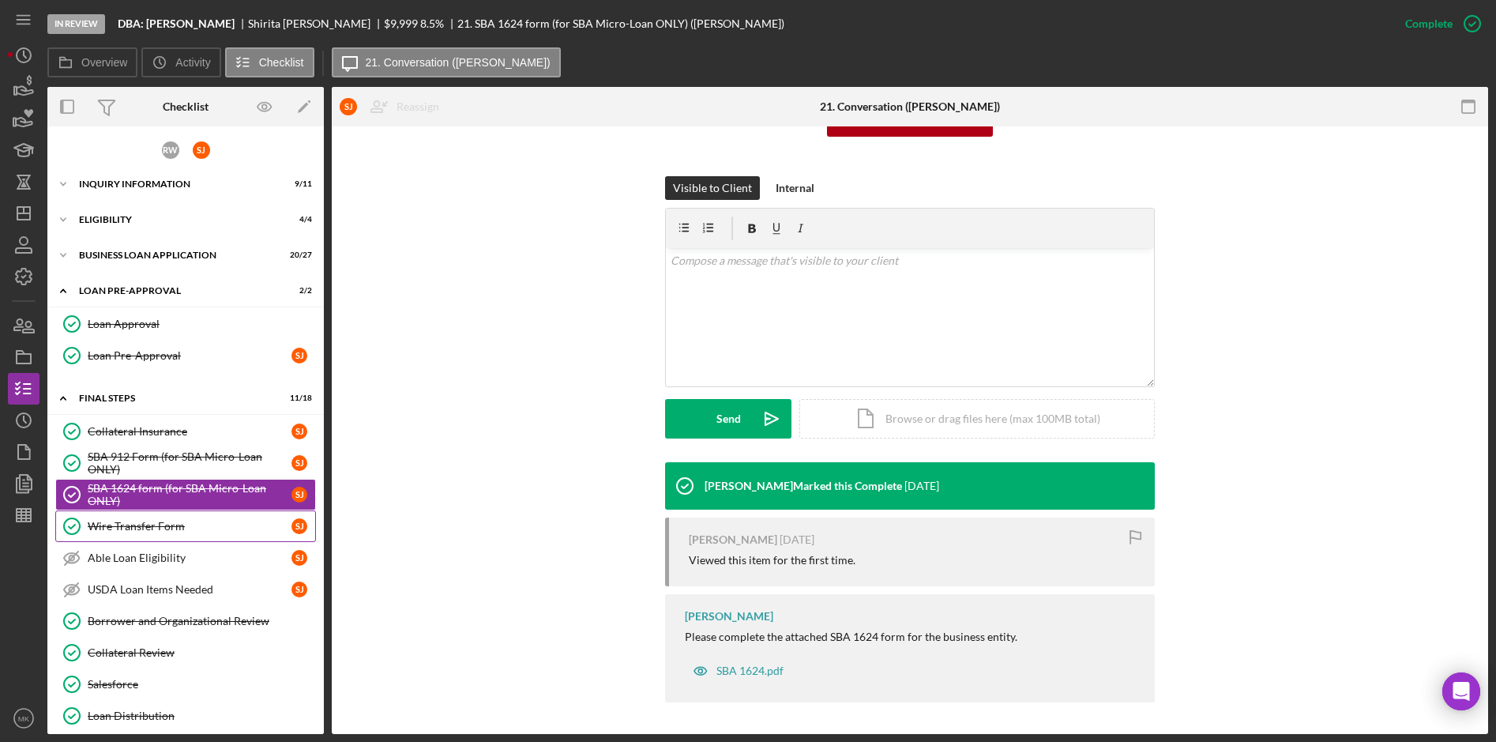
click at [135, 527] on div "Wire Transfer Form" at bounding box center [190, 526] width 204 height 13
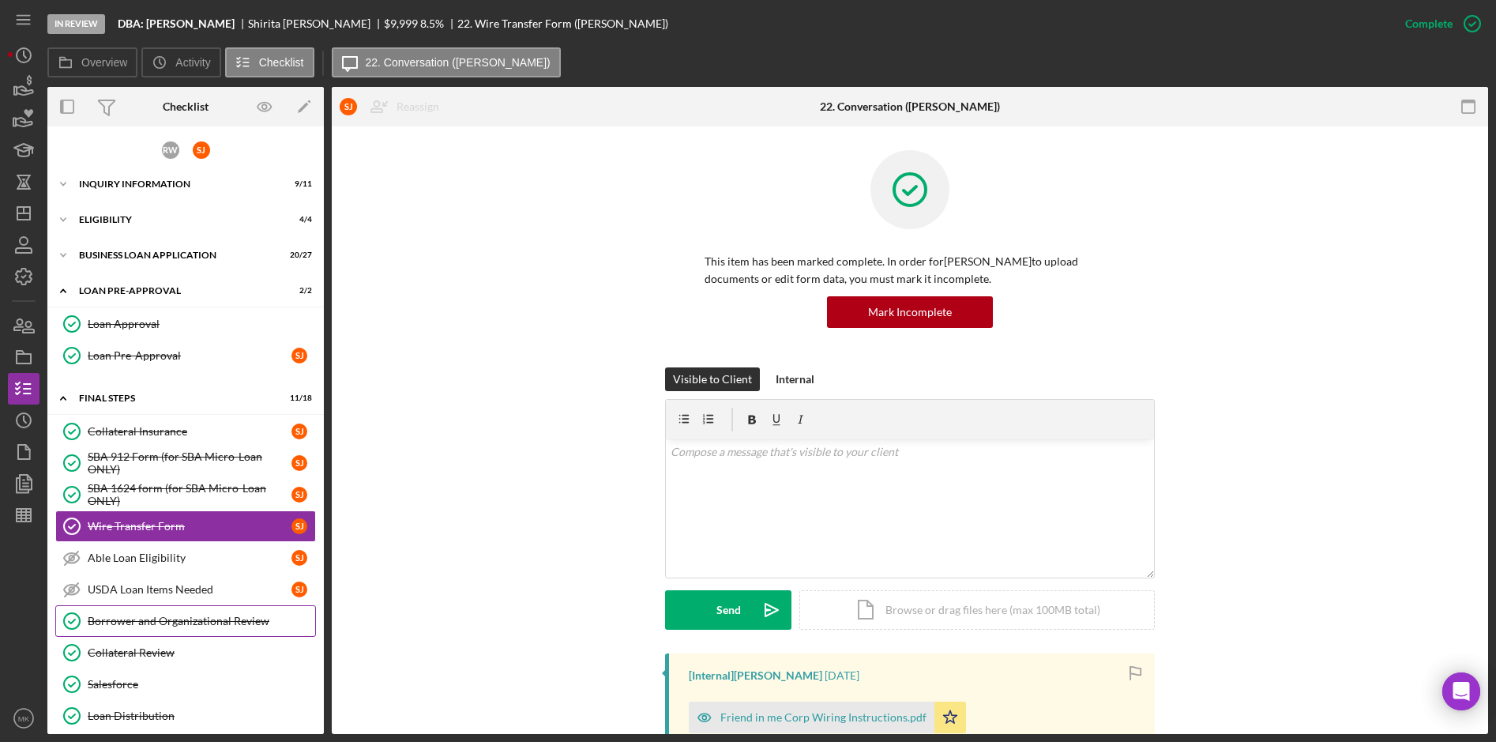
click at [145, 626] on div "Borrower and Organizational Review" at bounding box center [201, 621] width 227 height 13
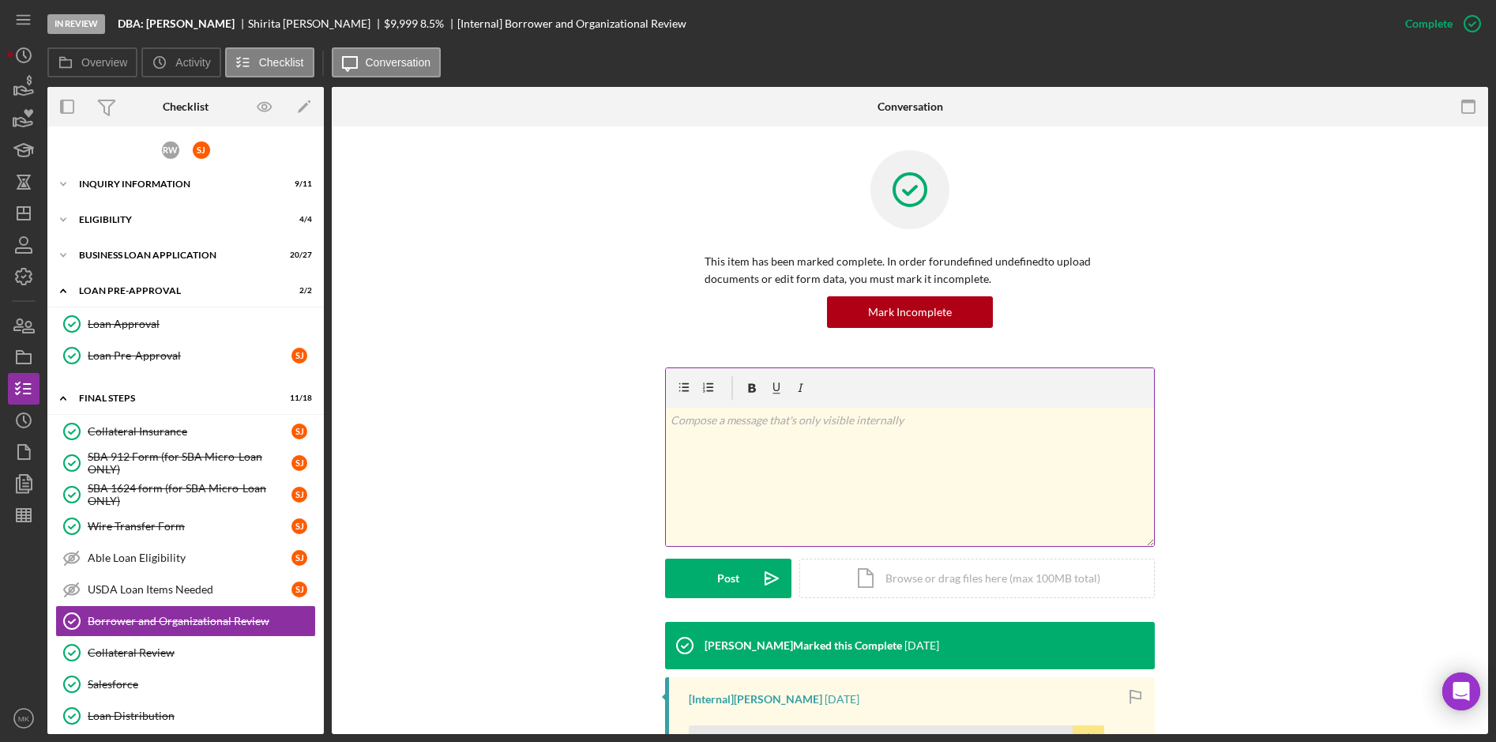
scroll to position [267, 0]
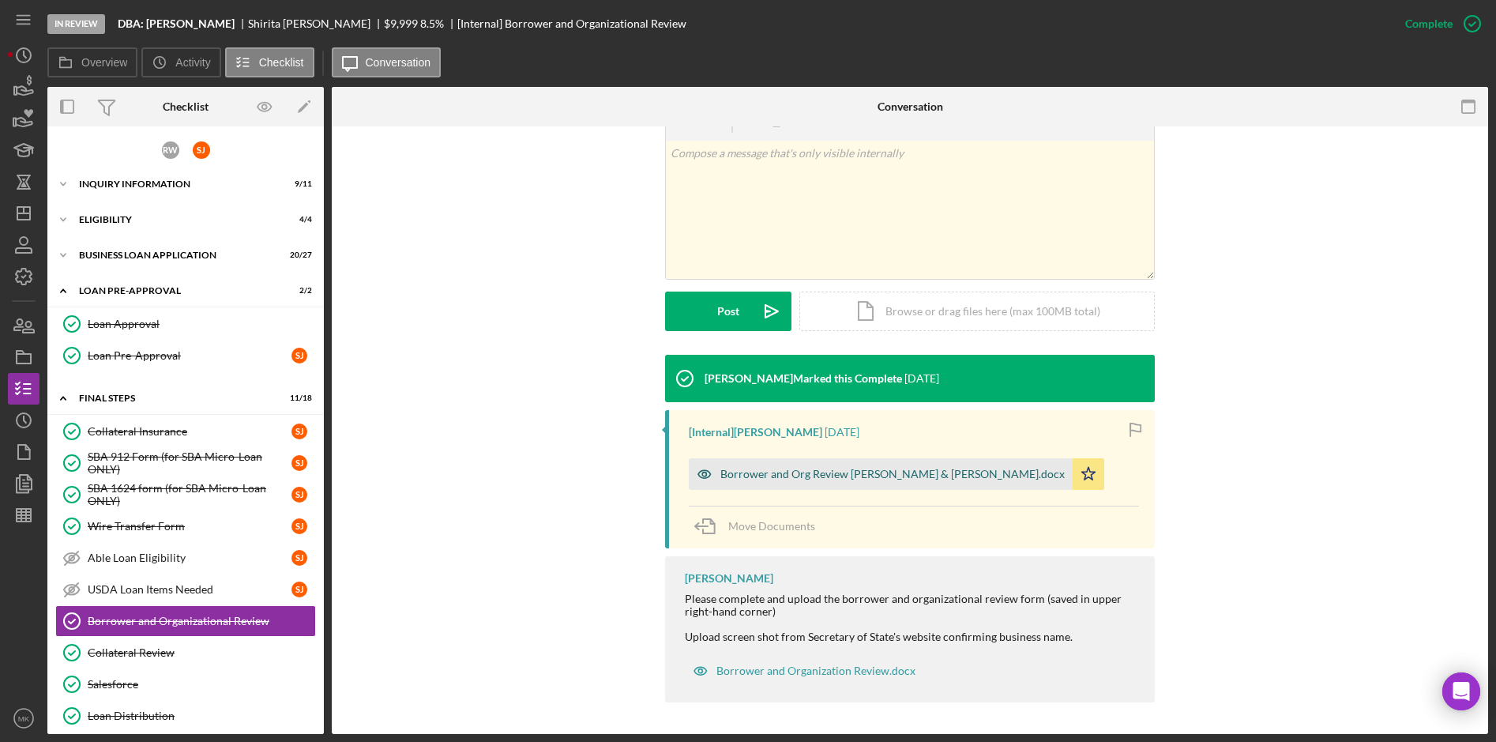
click at [806, 479] on div "Borrower and Org Review [PERSON_NAME] & [PERSON_NAME].docx" at bounding box center [892, 474] width 344 height 13
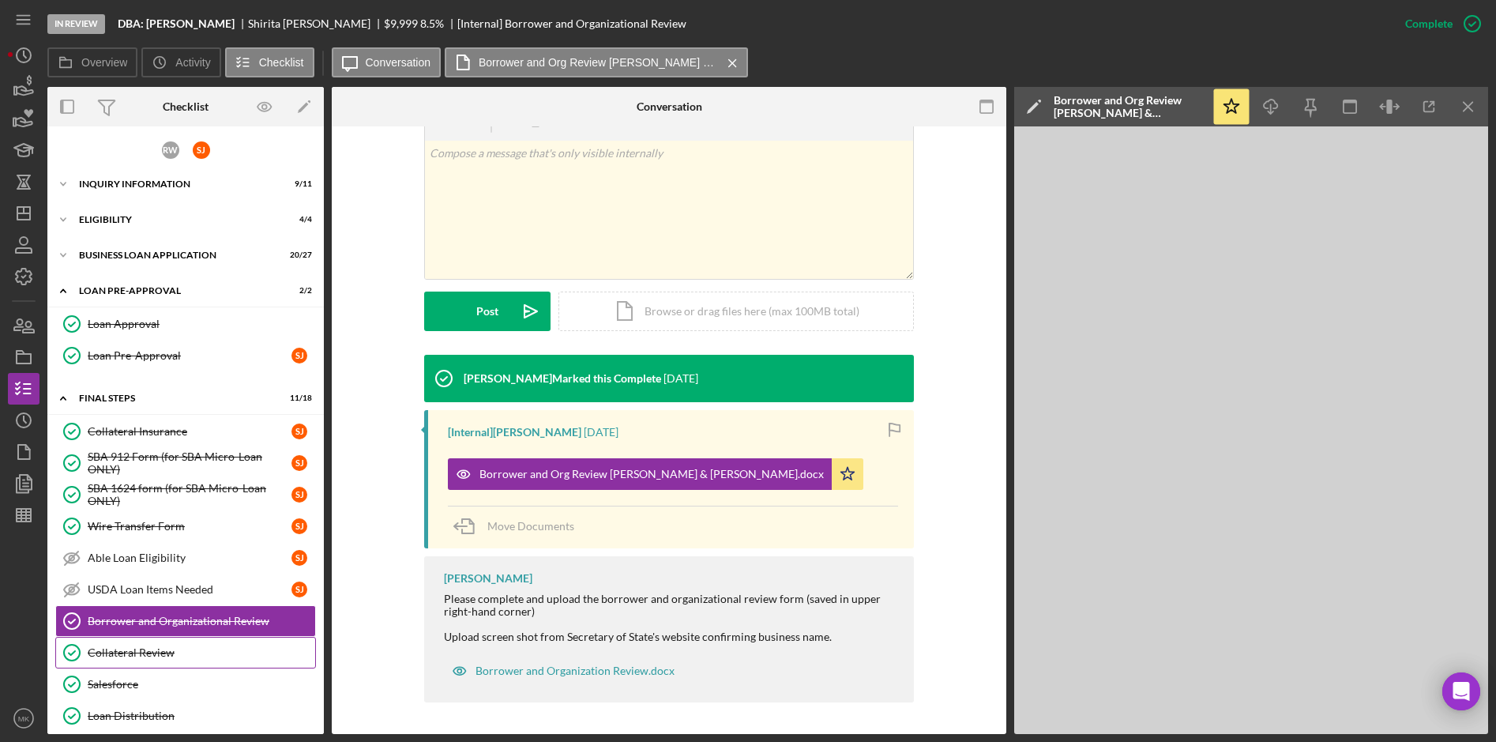
click at [189, 652] on div "Collateral Review" at bounding box center [201, 652] width 227 height 13
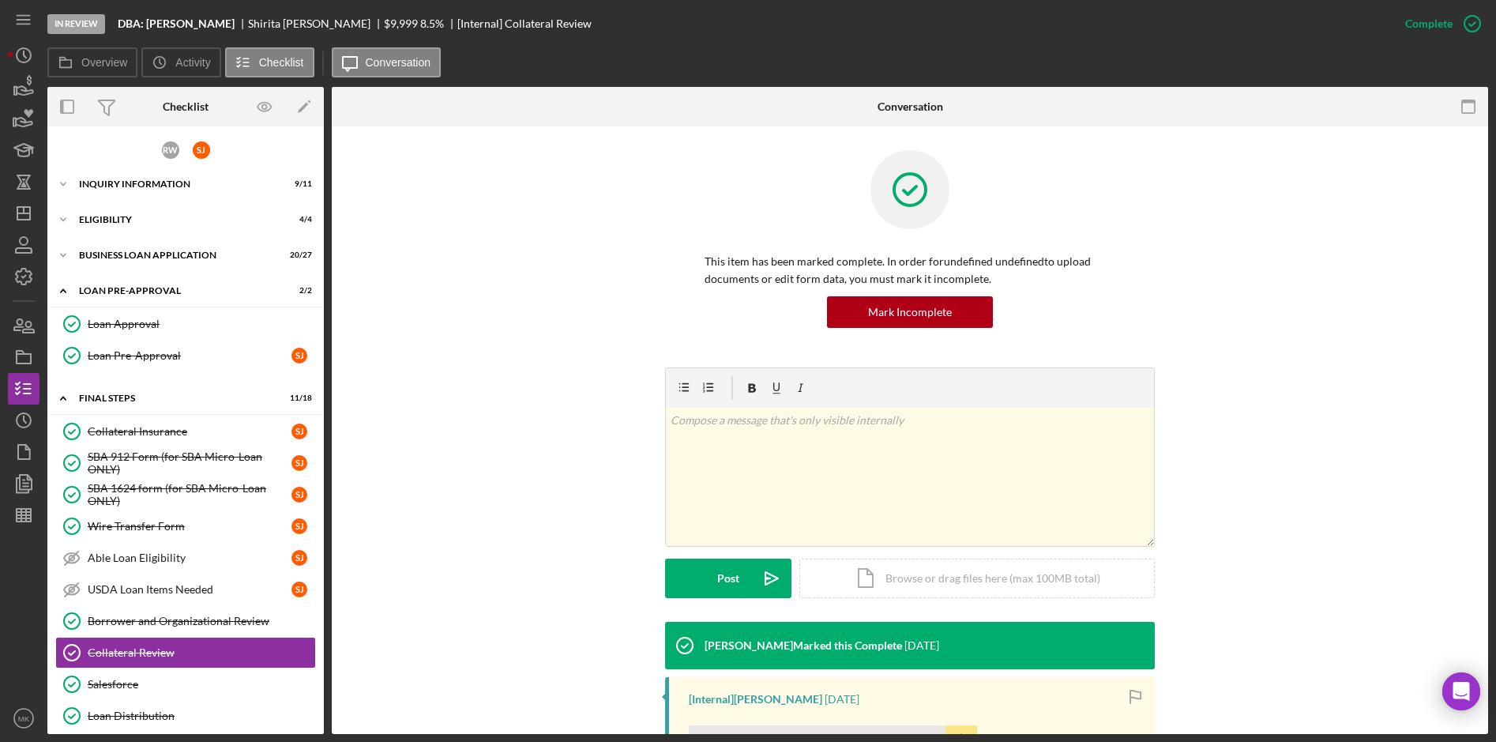
scroll to position [229, 0]
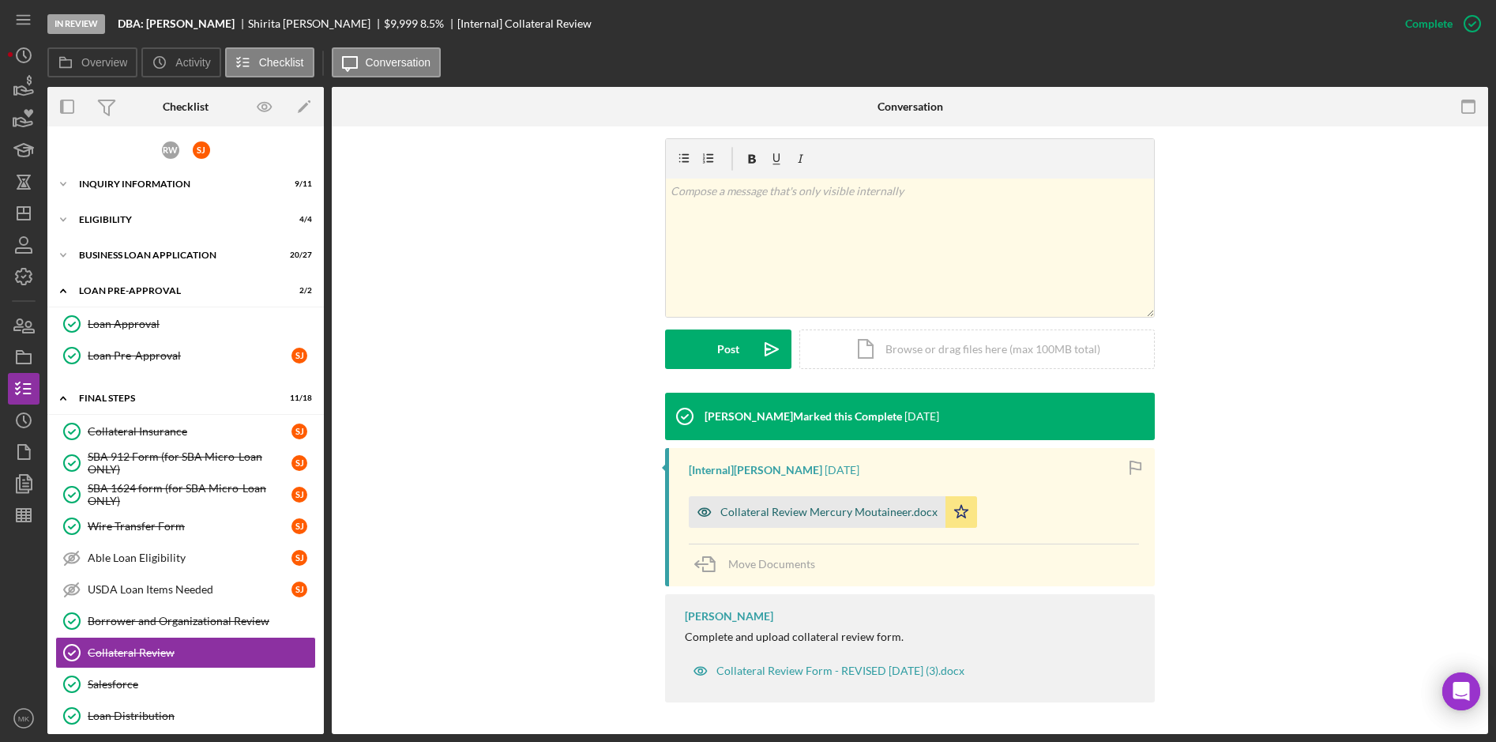
click at [789, 517] on div "Collateral Review Mercury Moutaineer.docx" at bounding box center [828, 512] width 217 height 13
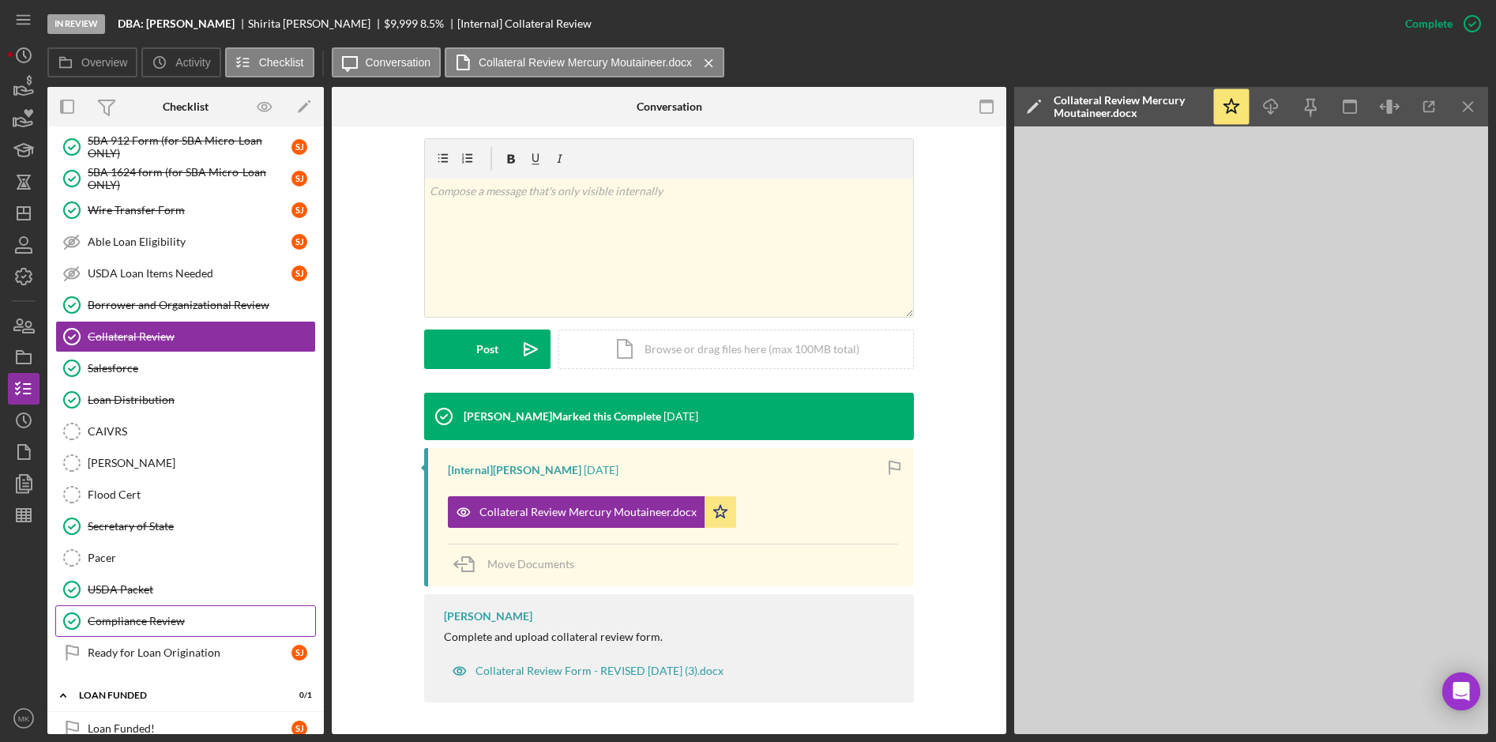
scroll to position [342, 0]
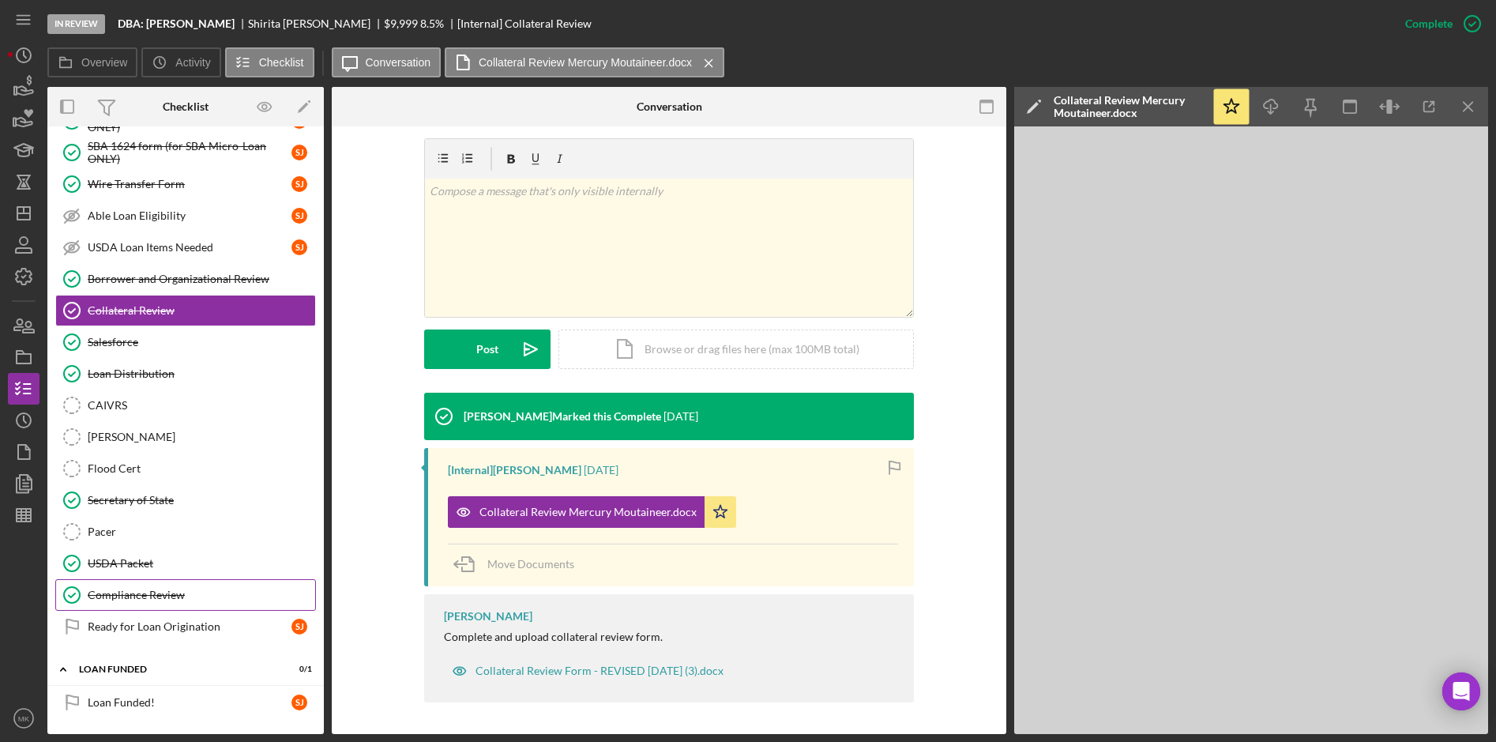
click at [186, 589] on div "Compliance Review" at bounding box center [201, 594] width 227 height 13
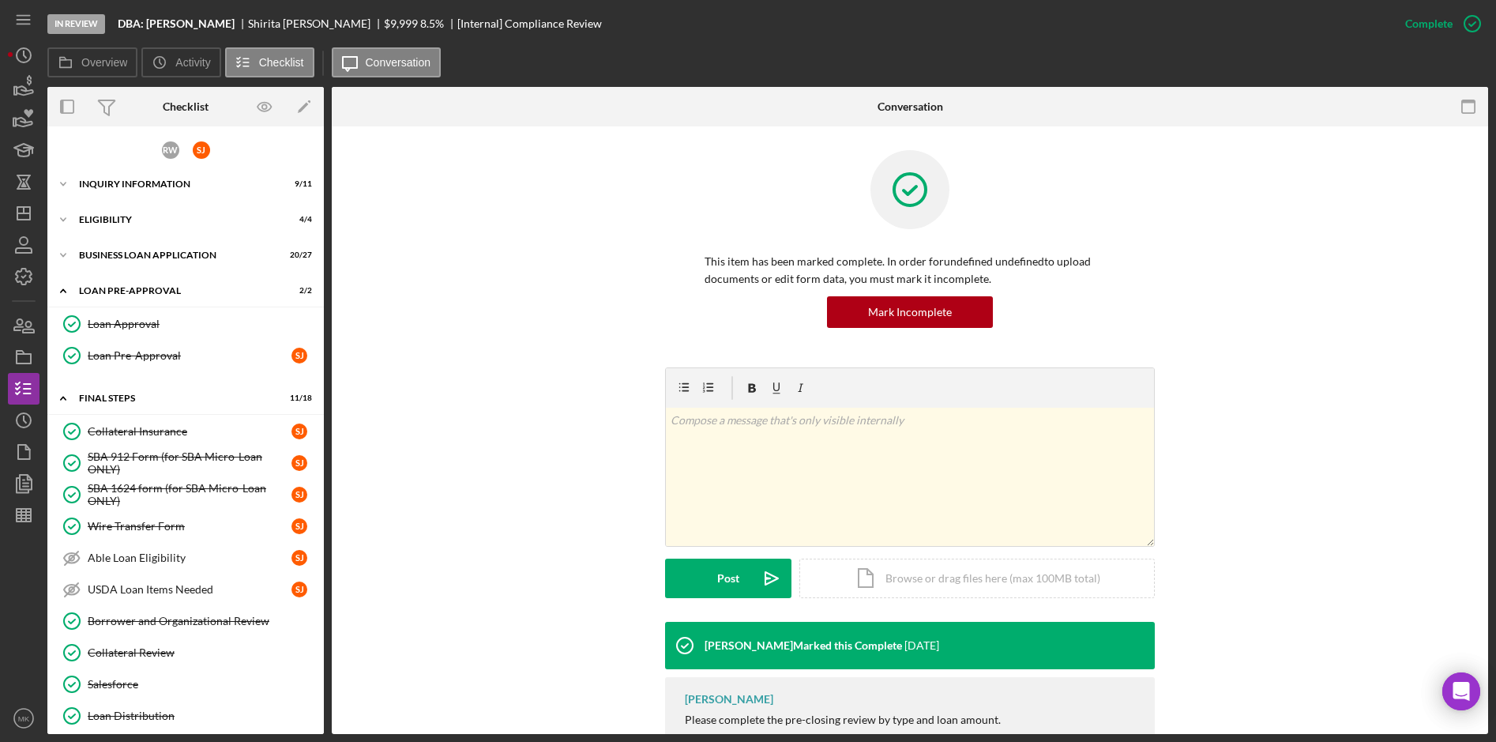
scroll to position [83, 0]
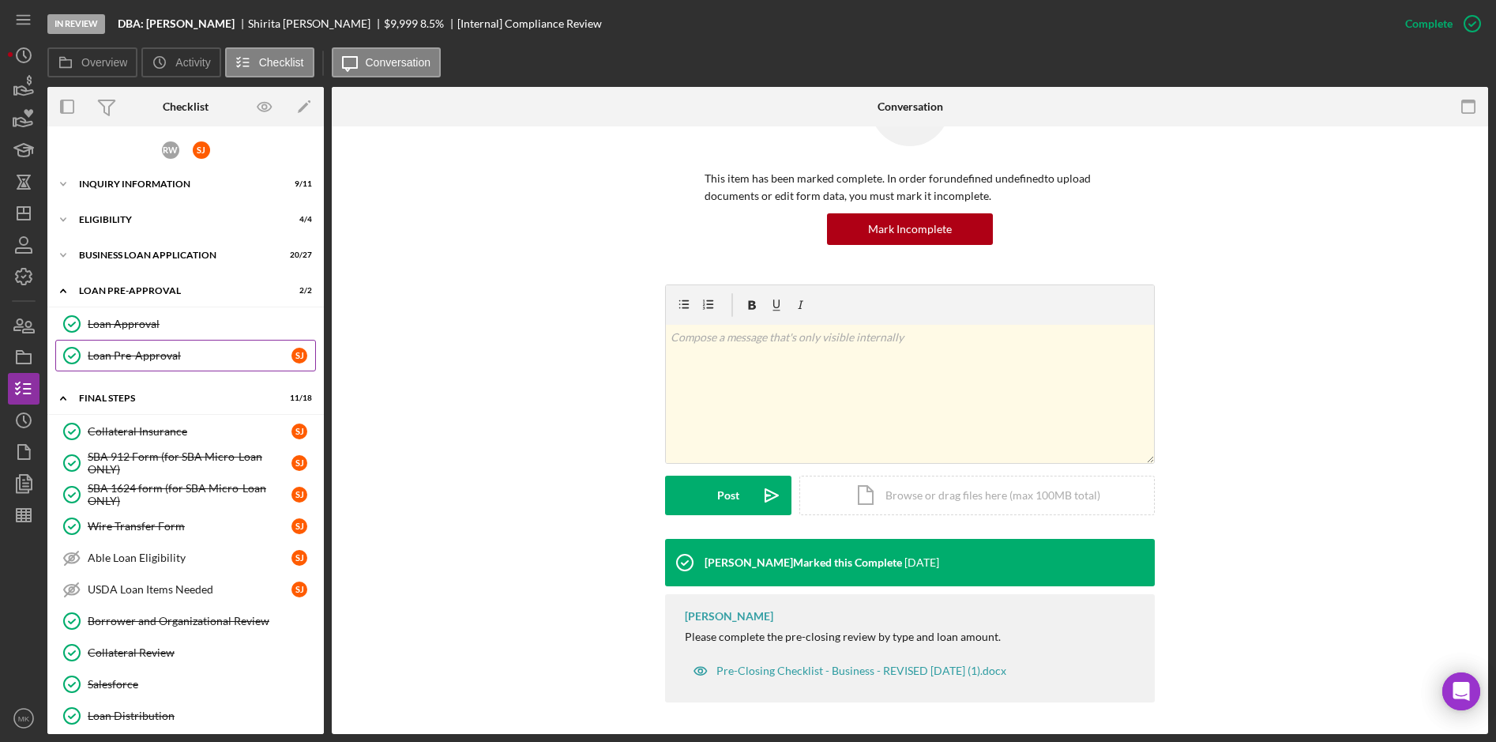
click at [129, 362] on div "Loan Pre-Approval" at bounding box center [190, 355] width 204 height 13
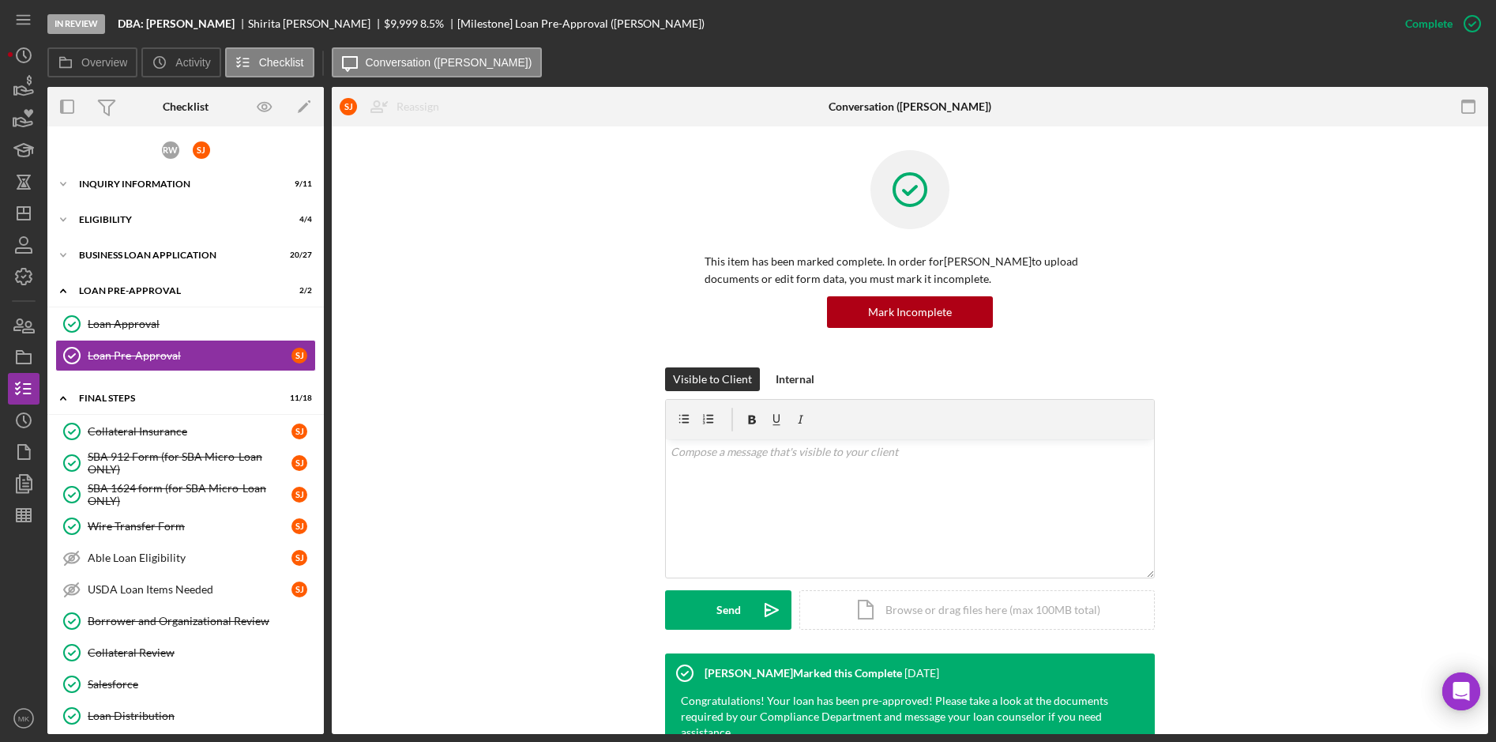
scroll to position [259, 0]
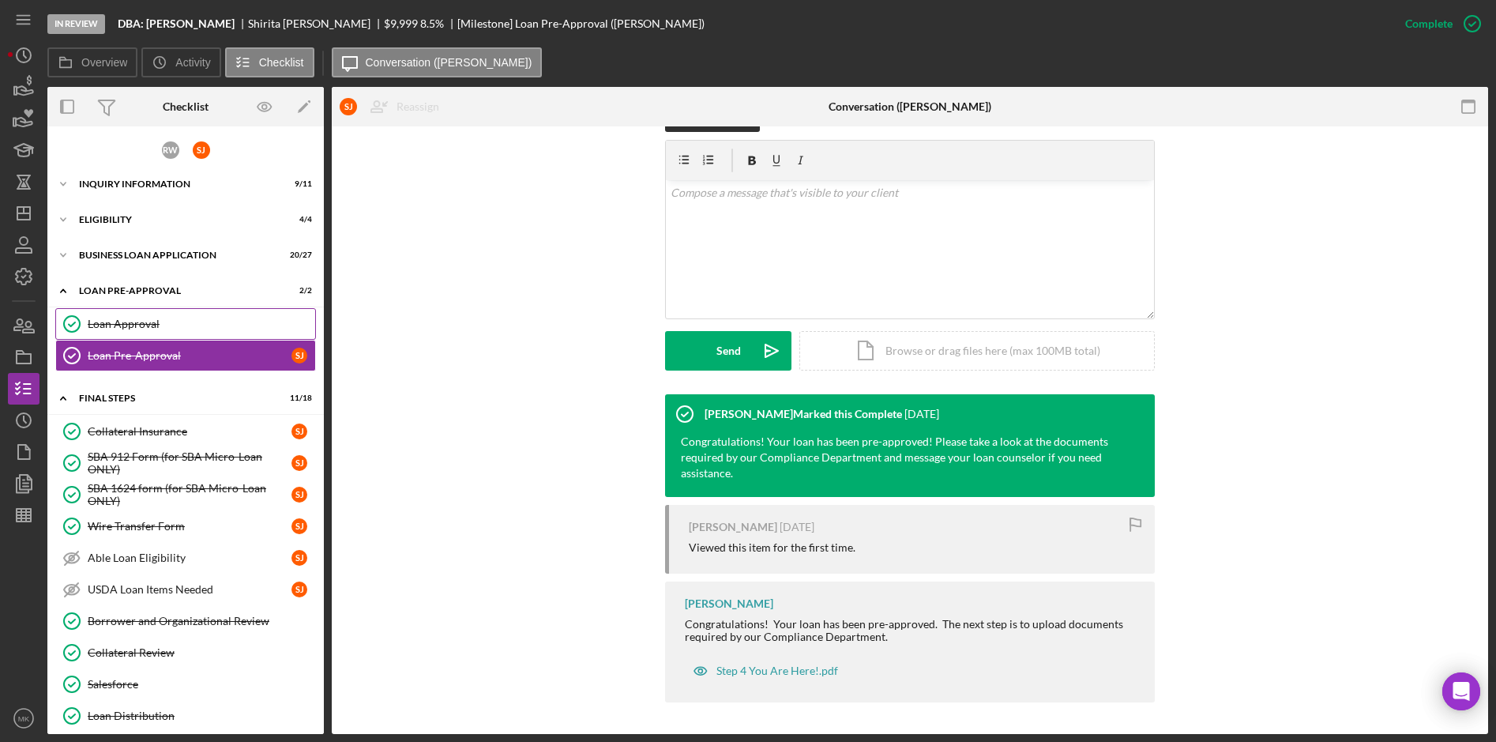
click at [203, 319] on div "Loan Approval" at bounding box center [201, 324] width 227 height 13
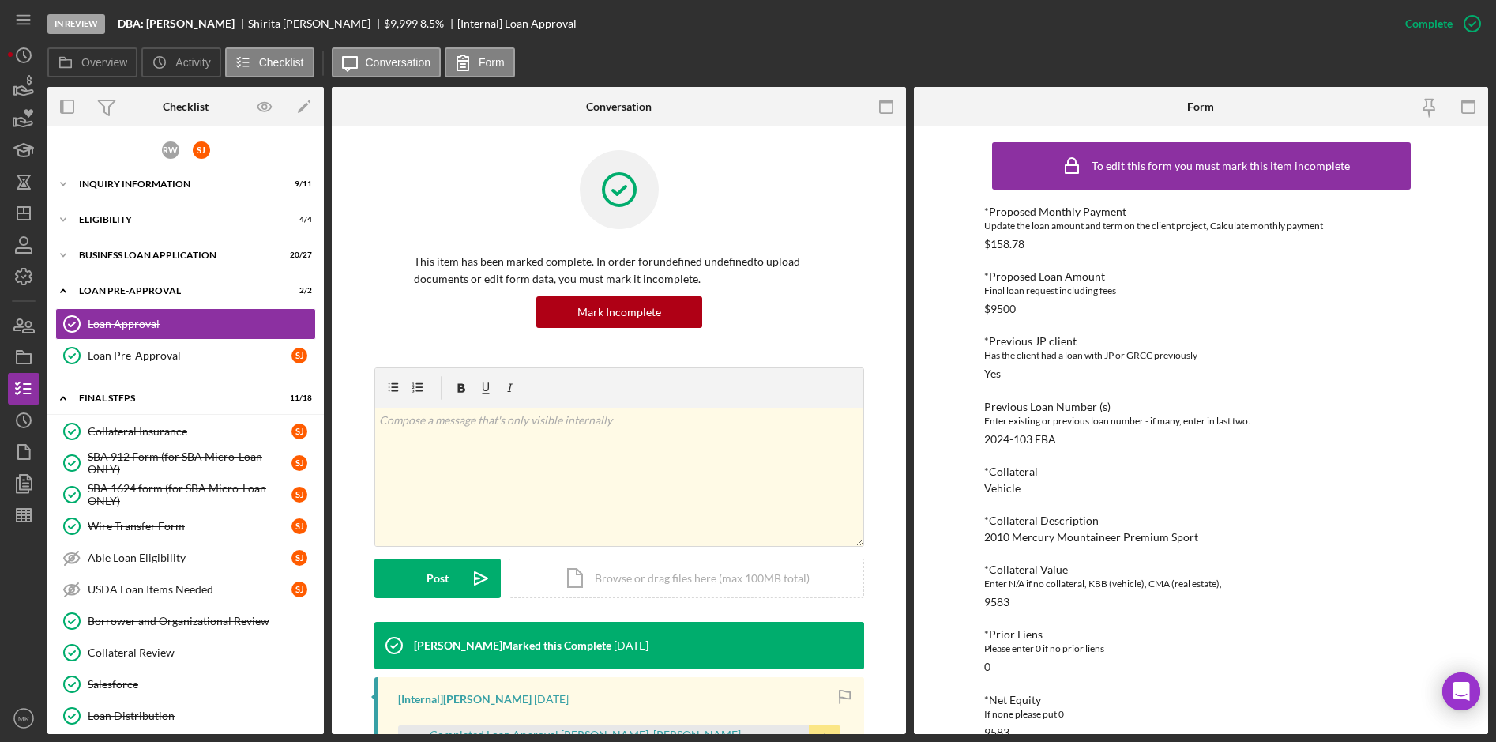
scroll to position [474, 0]
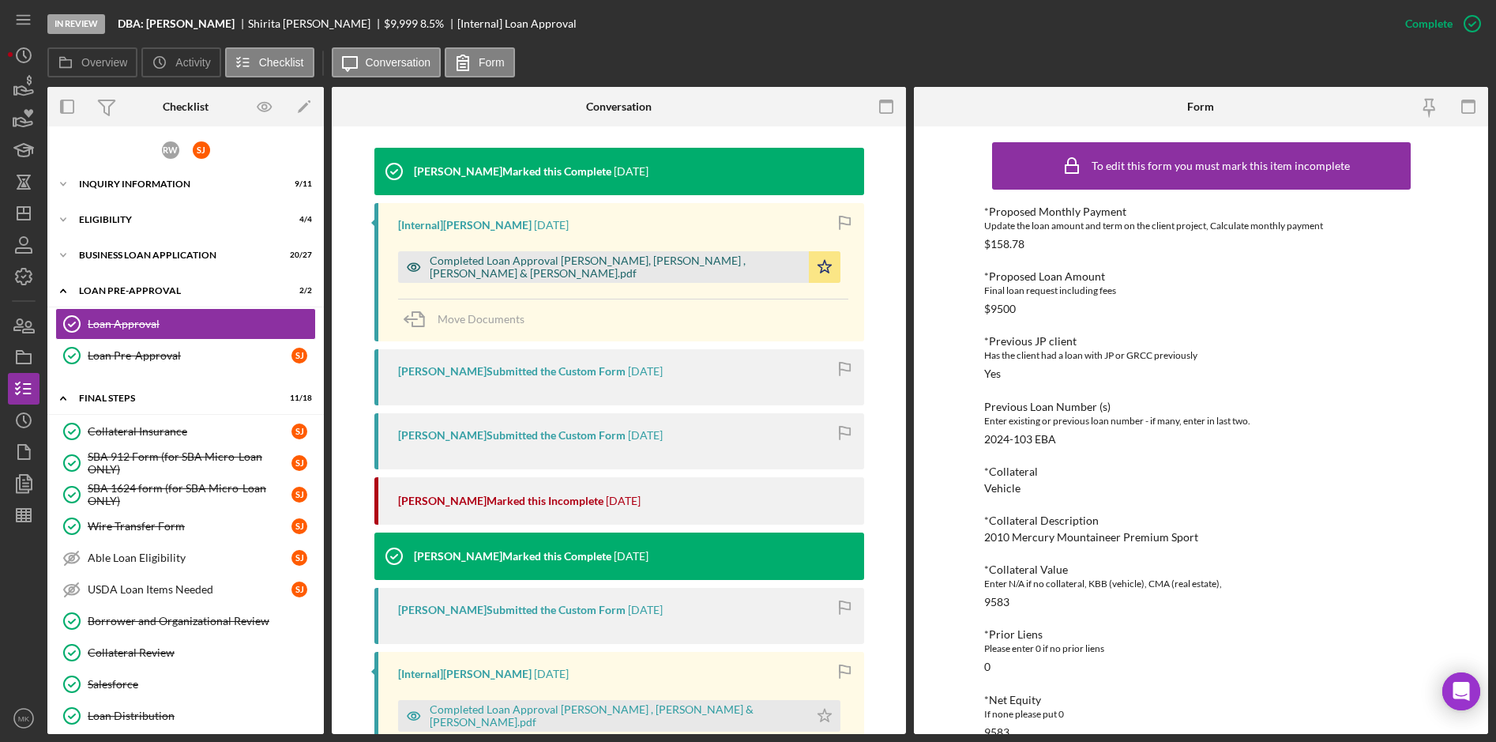
click at [547, 269] on div "Completed Loan Approval [PERSON_NAME], [PERSON_NAME] , [PERSON_NAME] & [PERSON_…" at bounding box center [615, 266] width 371 height 25
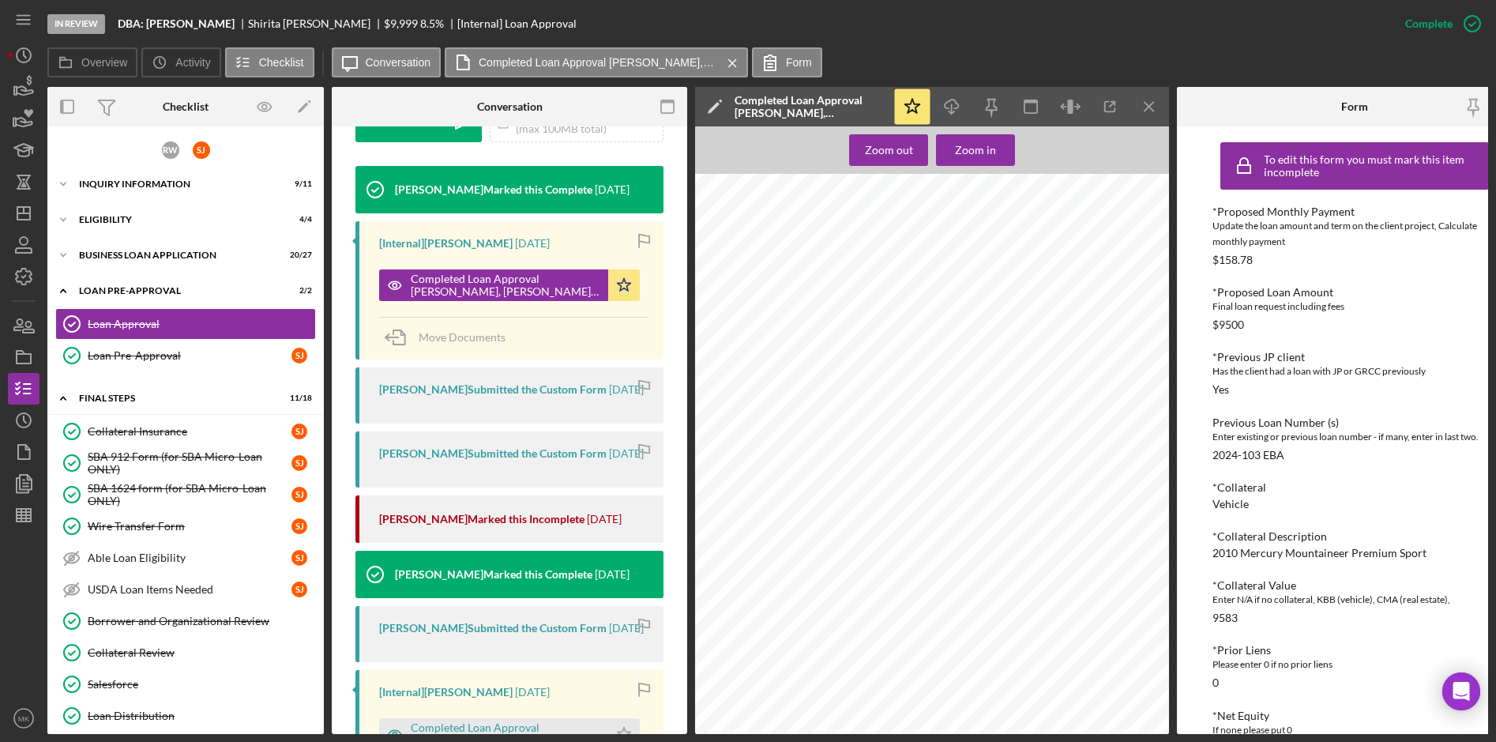
scroll to position [0, 0]
click at [187, 264] on div "Icon/Expander BUSINESS LOAN APPLICATION 20 / 27" at bounding box center [185, 255] width 276 height 32
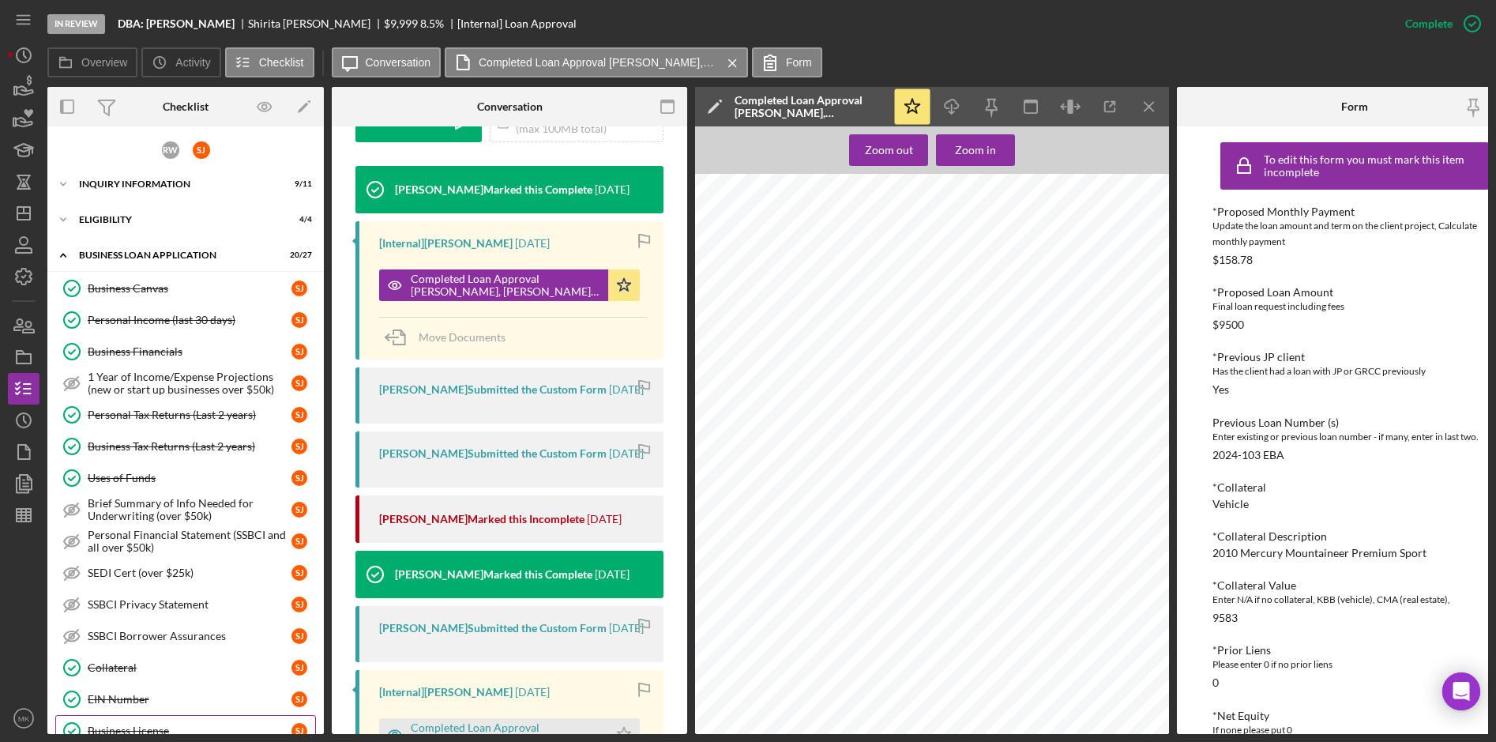
scroll to position [158, 0]
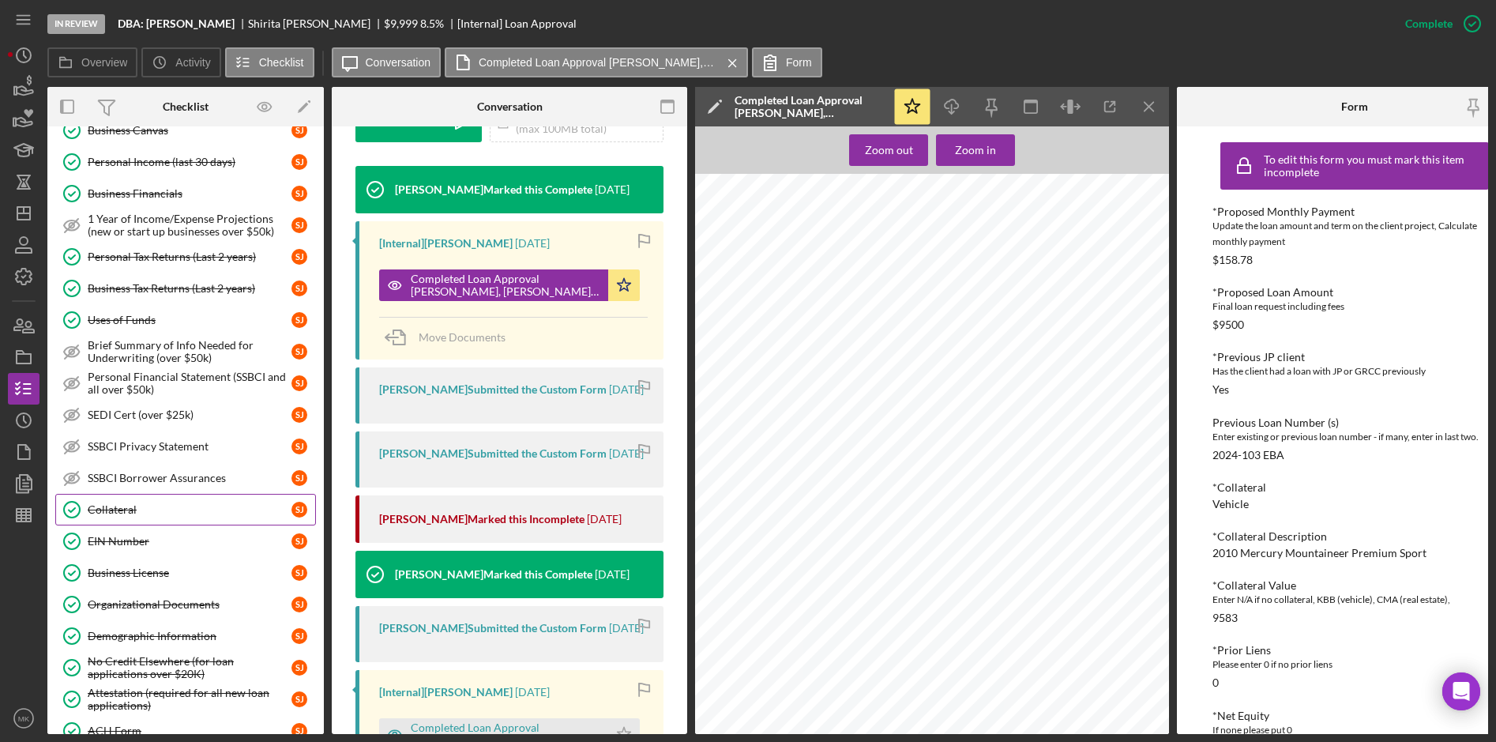
click at [134, 513] on div "Collateral" at bounding box center [190, 509] width 204 height 13
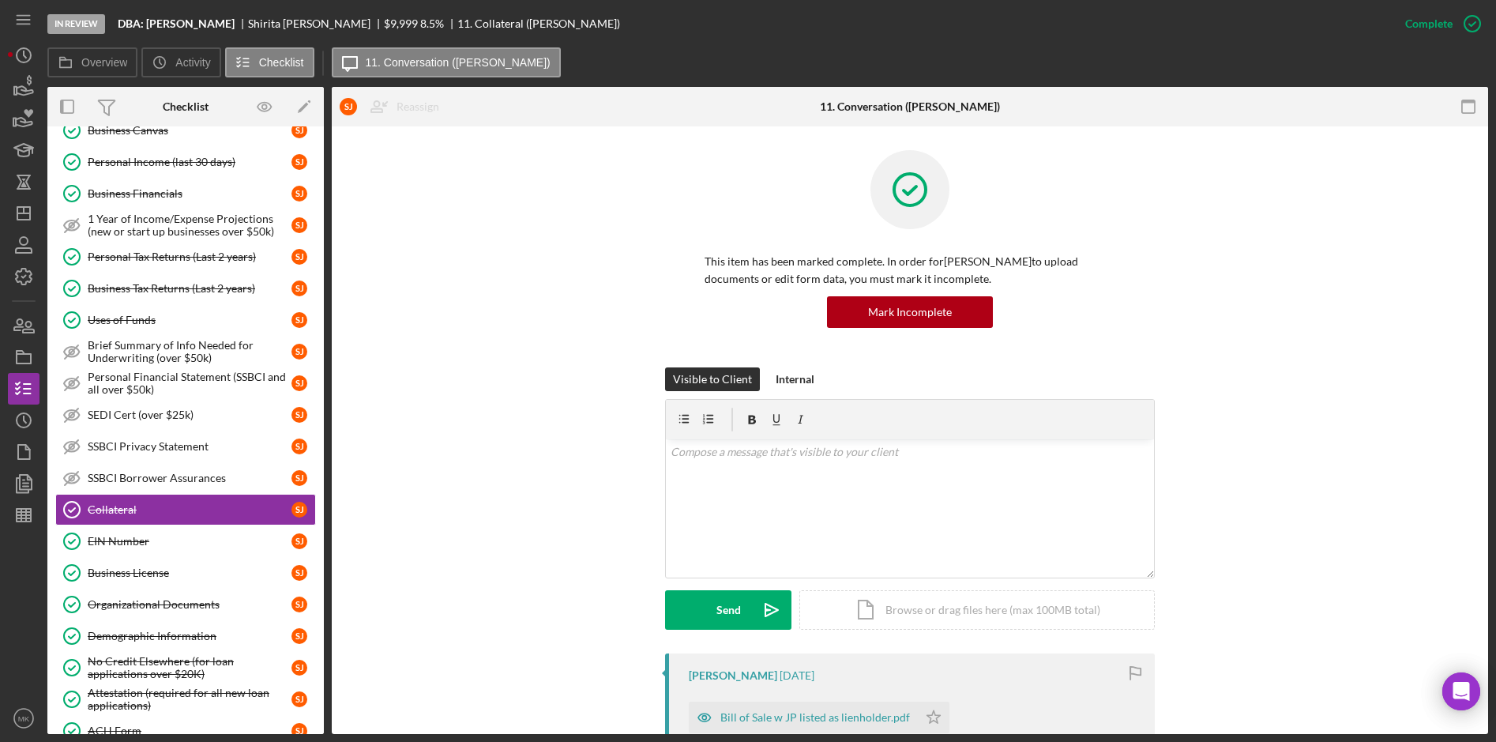
scroll to position [547, 0]
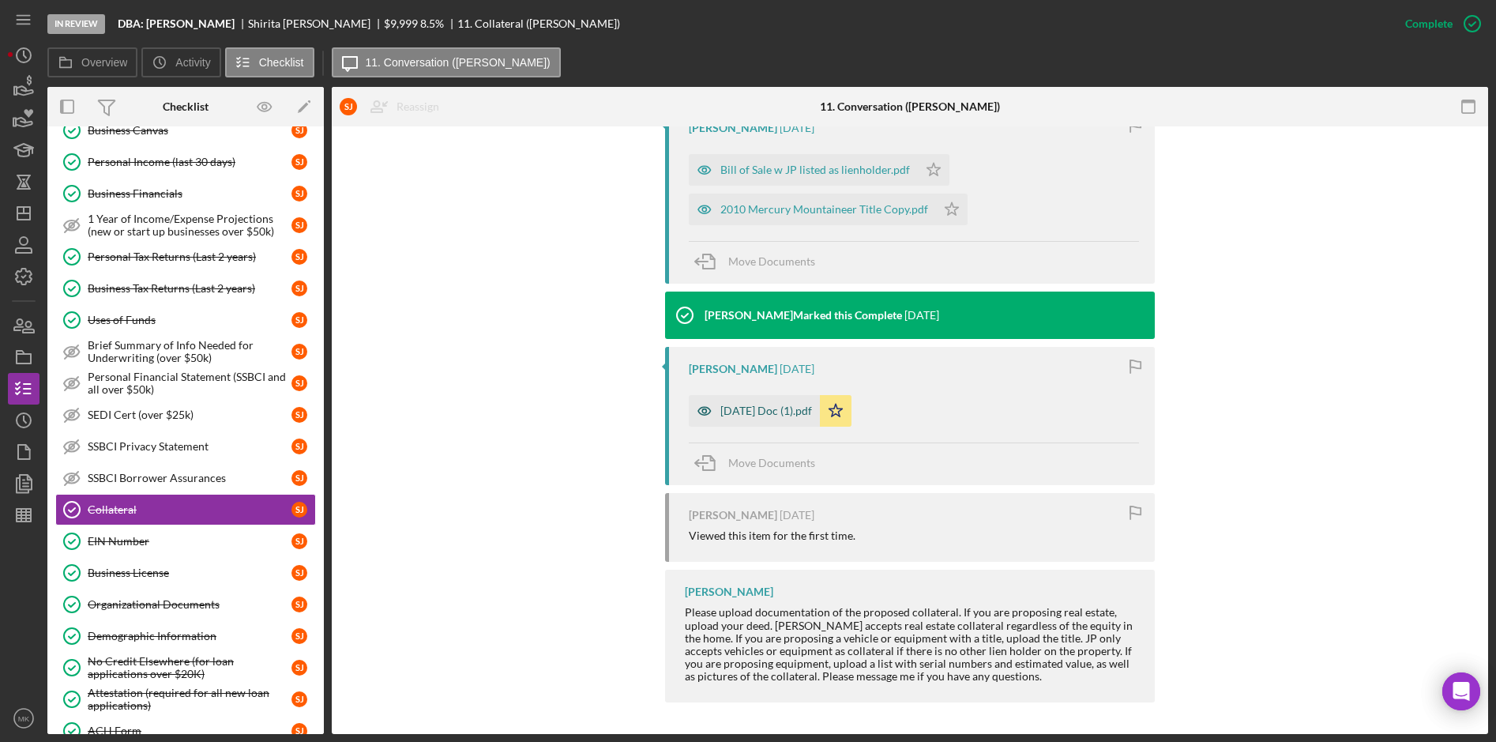
click at [778, 415] on div "[DATE] Doc (1).pdf" at bounding box center [766, 410] width 92 height 13
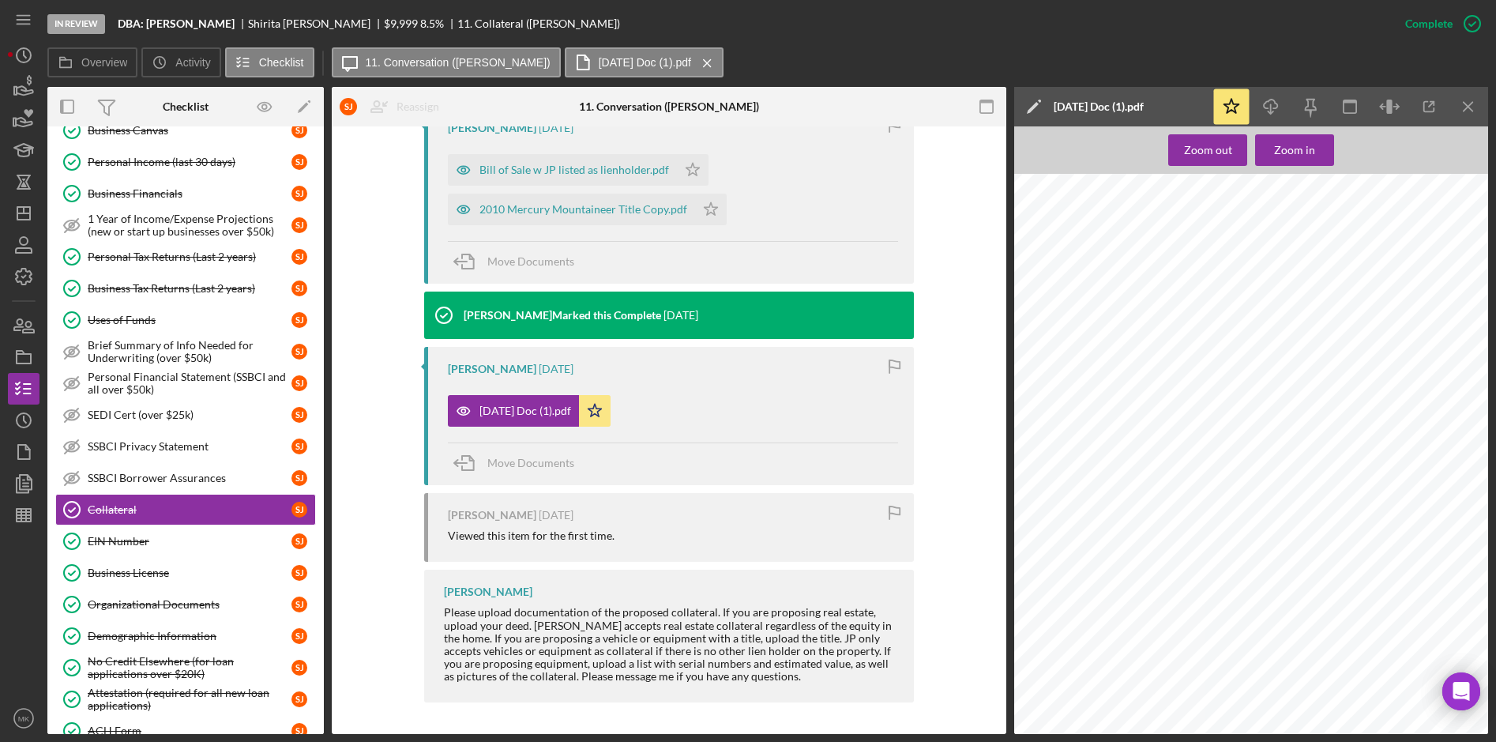
scroll to position [711, 0]
click at [539, 212] on div "2010 Mercury Mountaineer Title Copy.pdf" at bounding box center [583, 209] width 208 height 13
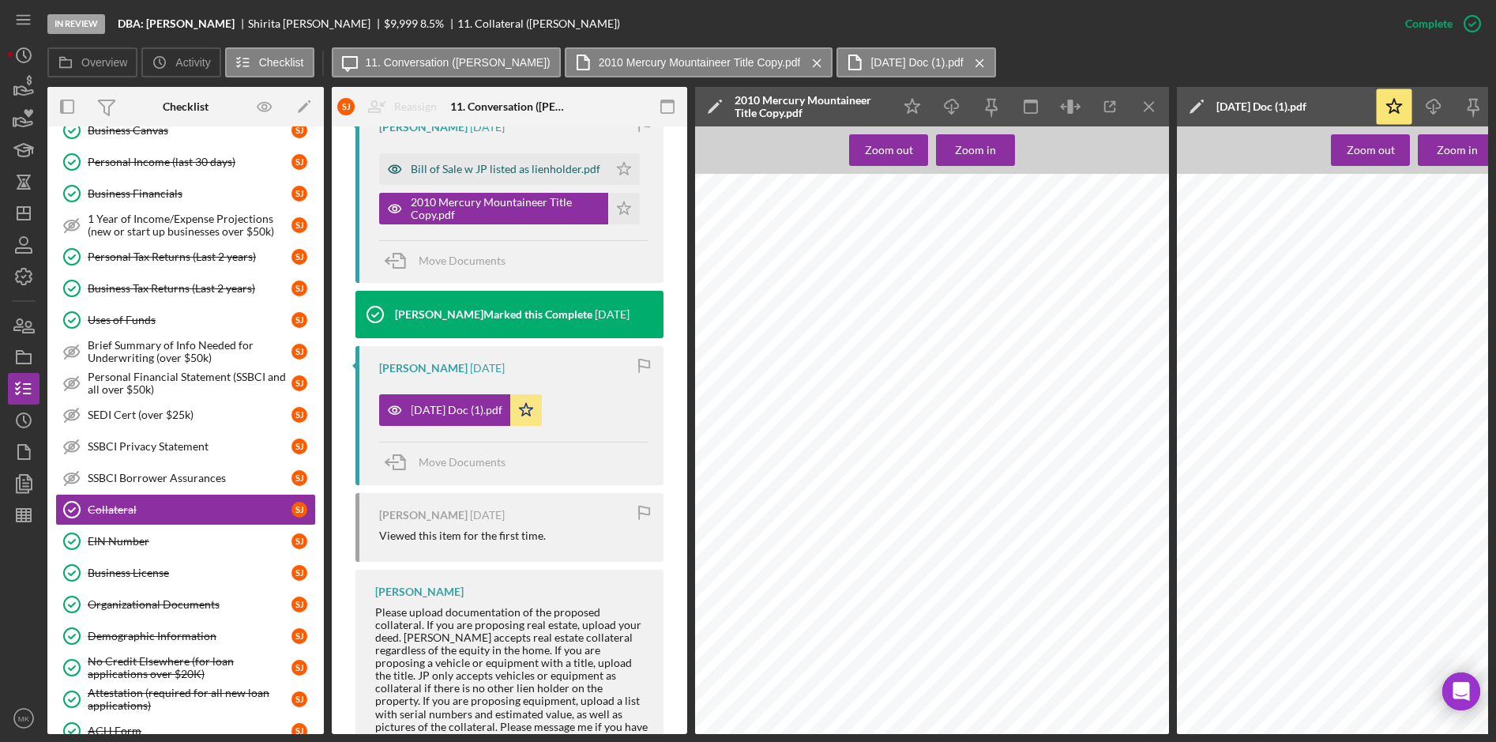
click at [474, 175] on div "Bill of Sale w JP listed as lienholder.pdf" at bounding box center [506, 169] width 190 height 13
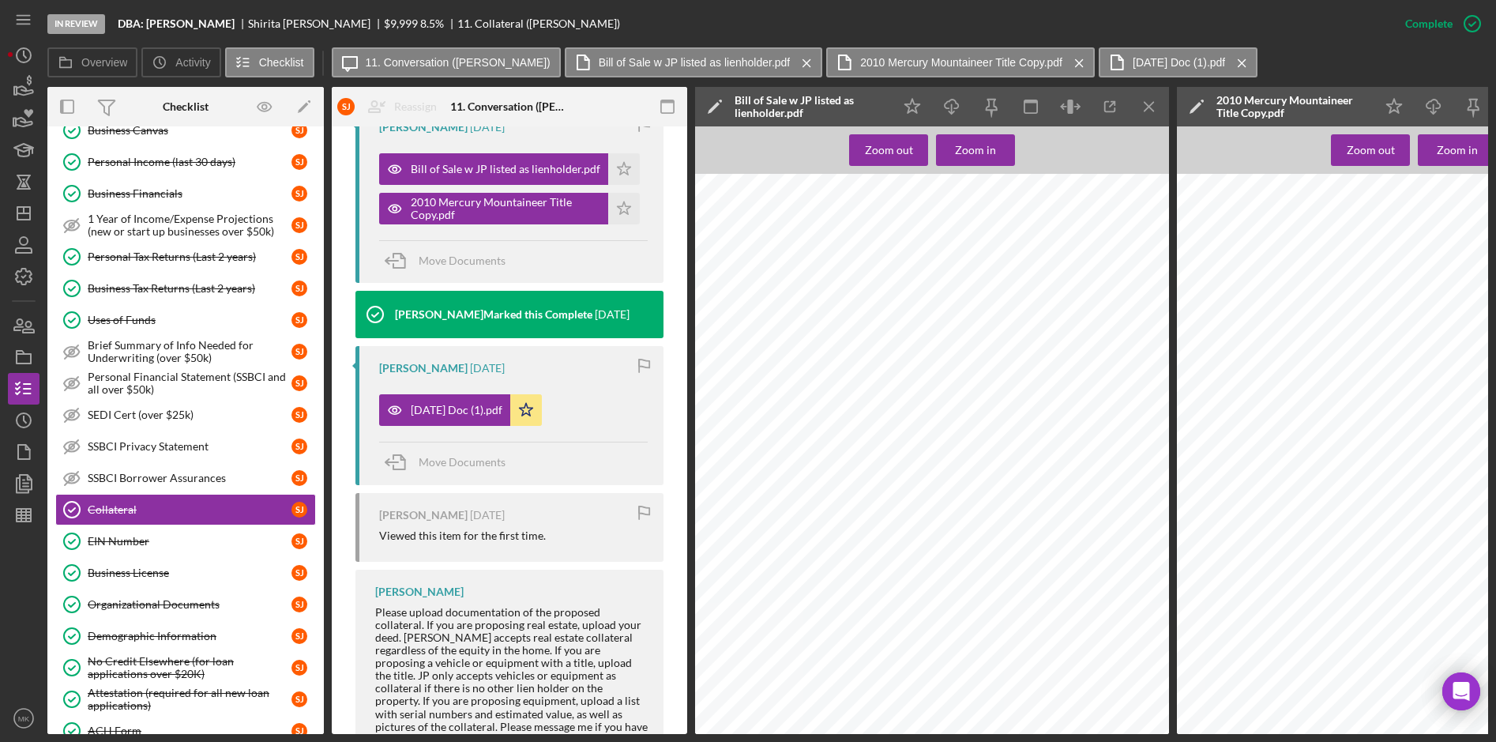
scroll to position [1817, 0]
click at [30, 204] on icon "Icon/Dashboard" at bounding box center [23, 213] width 39 height 39
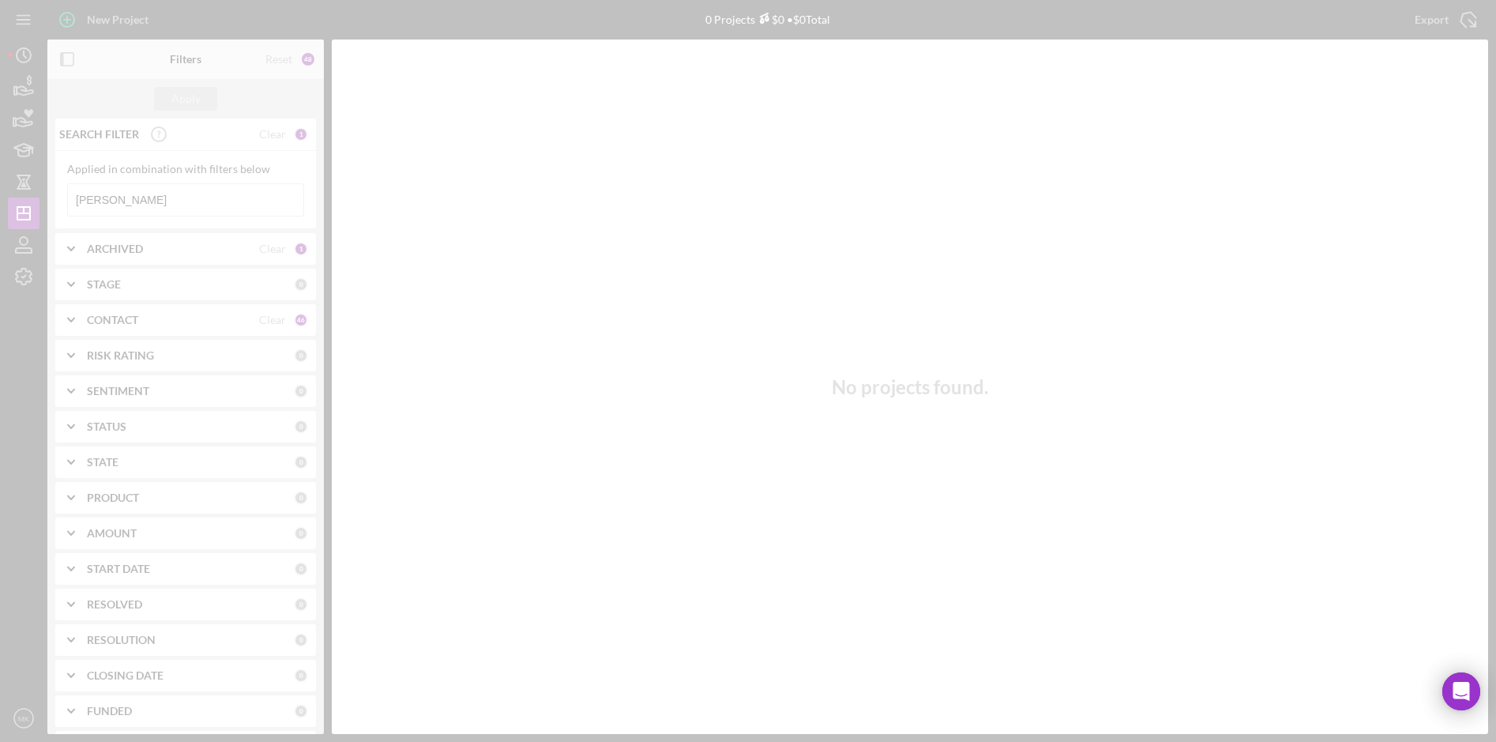
click at [128, 197] on div at bounding box center [748, 371] width 1496 height 742
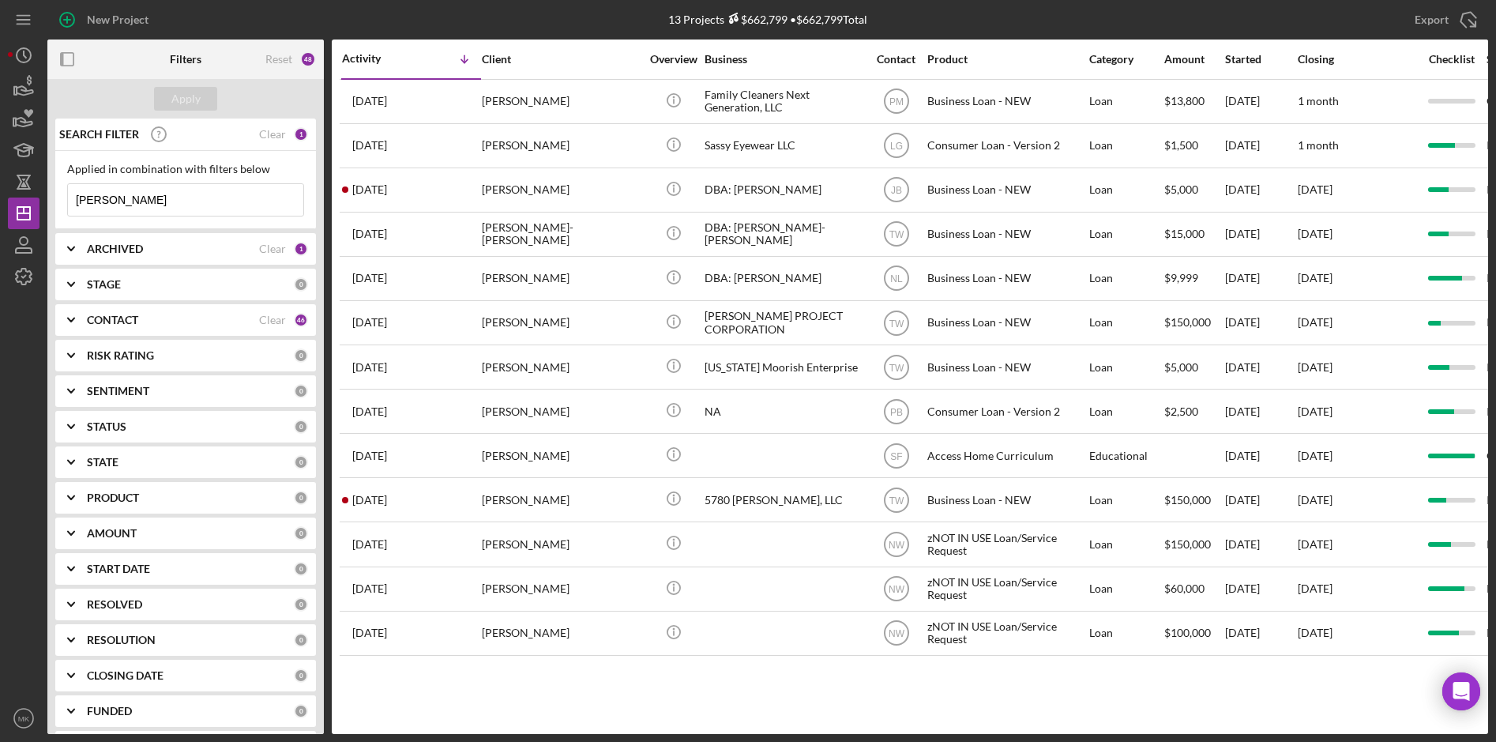
drag, startPoint x: 102, startPoint y: 199, endPoint x: -73, endPoint y: 188, distance: 175.7
click at [0, 188] on html "New Project 13 Projects $662,799 • $662,799 Total [PERSON_NAME] Export Icon/Exp…" at bounding box center [748, 371] width 1496 height 742
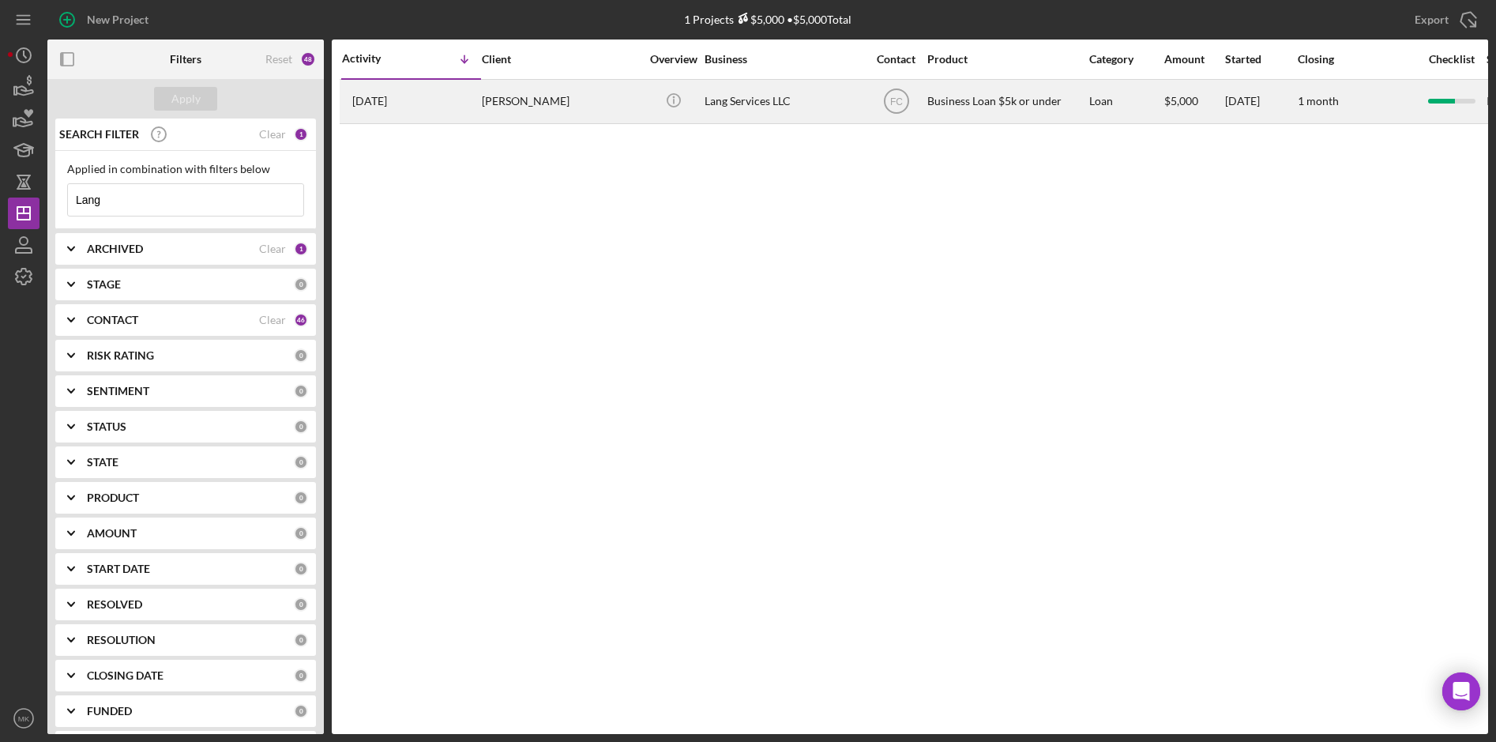
type input "Lang"
click at [560, 104] on div "[PERSON_NAME]" at bounding box center [561, 102] width 158 height 42
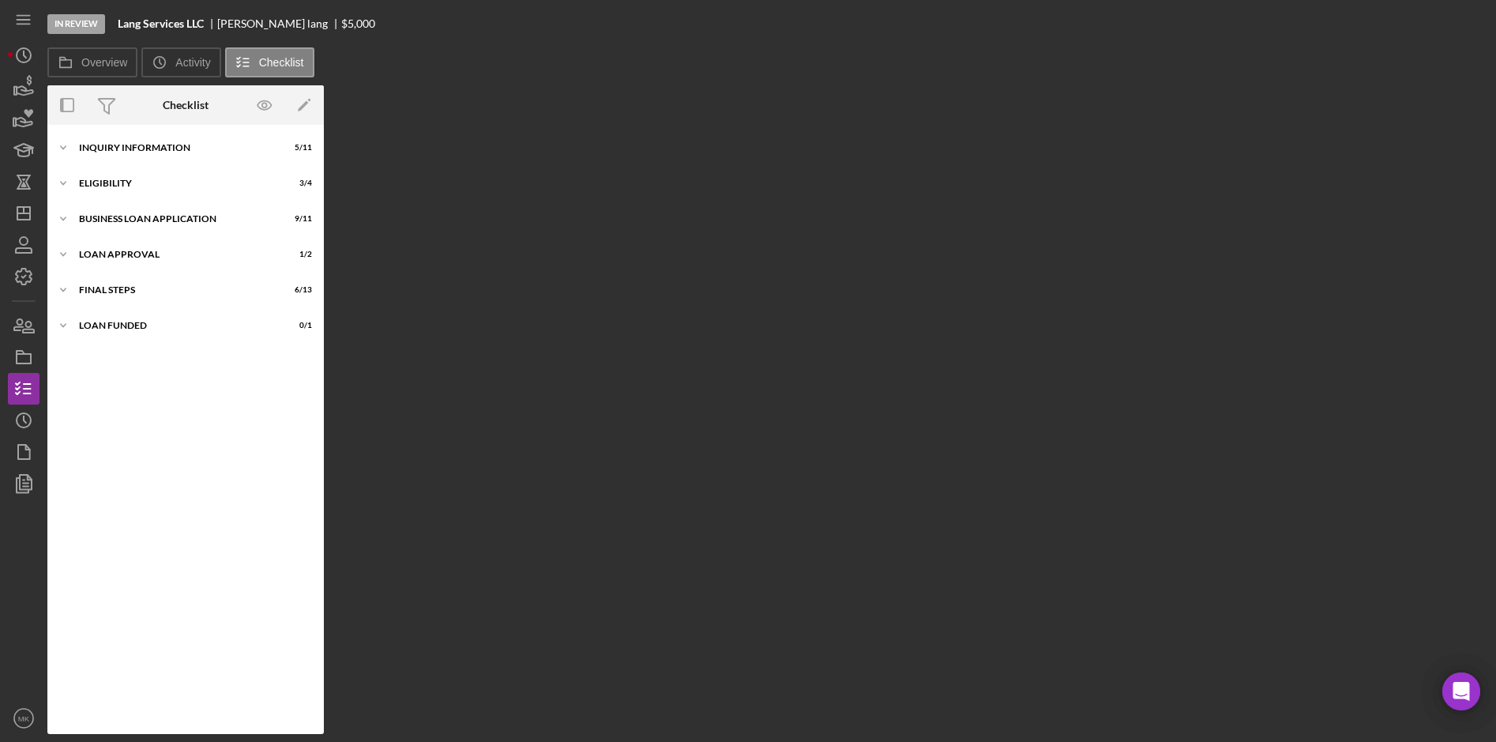
scroll to position [36, 0]
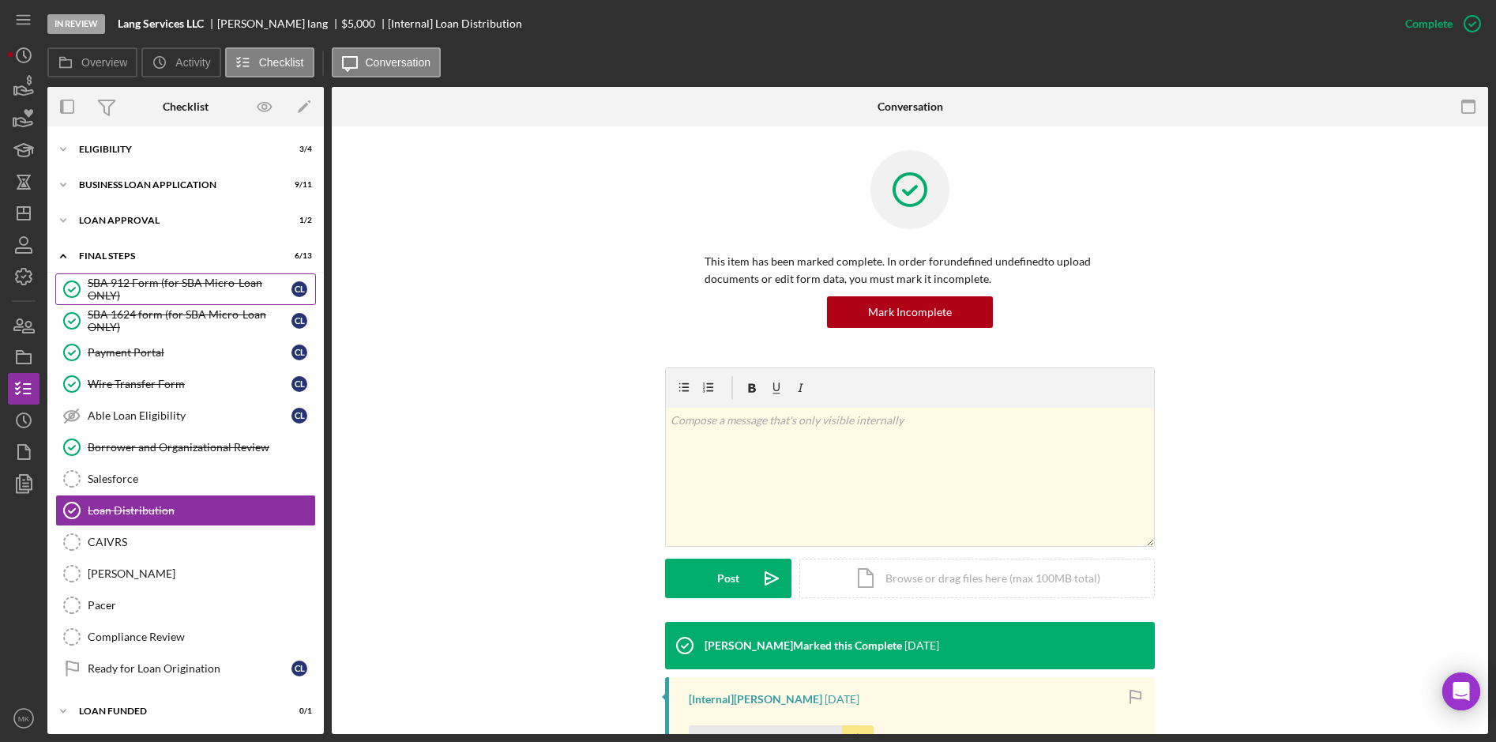
click at [150, 280] on div "SBA 912 Form (for SBA Micro-Loan ONLY)" at bounding box center [190, 288] width 204 height 25
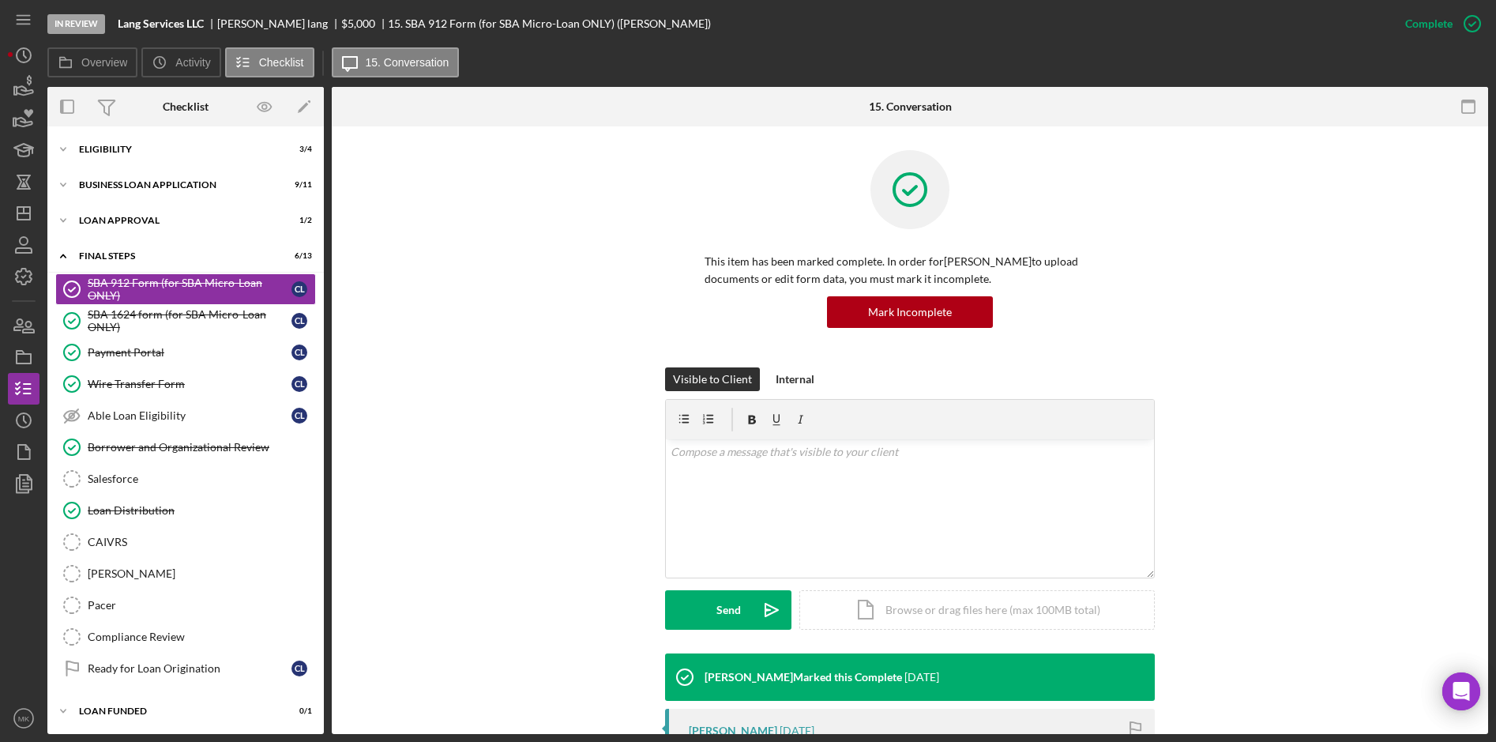
scroll to position [261, 0]
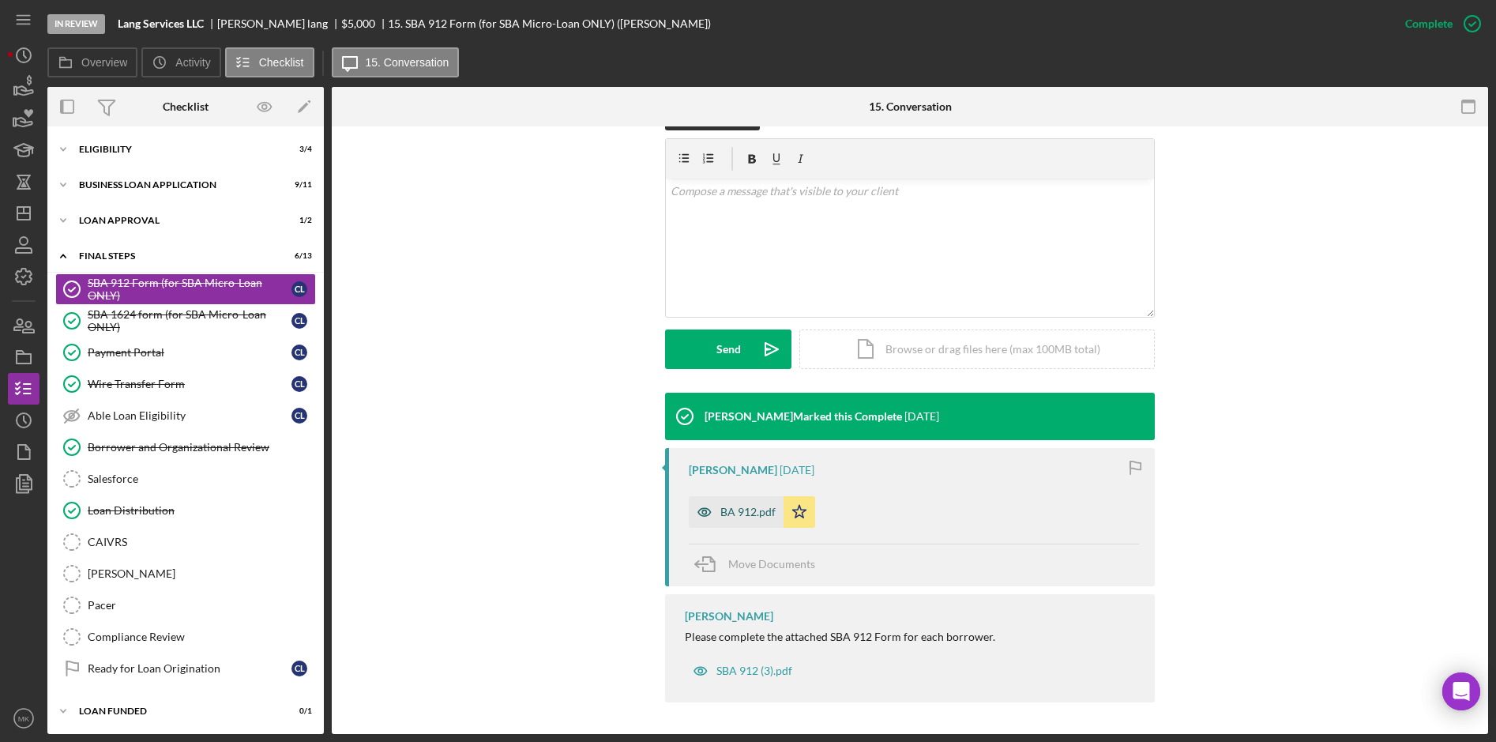
click at [741, 506] on div "BA 912.pdf" at bounding box center [747, 512] width 55 height 13
click at [741, 505] on div "BA 912.pdf Icon/Star" at bounding box center [914, 507] width 450 height 39
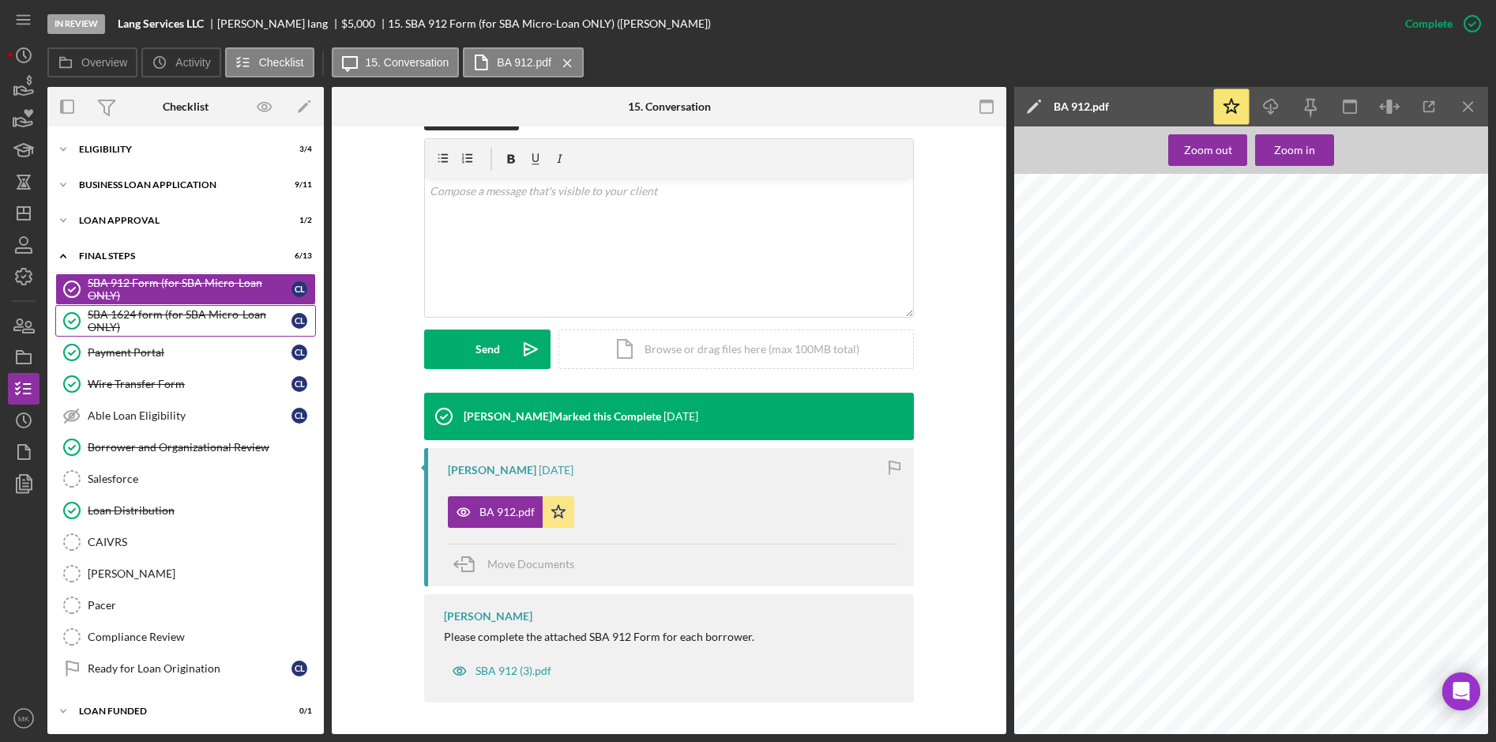
click at [165, 311] on div "SBA 1624 form (for SBA Micro-Loan ONLY)" at bounding box center [190, 320] width 204 height 25
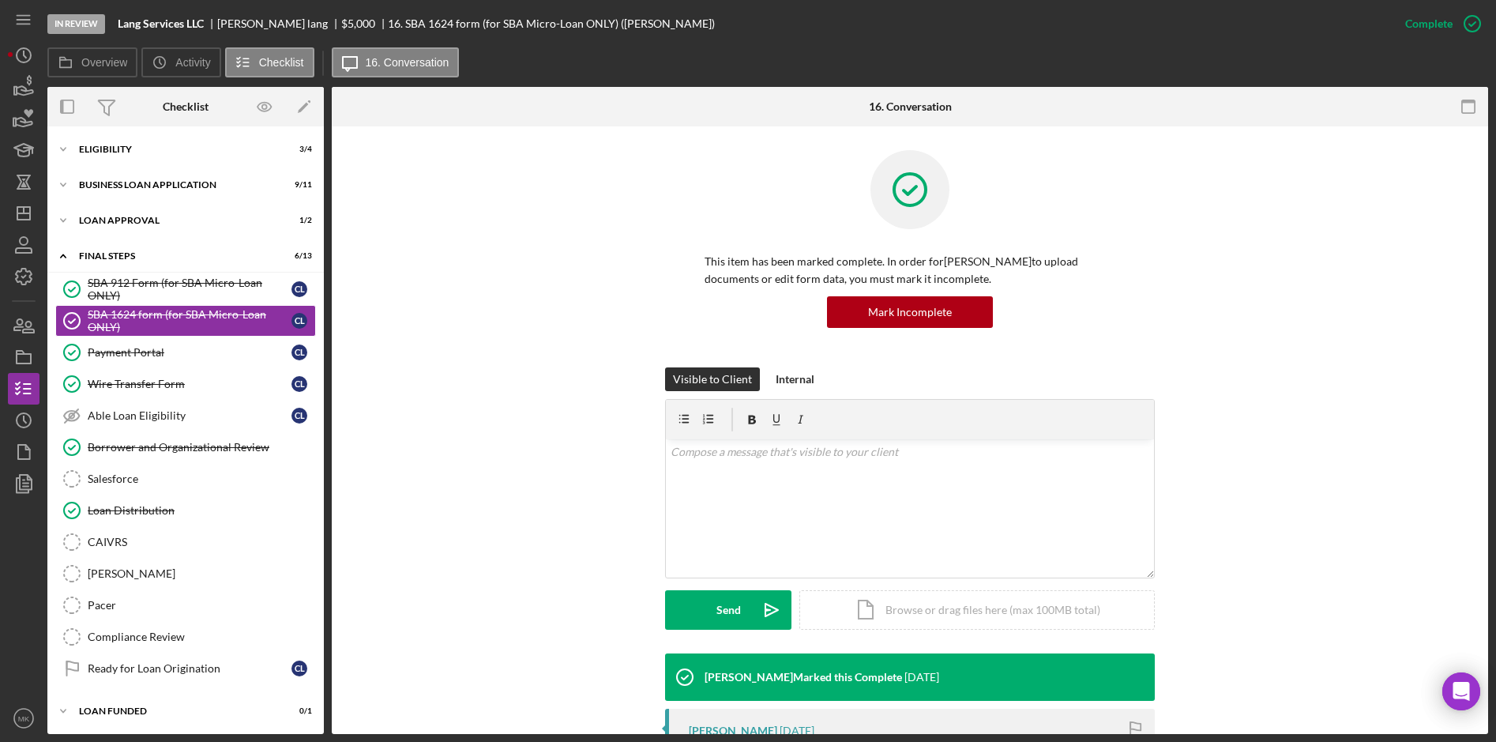
scroll to position [261, 0]
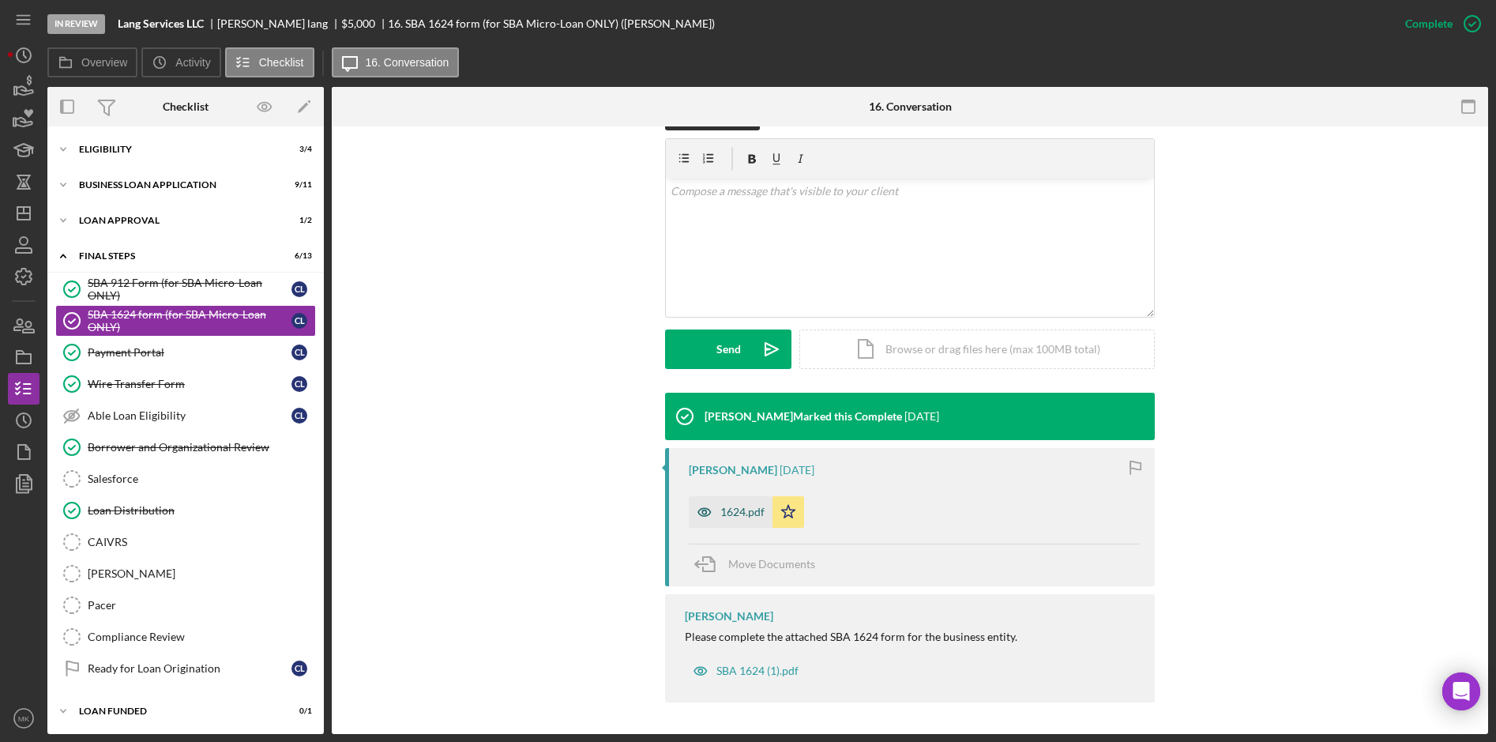
click at [716, 501] on icon "button" at bounding box center [705, 512] width 32 height 32
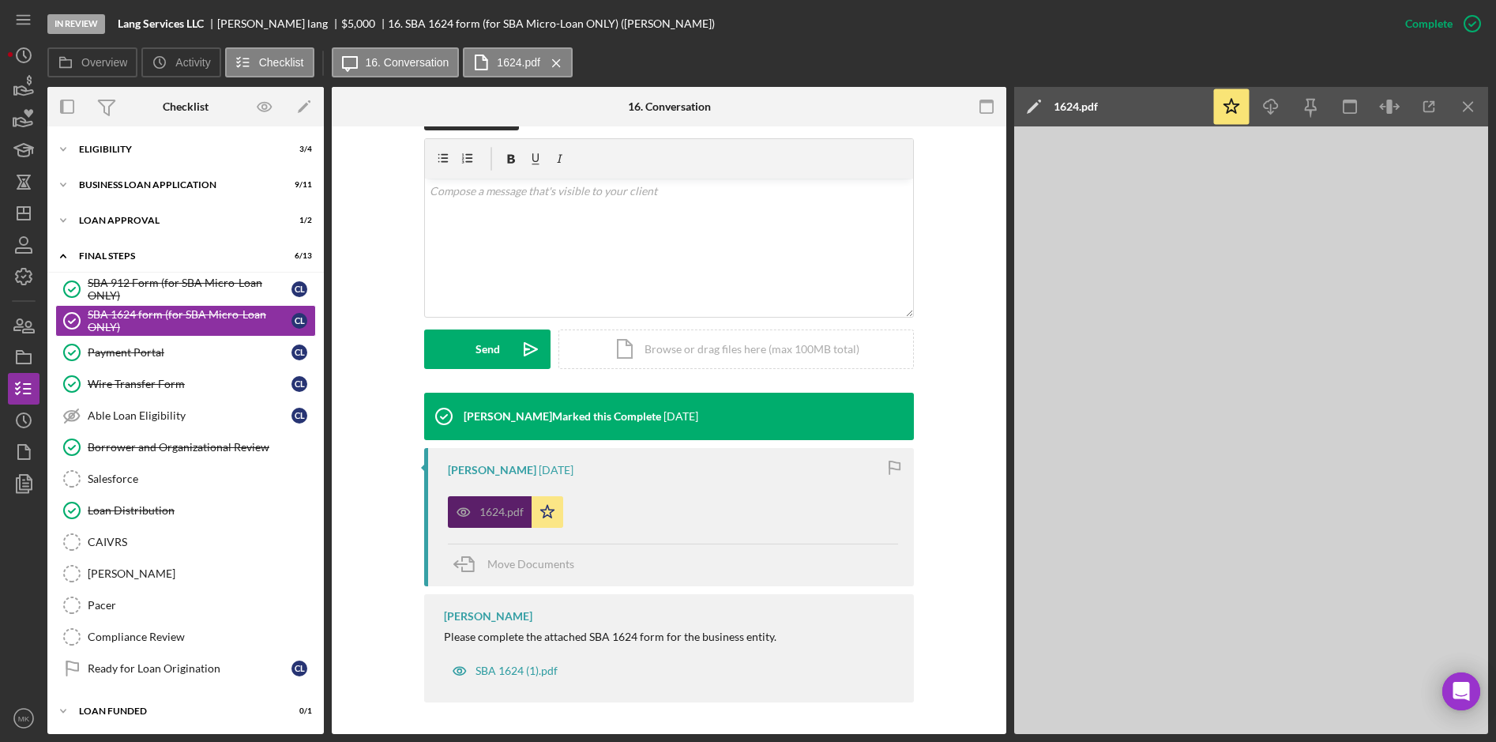
click at [716, 501] on div "1624.pdf Icon/Star" at bounding box center [673, 507] width 450 height 39
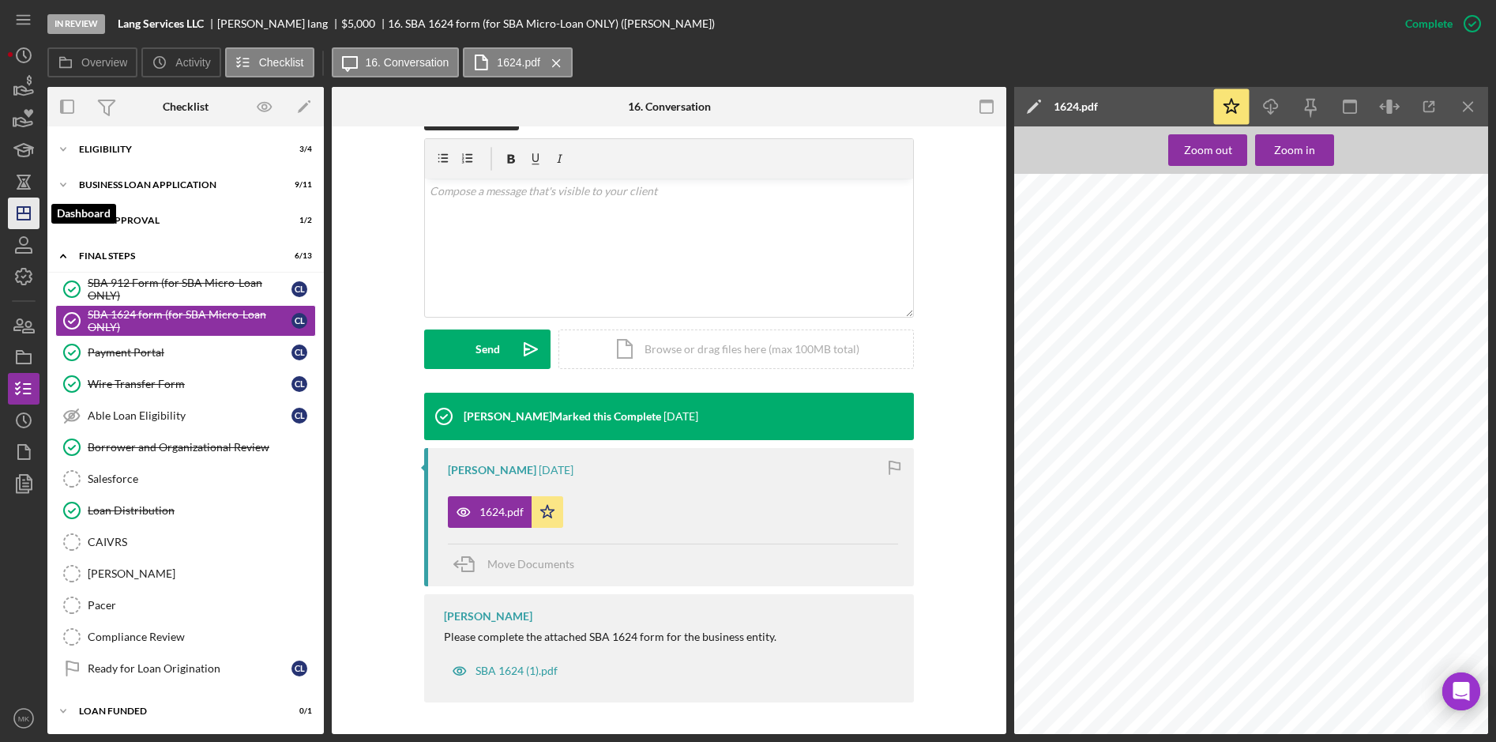
click at [31, 205] on icon "Icon/Dashboard" at bounding box center [23, 213] width 39 height 39
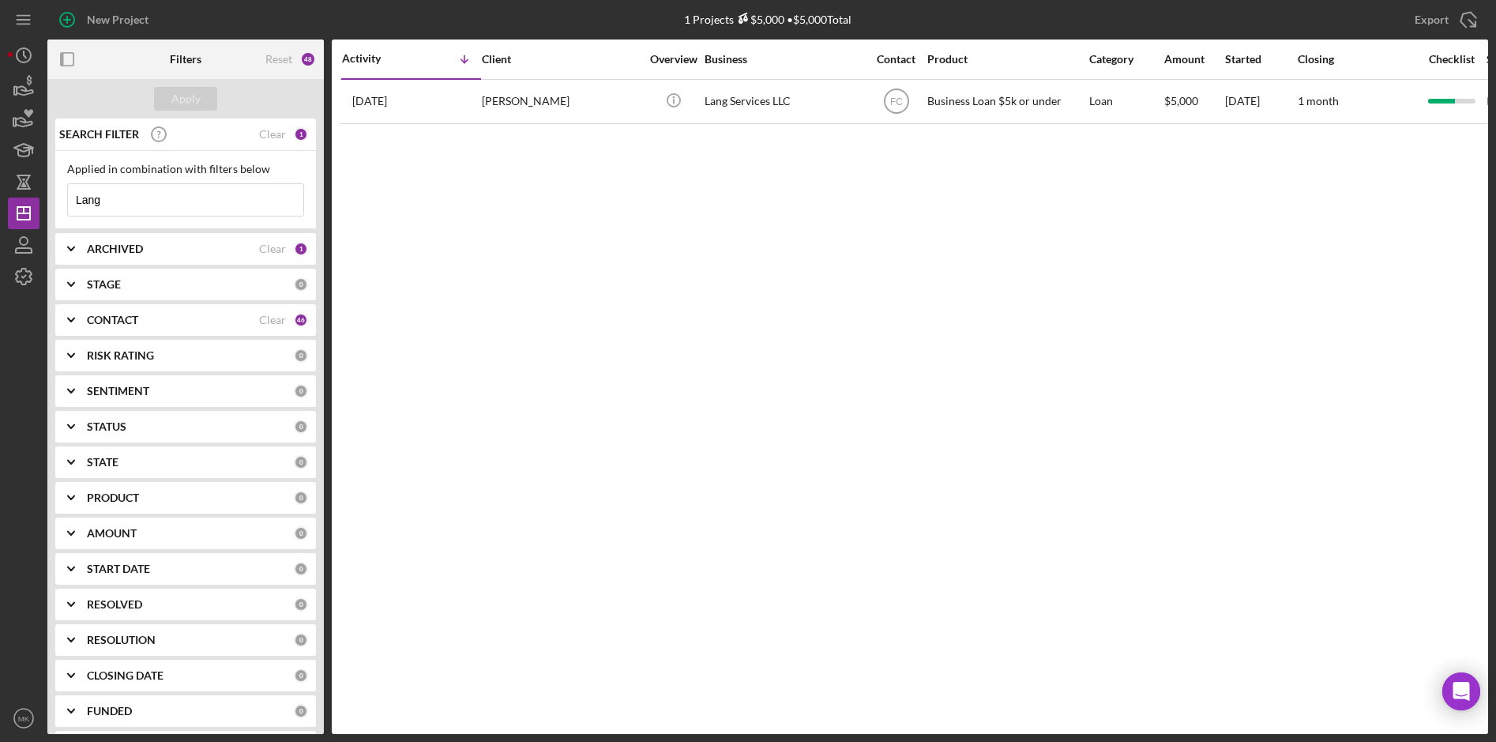
click at [137, 204] on input "Lang" at bounding box center [185, 200] width 235 height 32
drag, startPoint x: 137, startPoint y: 204, endPoint x: -36, endPoint y: 185, distance: 174.8
click at [0, 185] on html "New Project 1 Projects $5,000 • $5,000 Total Lang Export Icon/Export Filters Re…" at bounding box center [748, 371] width 1496 height 742
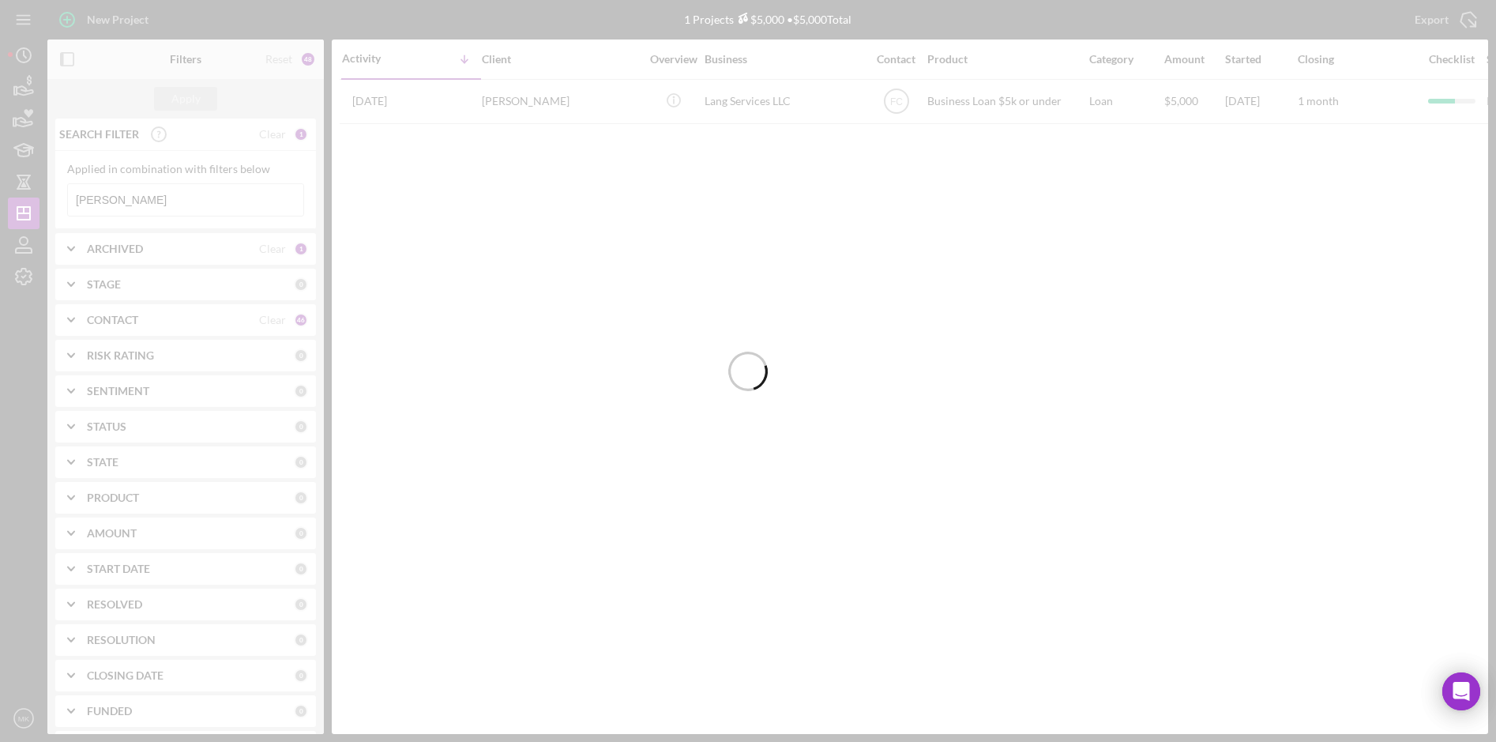
type input "[PERSON_NAME]"
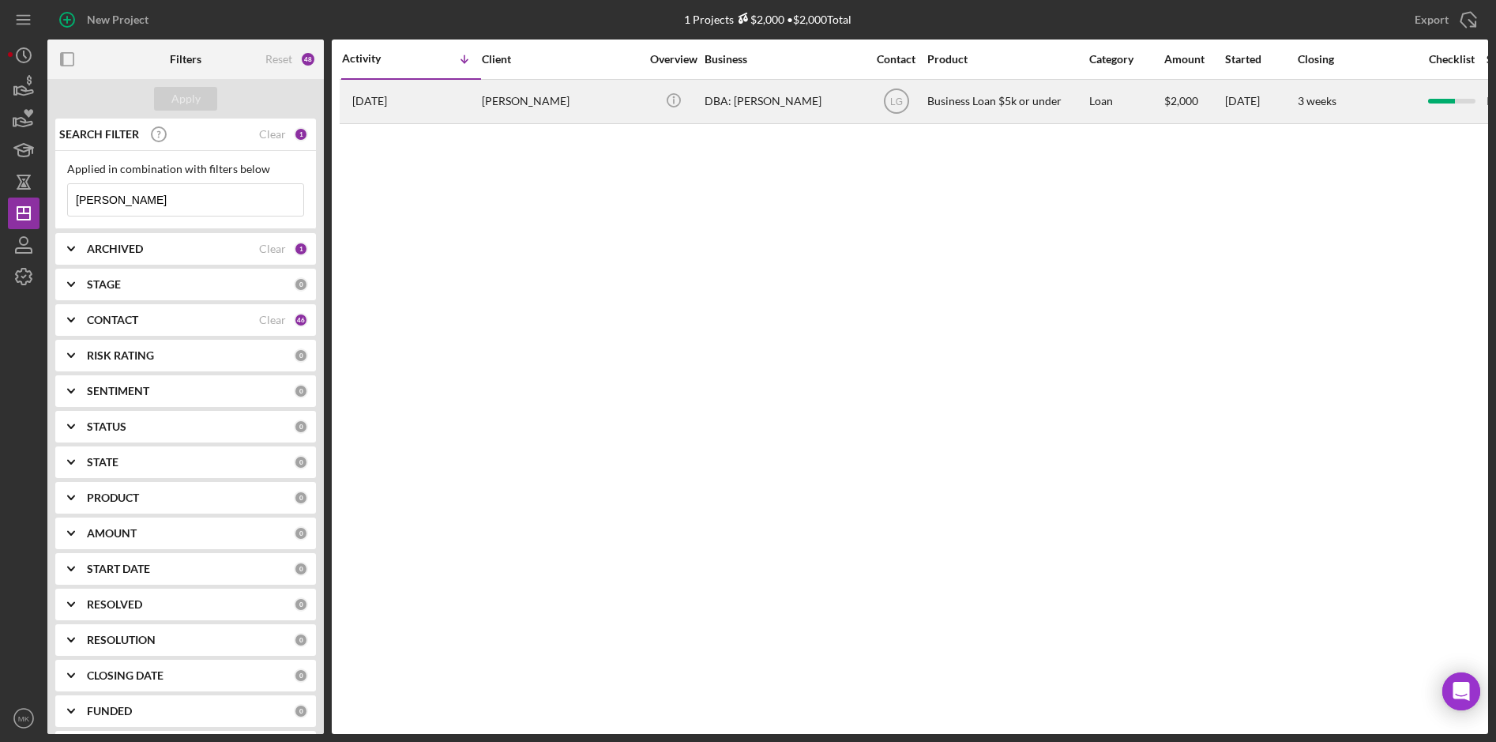
click at [517, 107] on div "[PERSON_NAME]" at bounding box center [561, 102] width 158 height 42
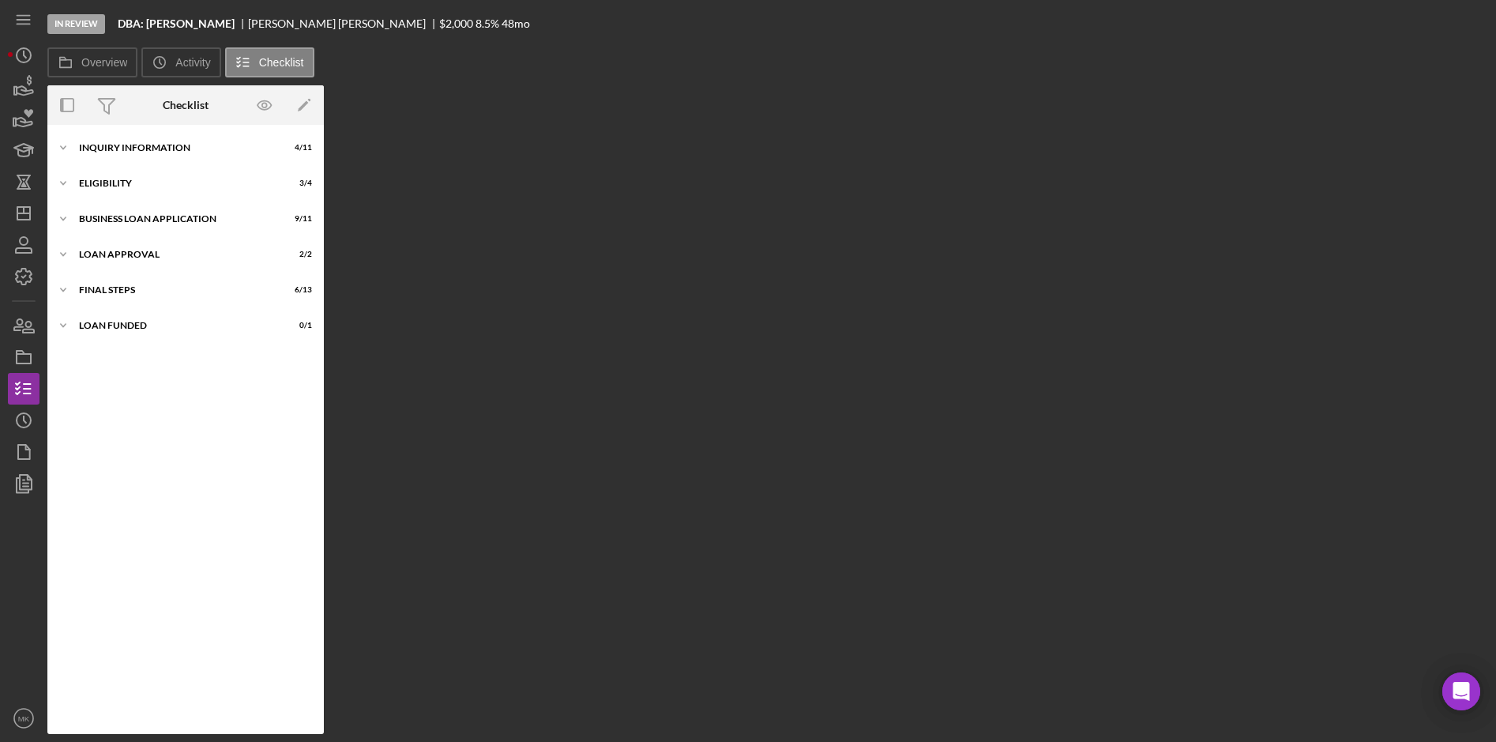
scroll to position [36, 0]
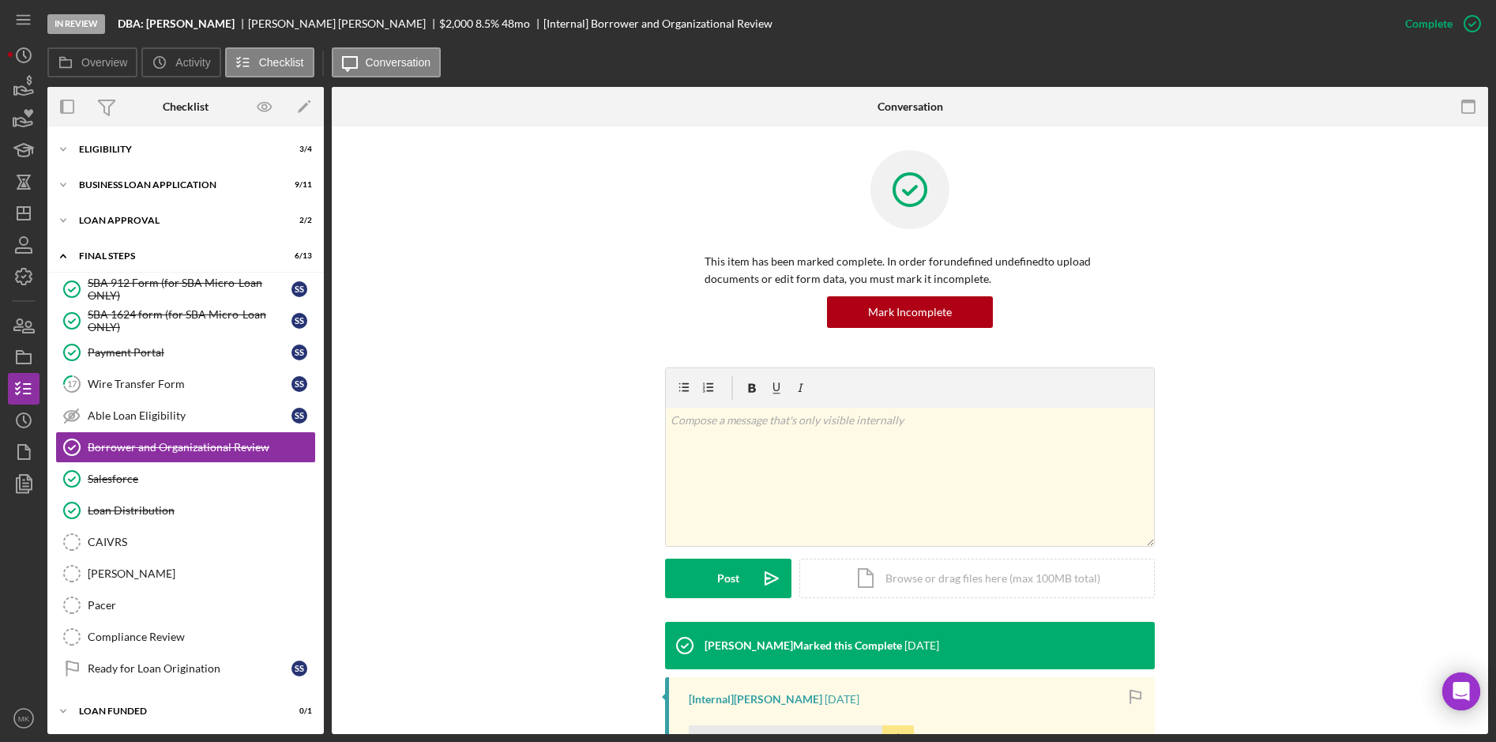
click at [431, 515] on div "v Color teal Color pink Remove color Add row above Add row below Add column bef…" at bounding box center [909, 494] width 1109 height 254
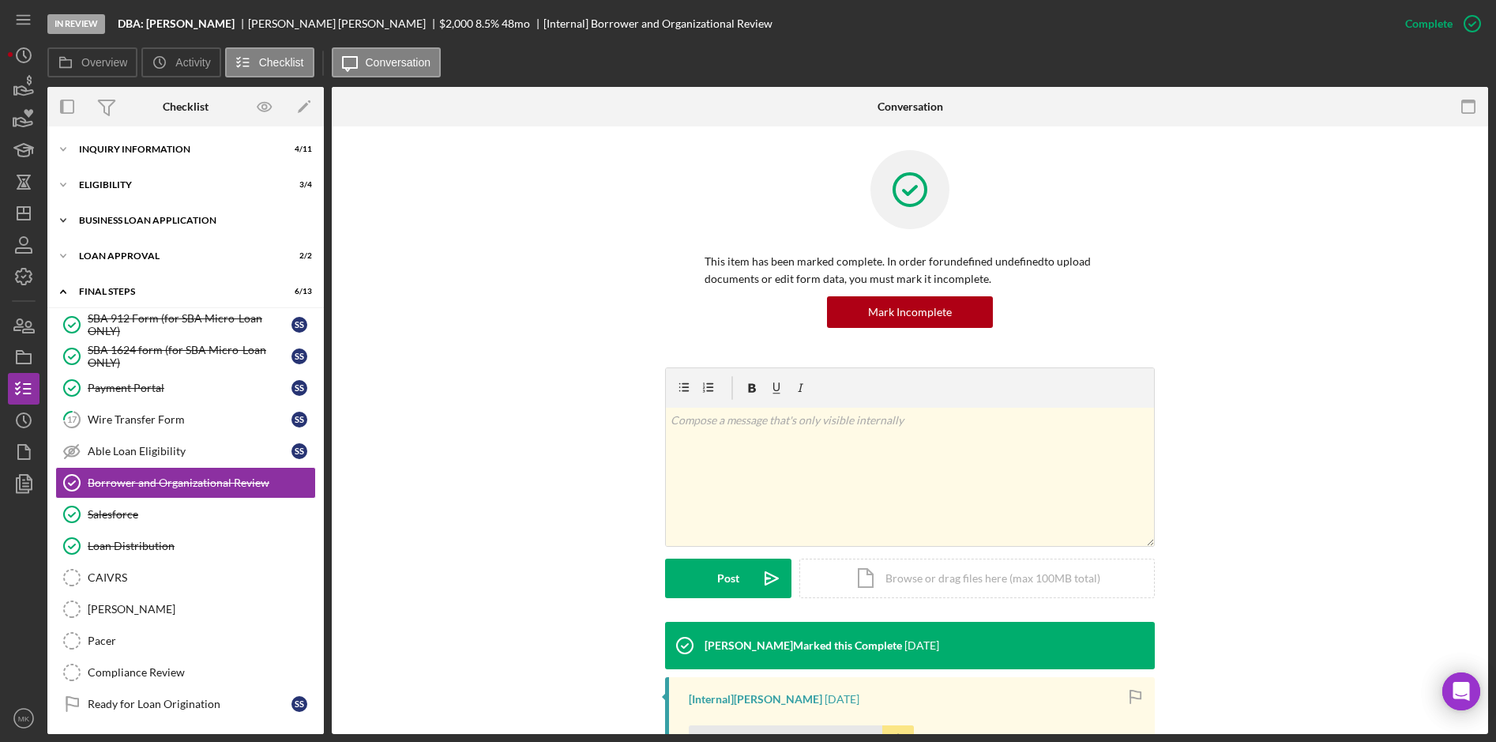
click at [151, 212] on div "Icon/Expander BUSINESS LOAN APPLICATION 9 / 11" at bounding box center [185, 221] width 276 height 32
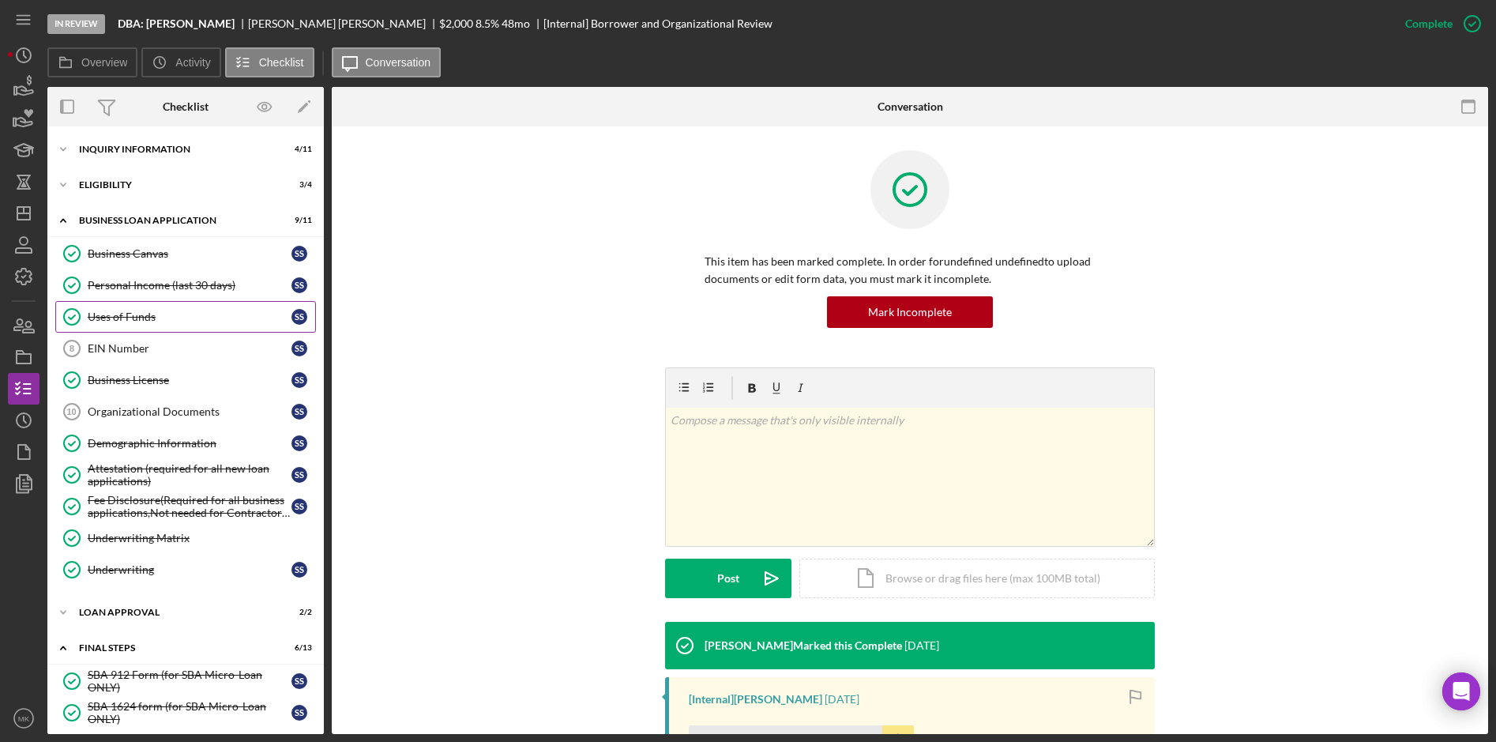
click at [155, 305] on link "Uses of Funds Uses of Funds S S" at bounding box center [185, 317] width 261 height 32
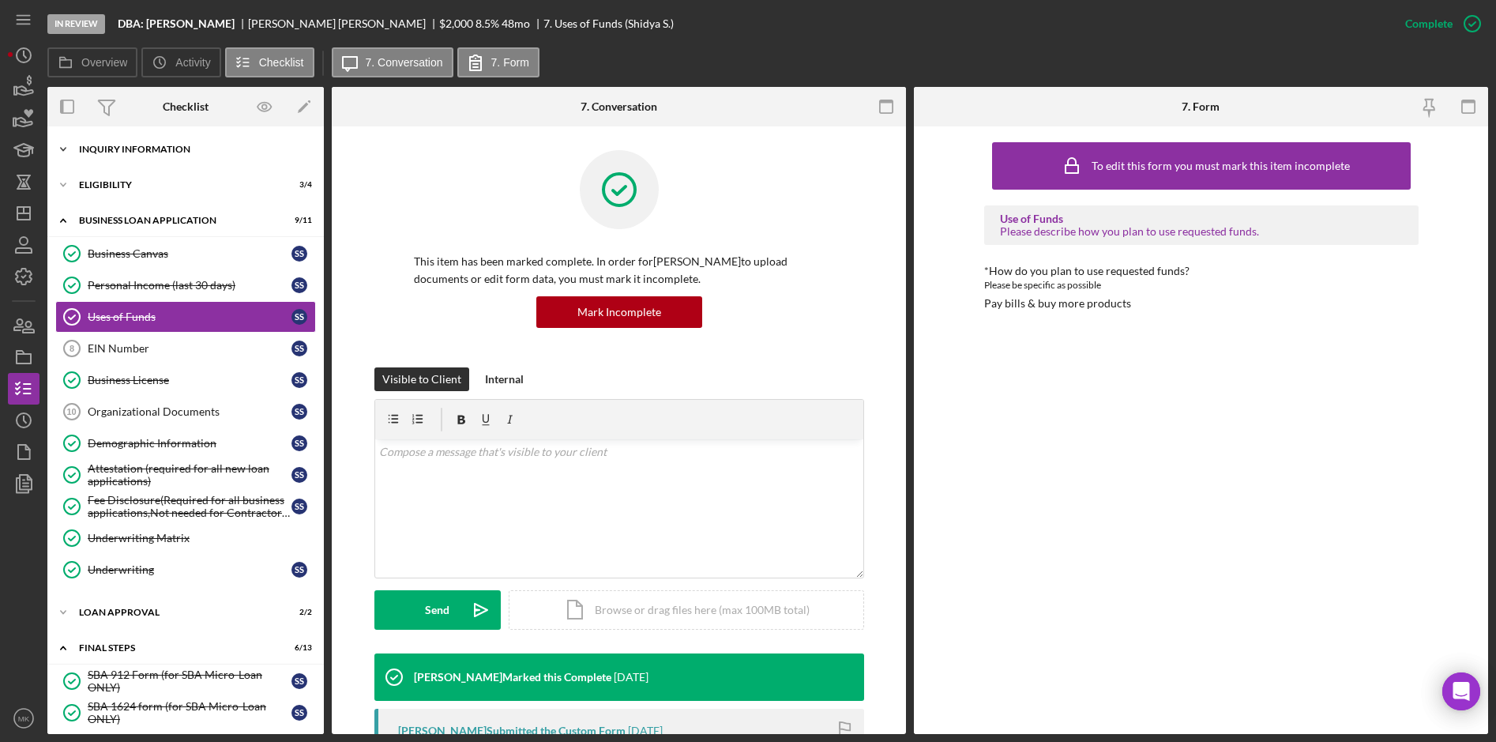
click at [148, 154] on div "Icon/Expander INQUIRY INFORMATION 4 / 11" at bounding box center [185, 149] width 276 height 32
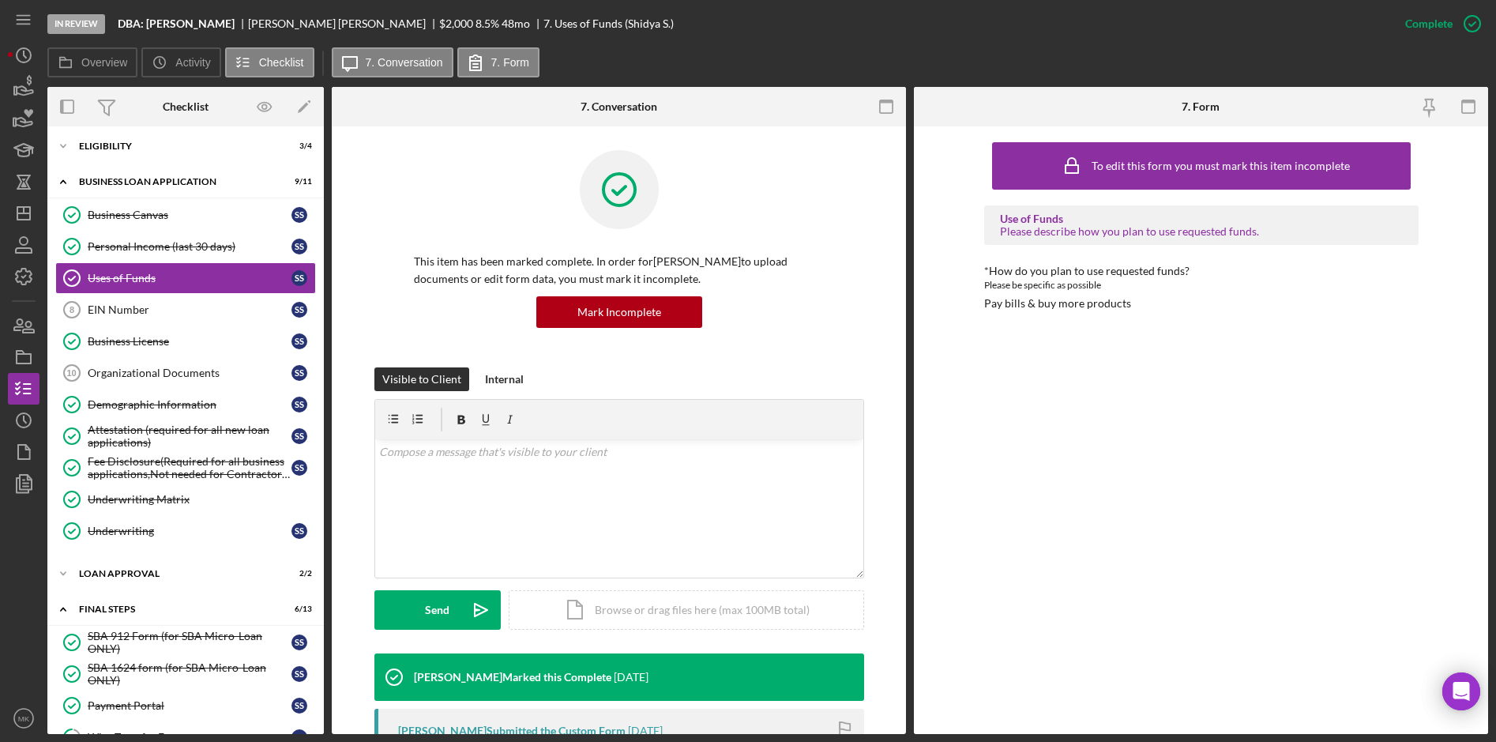
scroll to position [750, 0]
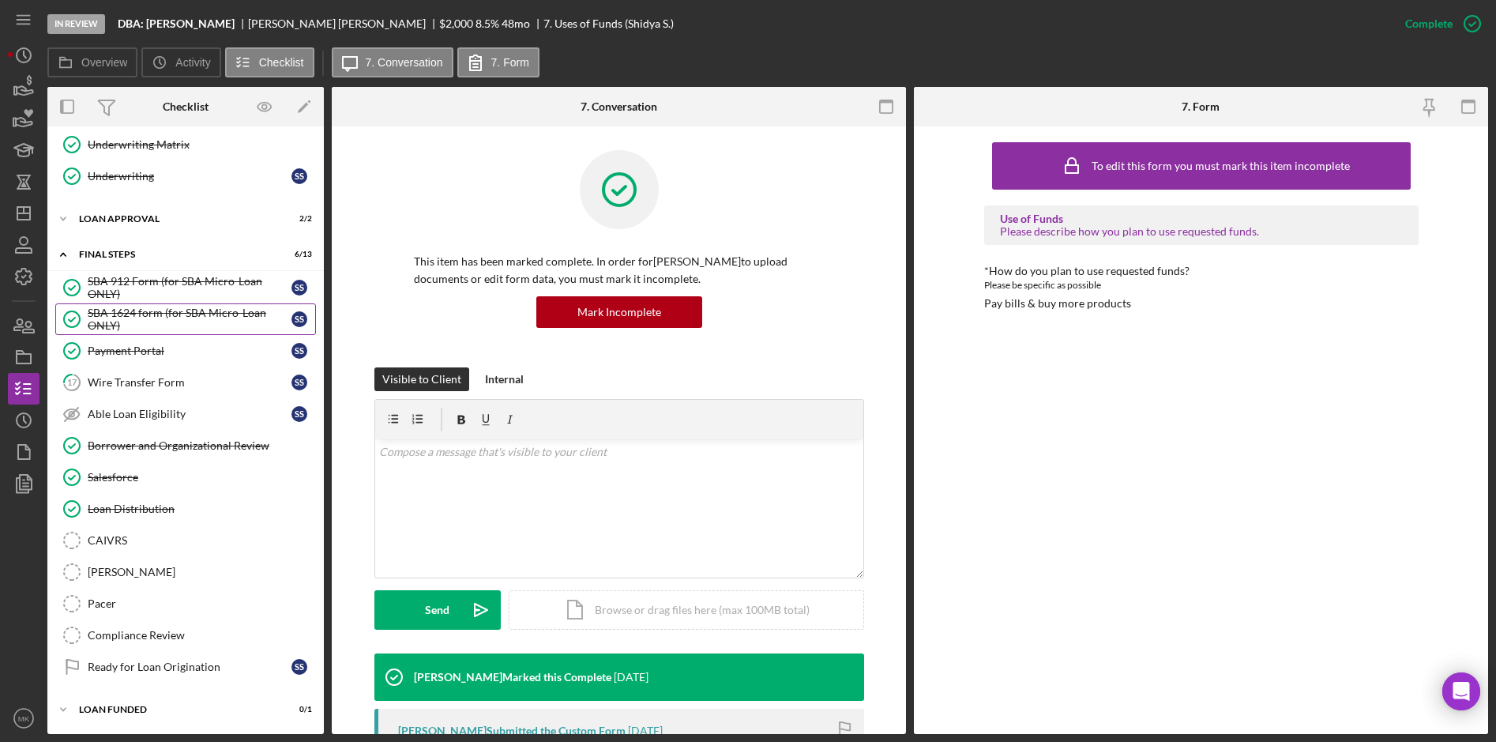
click at [142, 314] on div "SBA 1624 form (for SBA Micro-Loan ONLY)" at bounding box center [190, 318] width 204 height 25
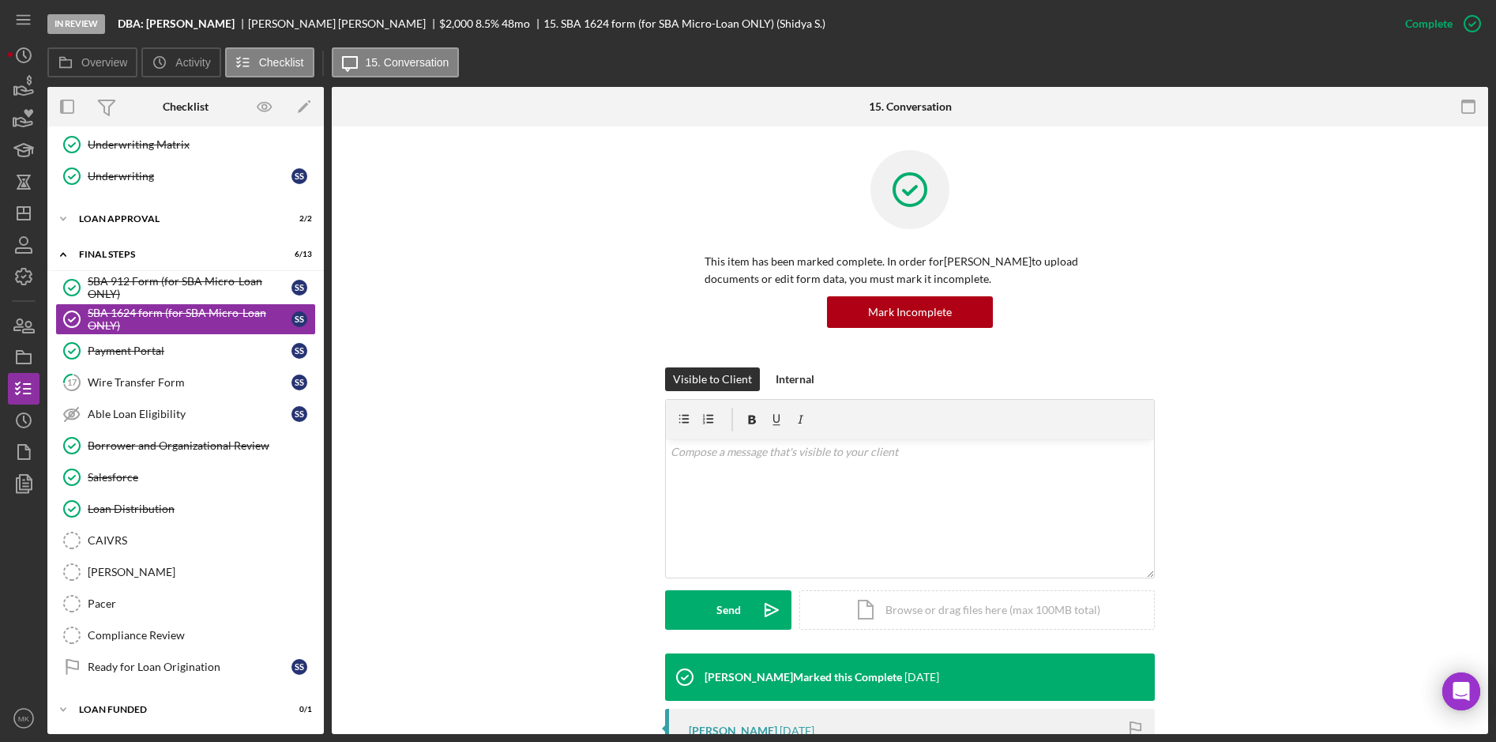
scroll to position [337, 0]
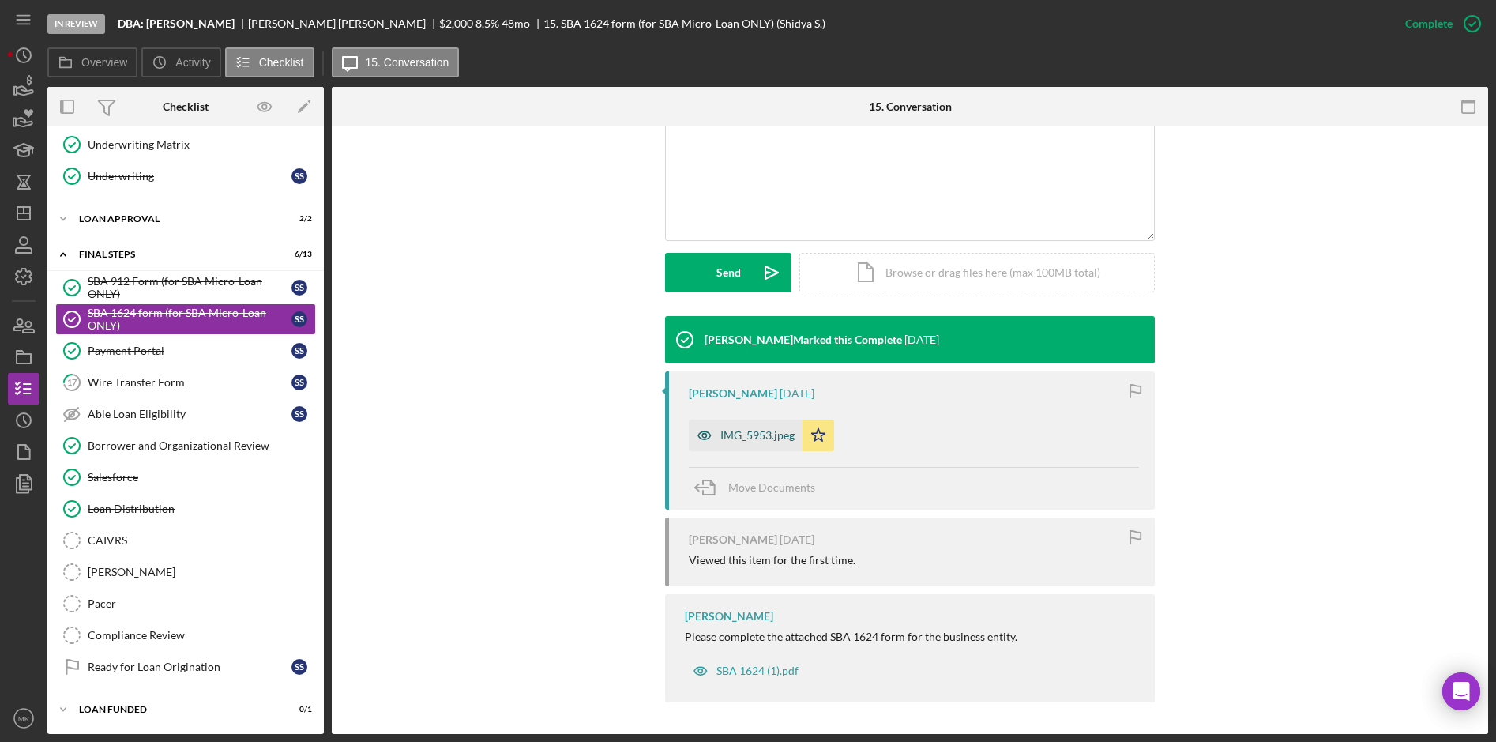
click at [755, 435] on div "IMG_5953.jpeg" at bounding box center [757, 435] width 74 height 13
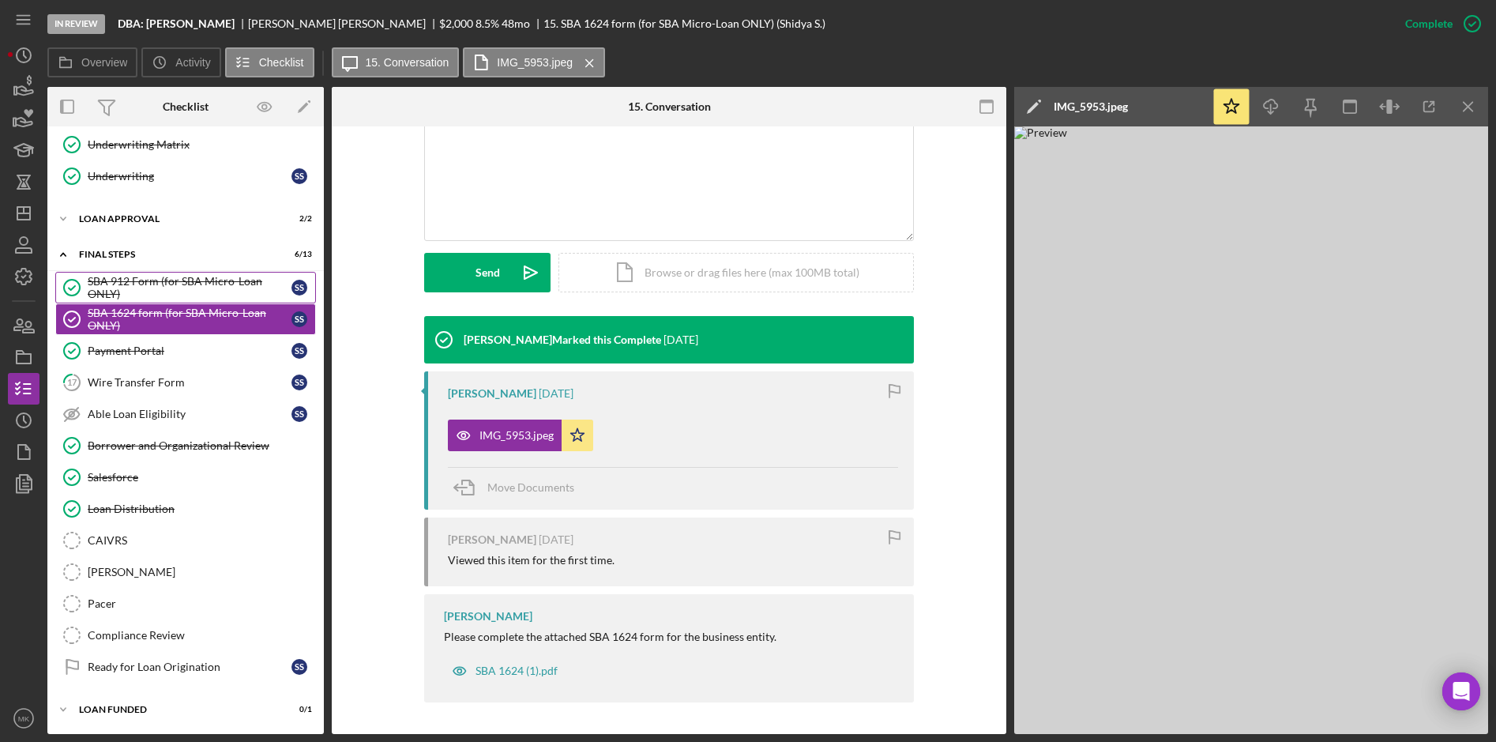
click at [176, 289] on div "SBA 912 Form (for SBA Micro-Loan ONLY)" at bounding box center [190, 287] width 204 height 25
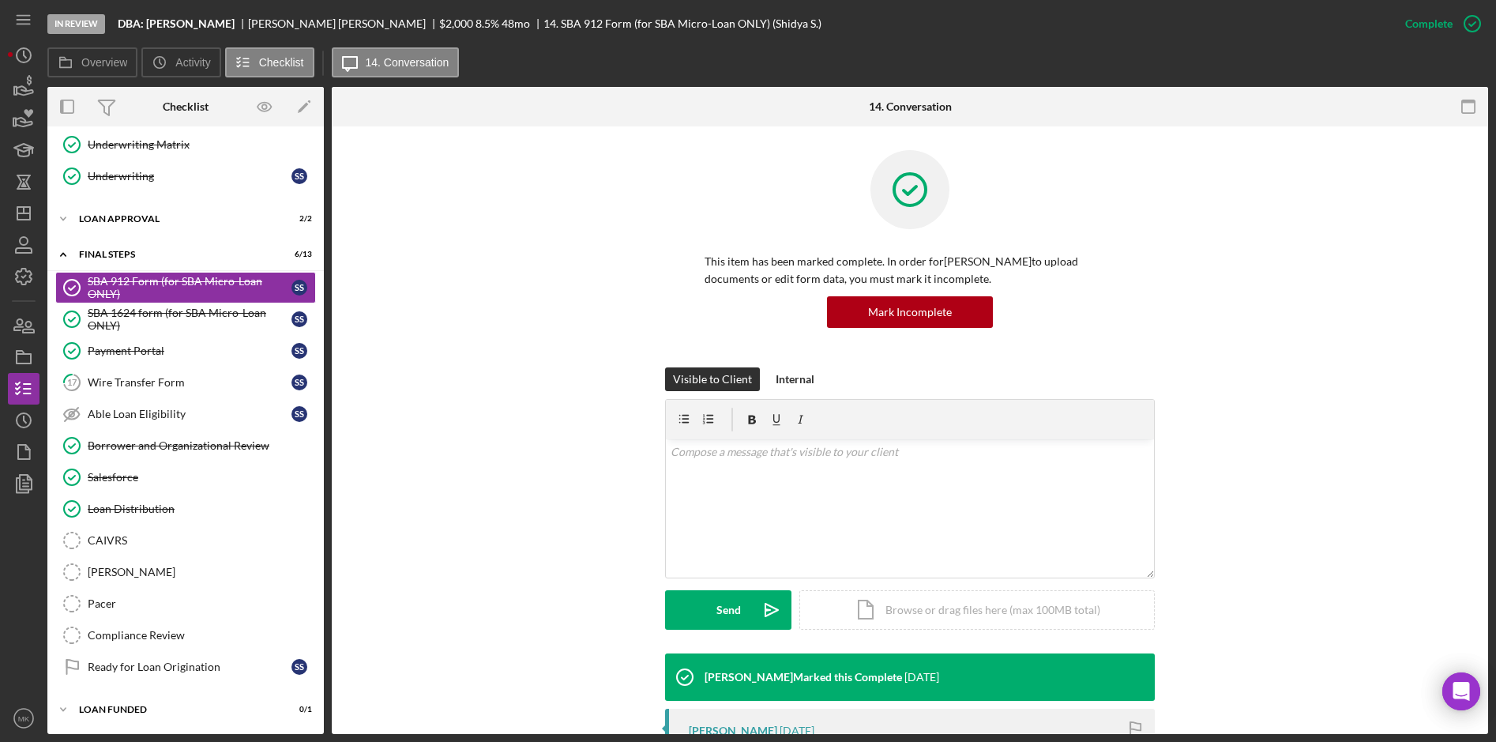
scroll to position [337, 0]
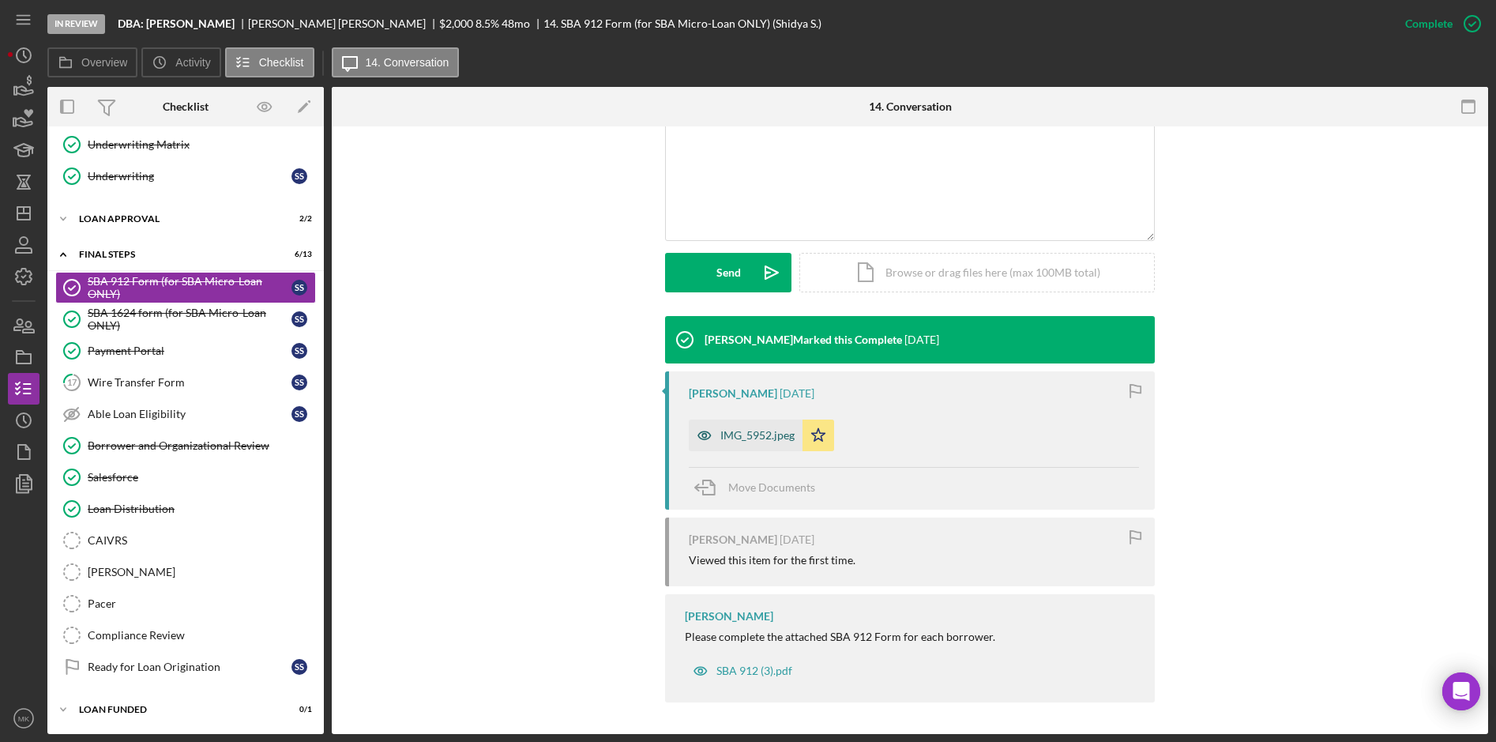
click at [724, 446] on div "IMG_5952.jpeg" at bounding box center [746, 435] width 114 height 32
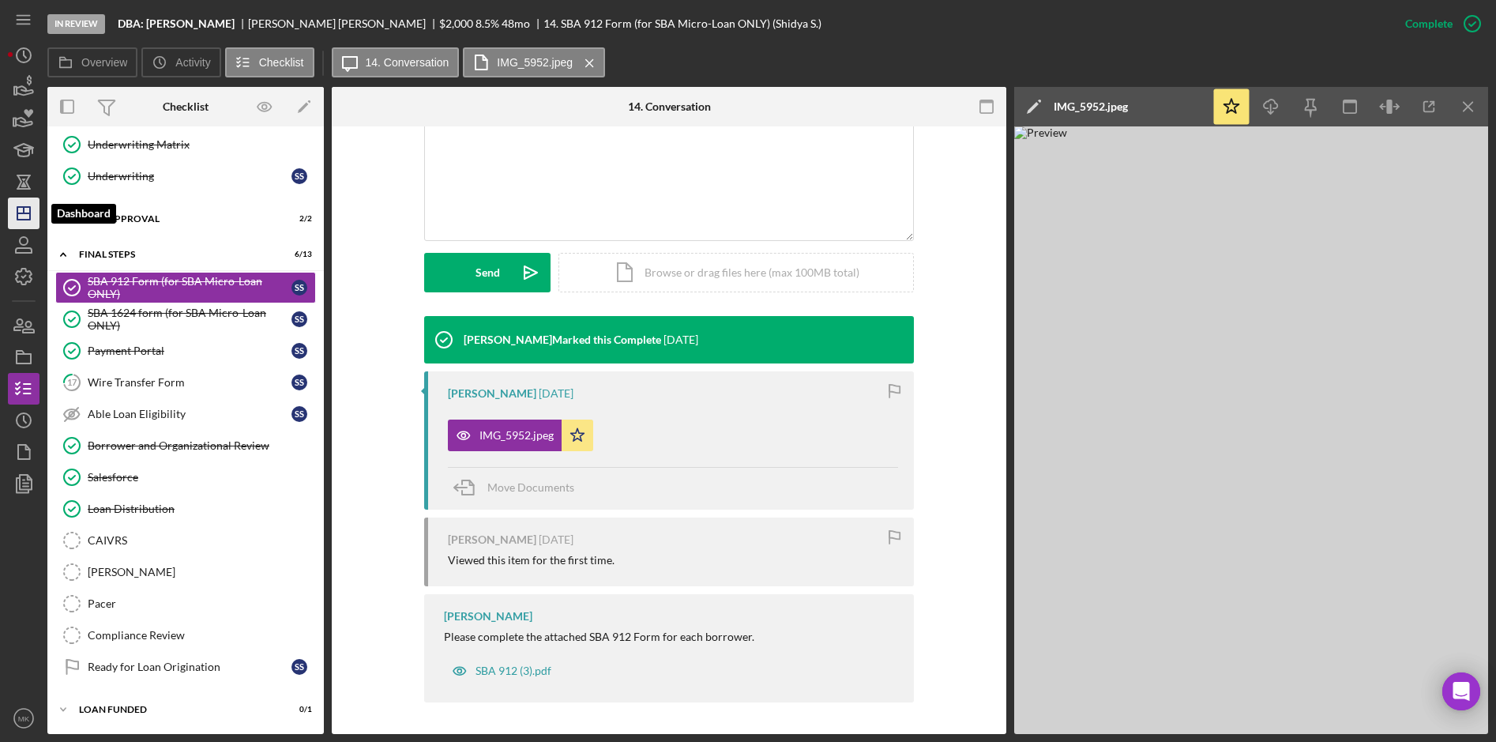
click at [21, 218] on icon "Icon/Dashboard" at bounding box center [23, 213] width 39 height 39
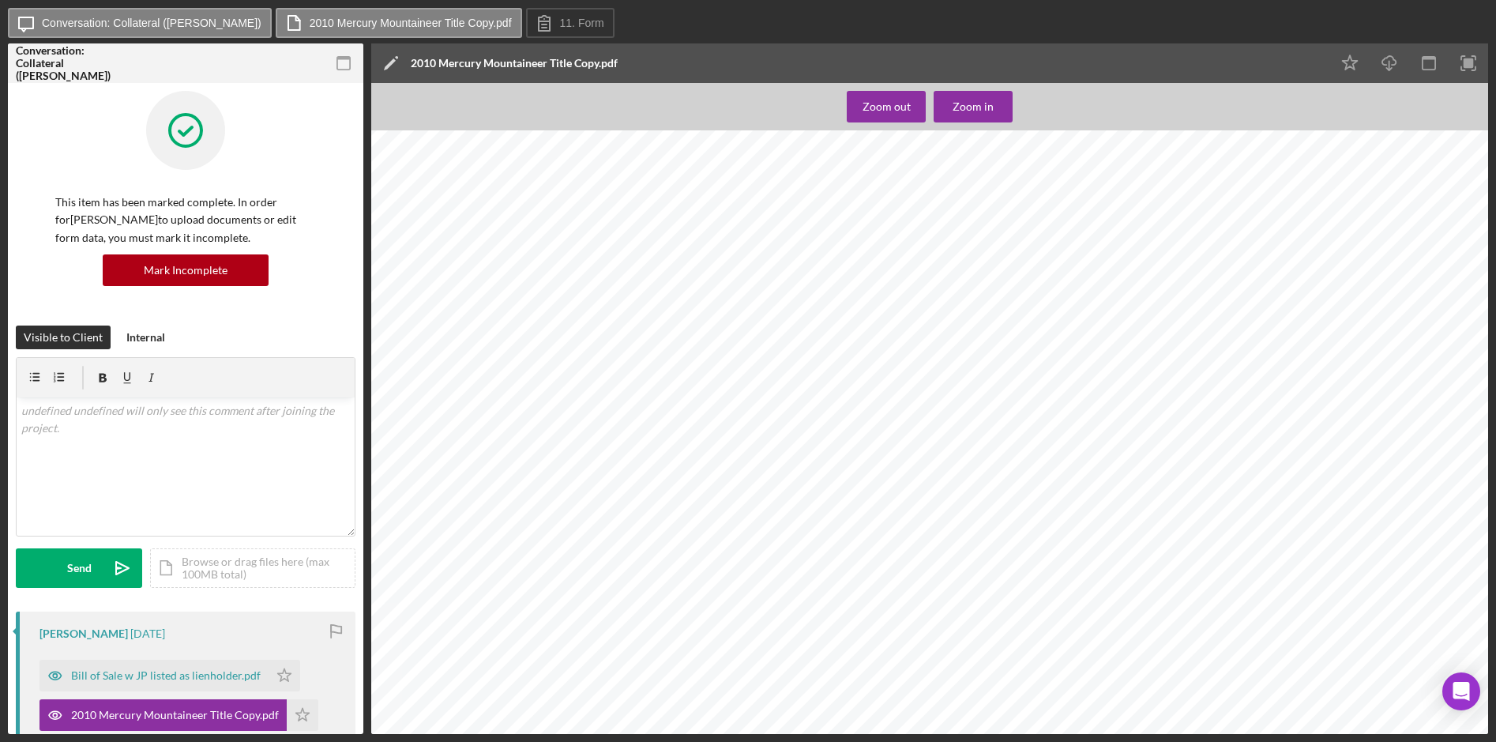
scroll to position [553, 0]
click at [887, 115] on div "Zoom out" at bounding box center [887, 107] width 48 height 32
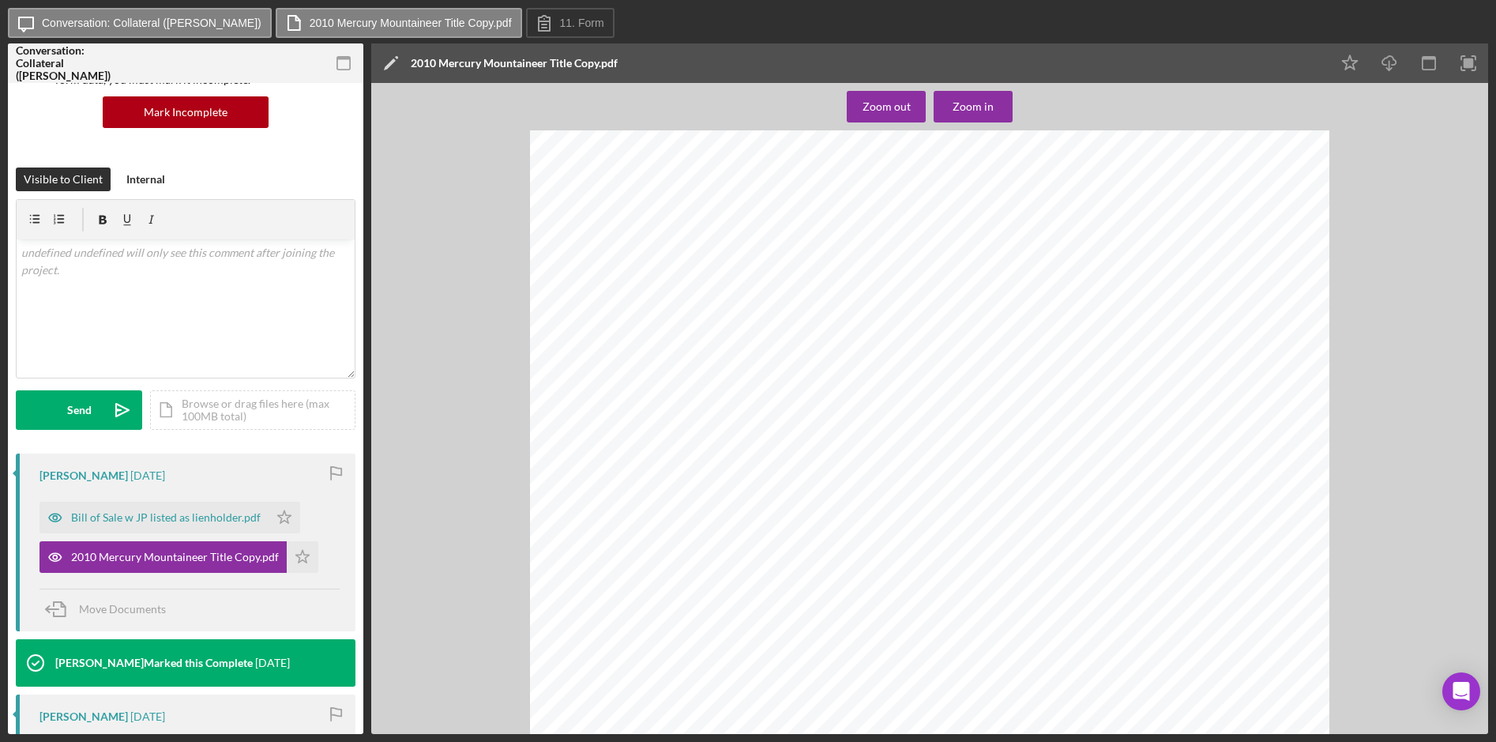
scroll to position [316, 0]
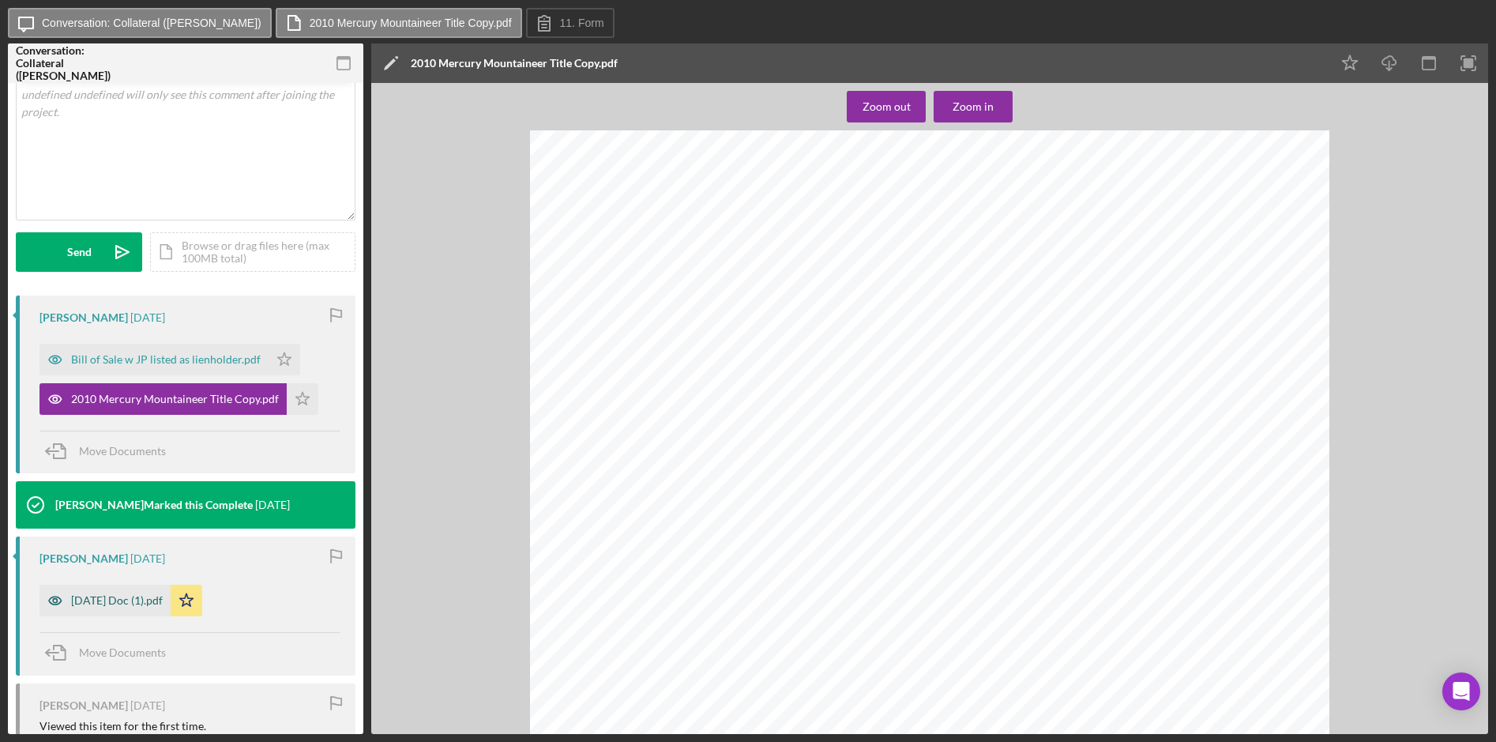
click at [158, 605] on div "[DATE] Doc (1).pdf" at bounding box center [117, 600] width 92 height 13
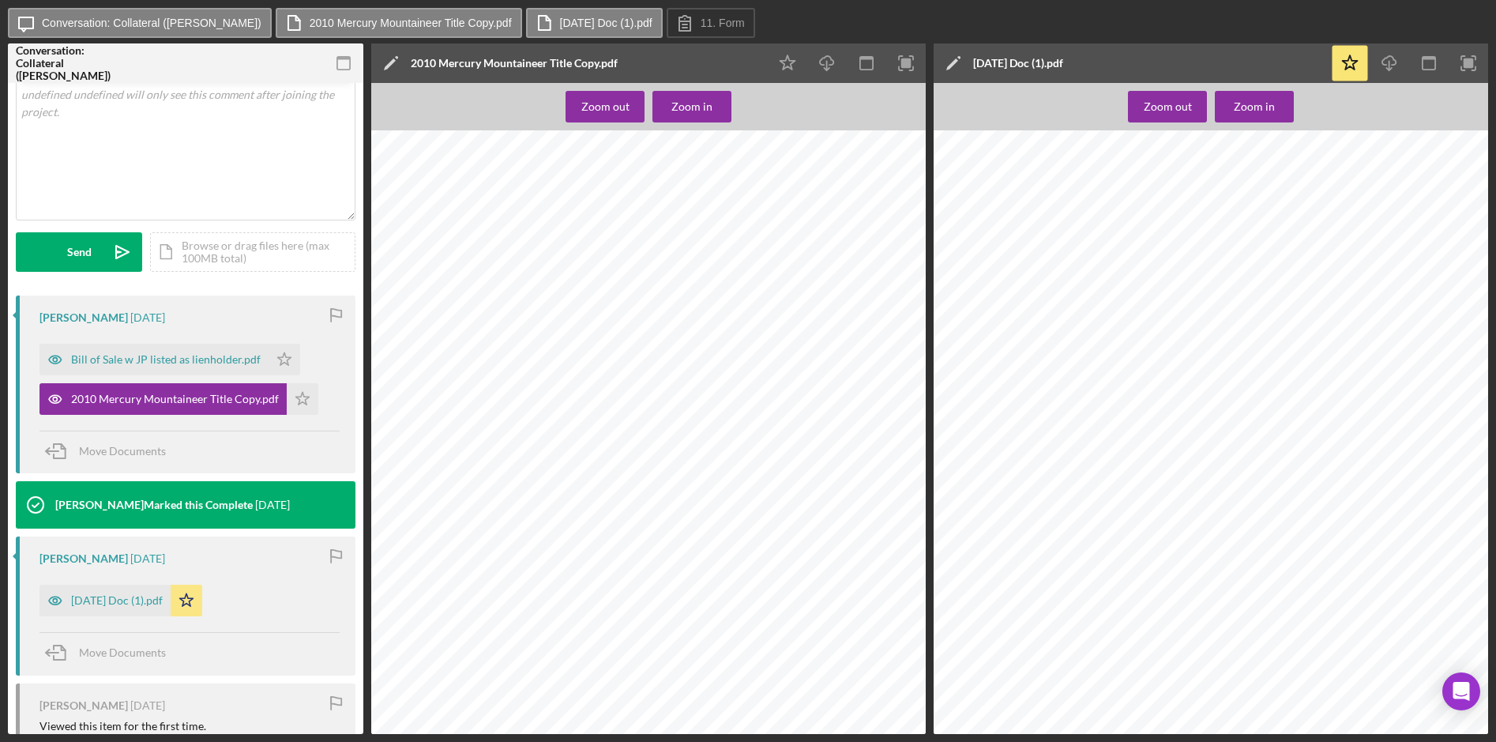
scroll to position [133, 0]
click at [235, 356] on div "Bill of Sale w JP listed as lienholder.pdf" at bounding box center [166, 359] width 190 height 13
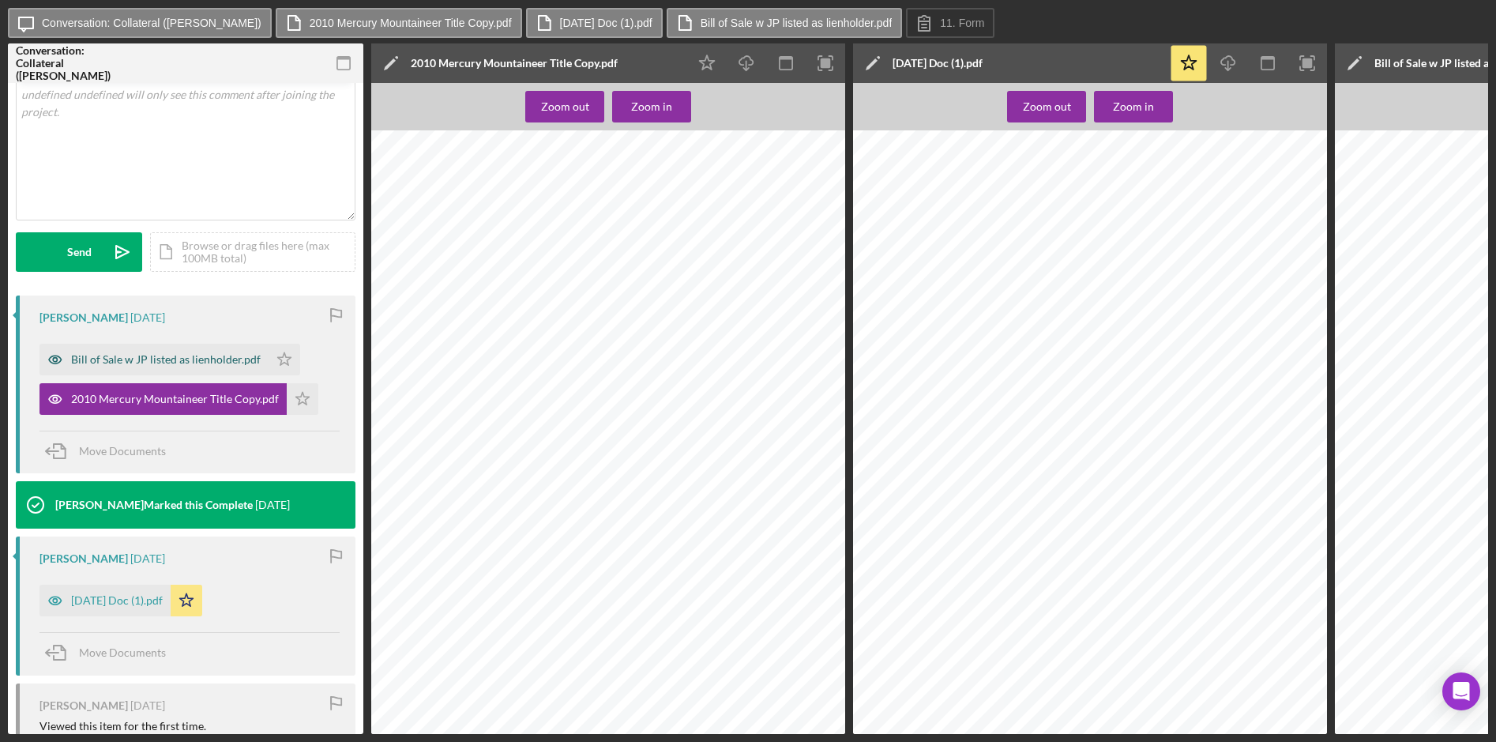
click at [179, 357] on div "Bill of Sale w JP listed as lienholder.pdf" at bounding box center [166, 359] width 190 height 13
click at [554, 107] on div "Zoom out" at bounding box center [565, 107] width 48 height 32
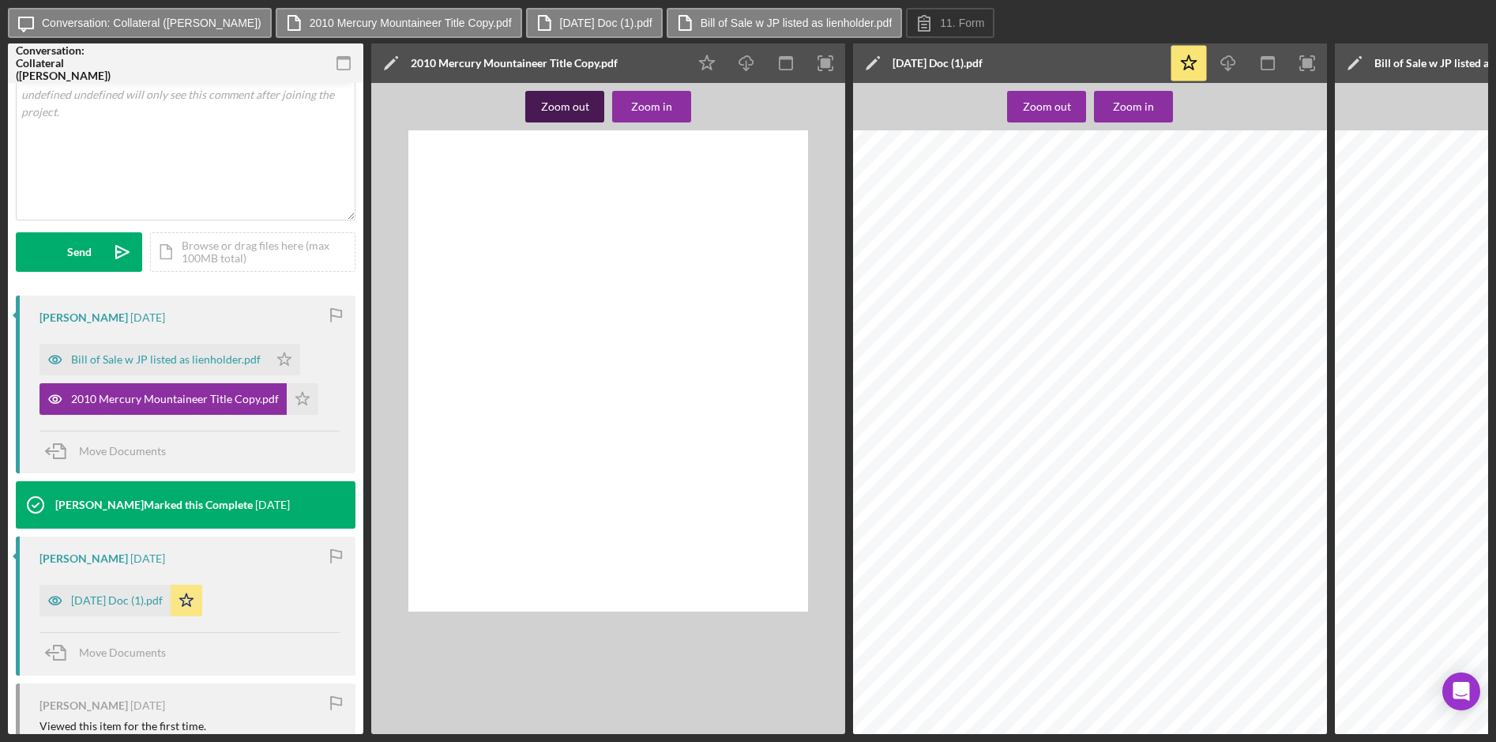
click at [554, 107] on div "Zoom out" at bounding box center [565, 107] width 48 height 32
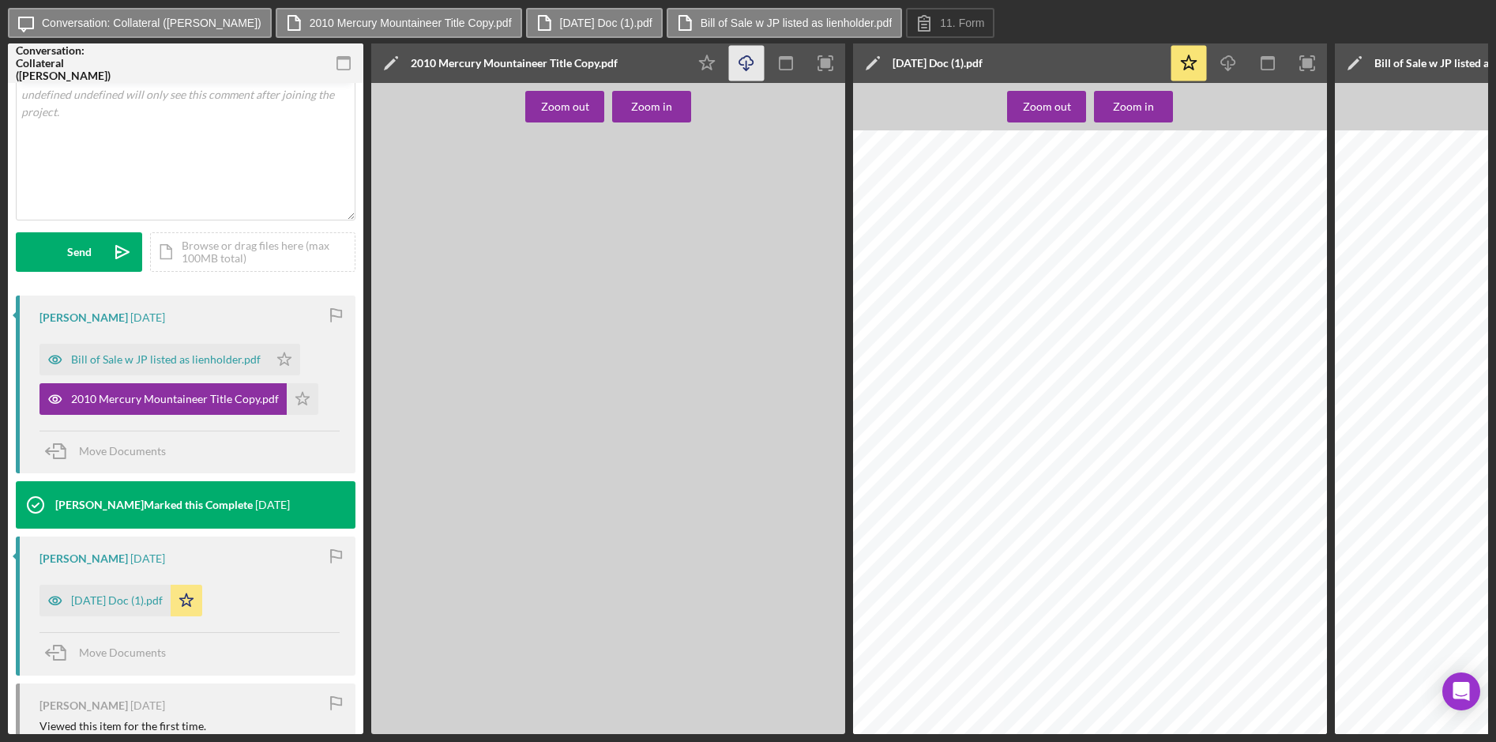
click at [742, 59] on icon "Icon/Download" at bounding box center [747, 64] width 36 height 36
